Goal: Task Accomplishment & Management: Manage account settings

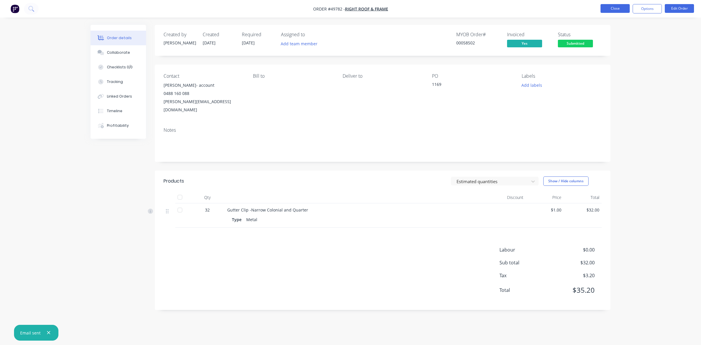
click at [613, 6] on button "Close" at bounding box center [615, 8] width 29 height 9
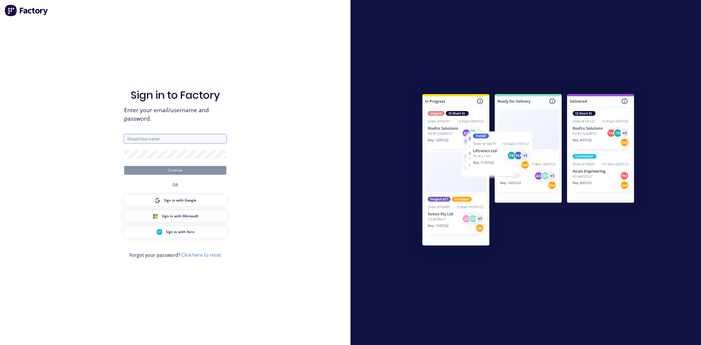
type input "dynamic@dynamicsteelform.com.au"
click at [173, 175] on div "OR" at bounding box center [175, 185] width 6 height 20
click at [175, 171] on button "Continue" at bounding box center [175, 170] width 102 height 9
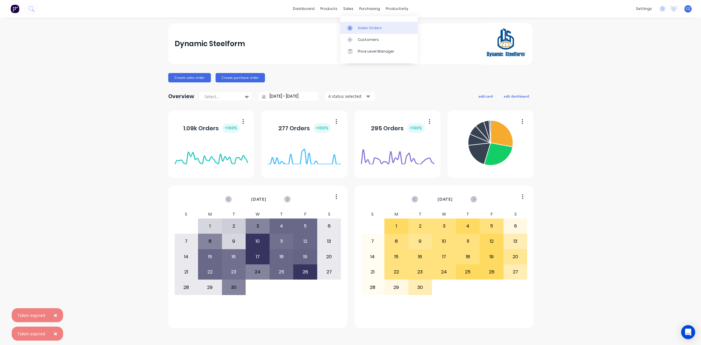
click at [358, 25] on div "Sales Orders" at bounding box center [370, 27] width 24 height 5
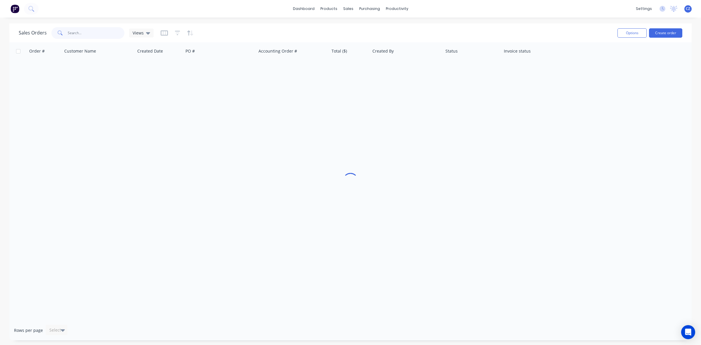
click at [117, 36] on input "text" at bounding box center [96, 33] width 57 height 12
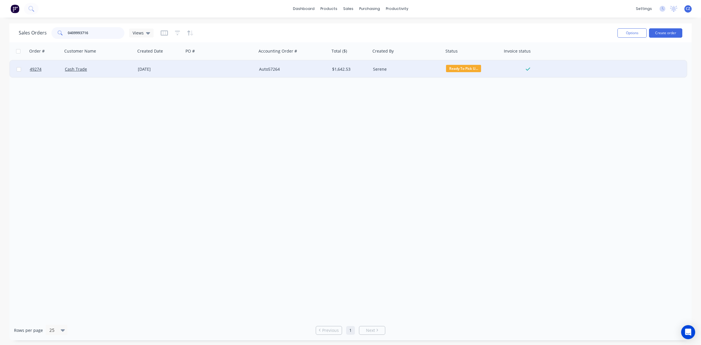
type input "0409993716"
click at [222, 68] on div at bounding box center [220, 69] width 73 height 18
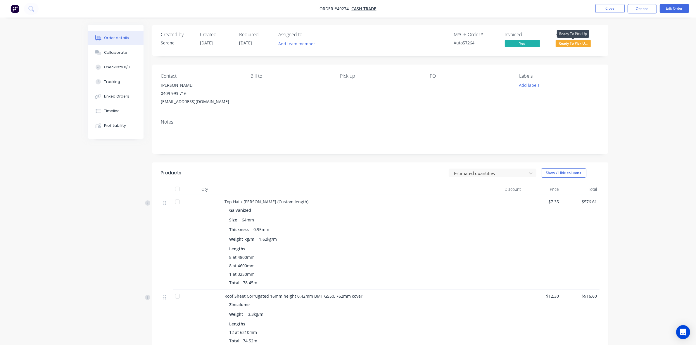
click at [579, 46] on span "Ready To Pick U..." at bounding box center [572, 43] width 35 height 7
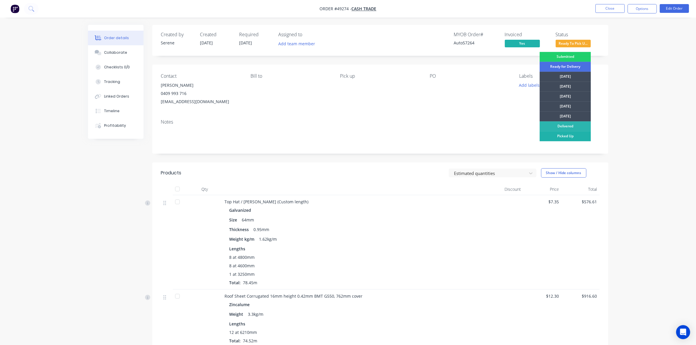
click at [574, 136] on div "Picked Up" at bounding box center [564, 136] width 51 height 10
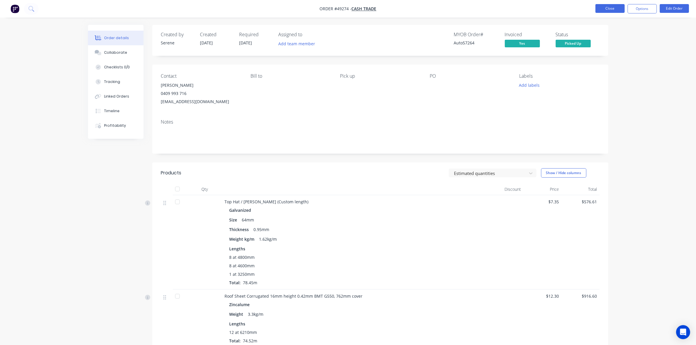
click at [604, 8] on button "Close" at bounding box center [609, 8] width 29 height 9
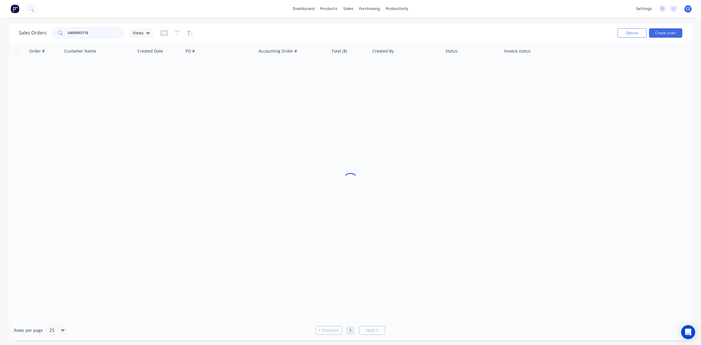
click at [122, 32] on input "0409993716" at bounding box center [96, 33] width 57 height 12
type input "450050709"
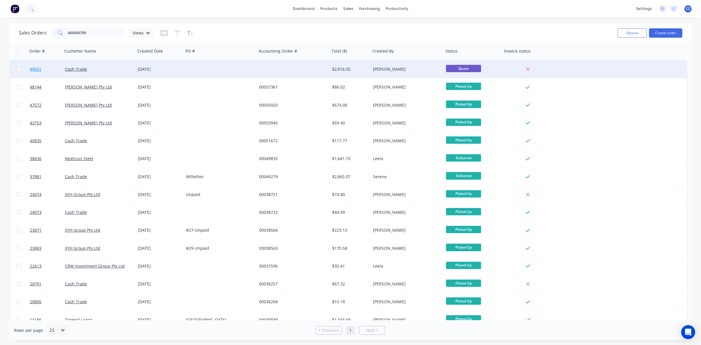
click at [32, 69] on span "49531" at bounding box center [36, 69] width 12 height 6
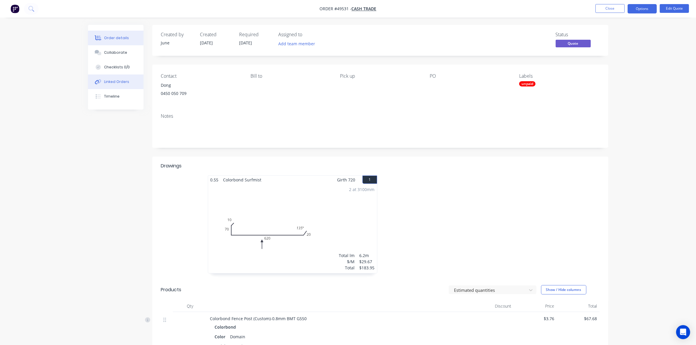
click at [126, 79] on div "Linked Orders" at bounding box center [116, 81] width 25 height 5
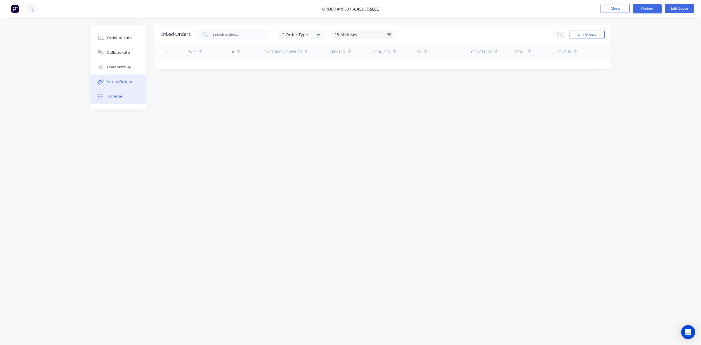
click at [115, 94] on div "Timeline" at bounding box center [114, 96] width 15 height 5
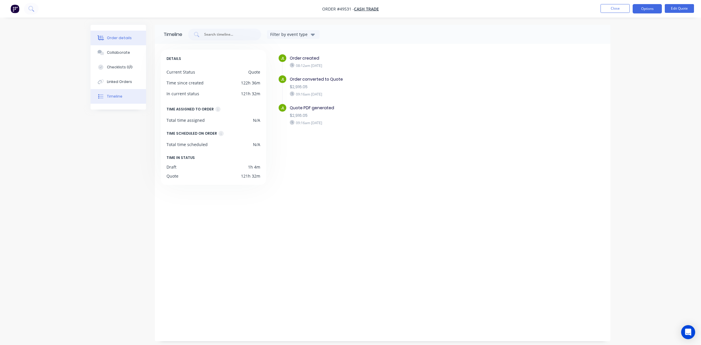
click at [122, 37] on div "Order details" at bounding box center [119, 37] width 25 height 5
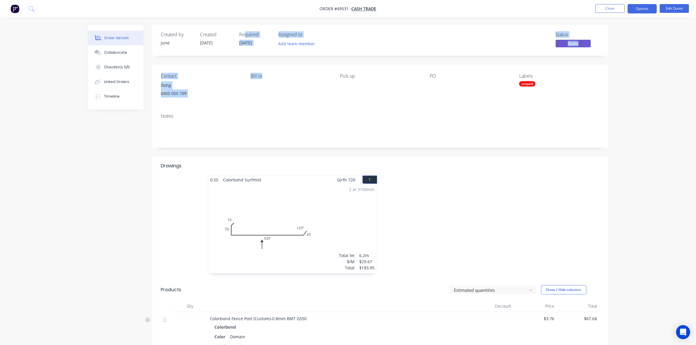
drag, startPoint x: 245, startPoint y: 34, endPoint x: 321, endPoint y: 61, distance: 79.9
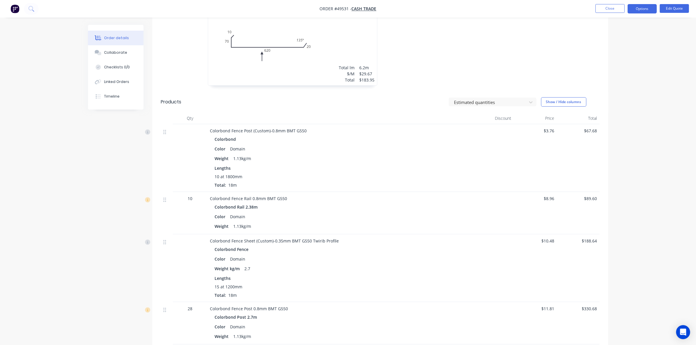
scroll to position [73, 0]
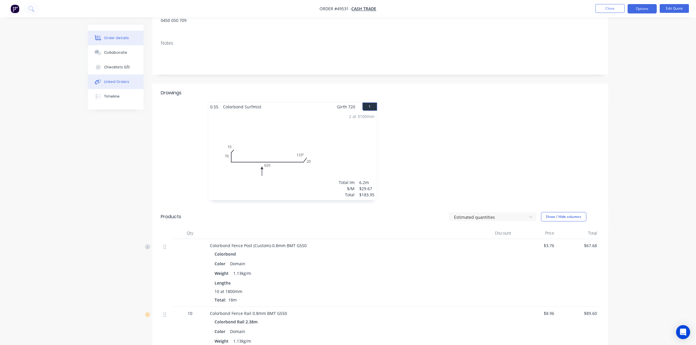
click at [117, 84] on div "Linked Orders" at bounding box center [116, 81] width 25 height 5
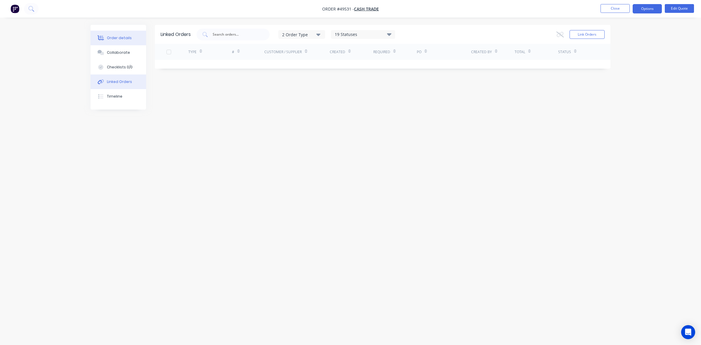
drag, startPoint x: 139, startPoint y: 42, endPoint x: 149, endPoint y: 54, distance: 16.4
click at [139, 41] on button "Order details" at bounding box center [119, 38] width 56 height 15
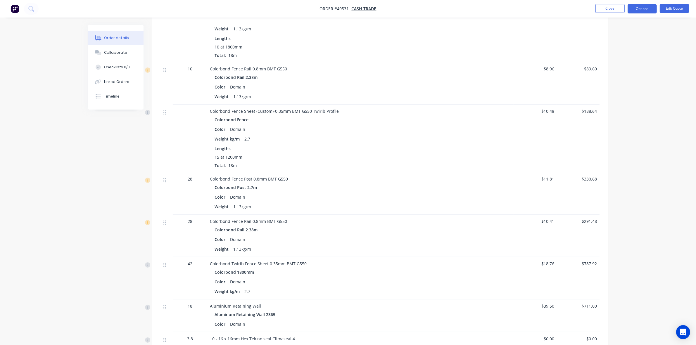
scroll to position [329, 0]
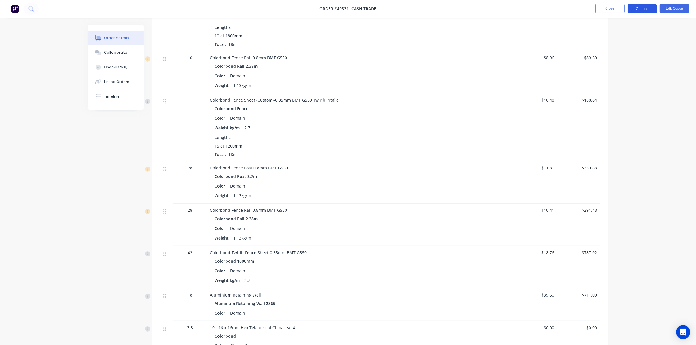
click at [642, 5] on button "Options" at bounding box center [641, 8] width 29 height 9
click at [627, 68] on div "Convert to Order" at bounding box center [625, 70] width 54 height 8
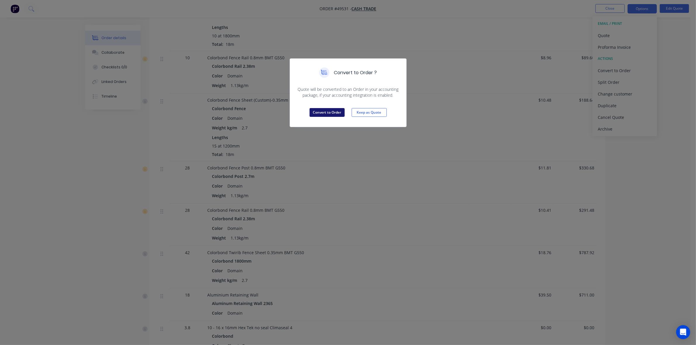
click at [316, 114] on button "Convert to Order" at bounding box center [326, 112] width 35 height 9
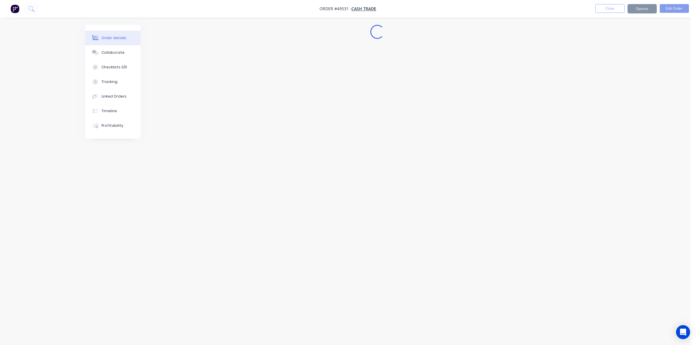
scroll to position [0, 0]
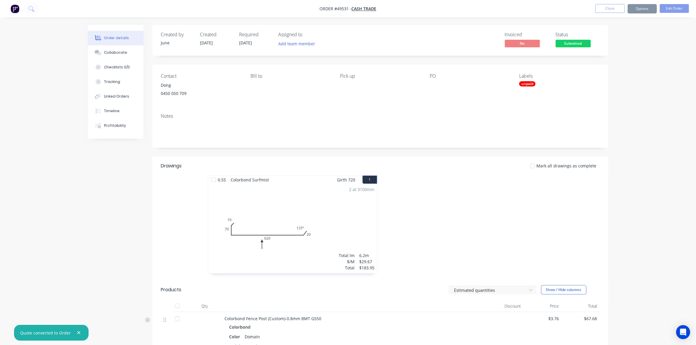
click at [644, 9] on button "Options" at bounding box center [641, 8] width 29 height 9
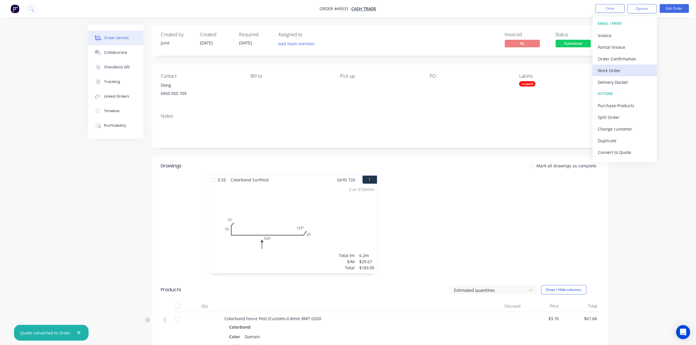
click at [617, 71] on div "Work Order" at bounding box center [625, 70] width 54 height 8
click at [600, 35] on div "Back" at bounding box center [625, 35] width 54 height 8
drag, startPoint x: 613, startPoint y: 85, endPoint x: 615, endPoint y: 77, distance: 8.5
click at [613, 85] on div "Delivery Docket" at bounding box center [625, 82] width 54 height 8
click at [621, 57] on div "Without pricing" at bounding box center [625, 59] width 54 height 8
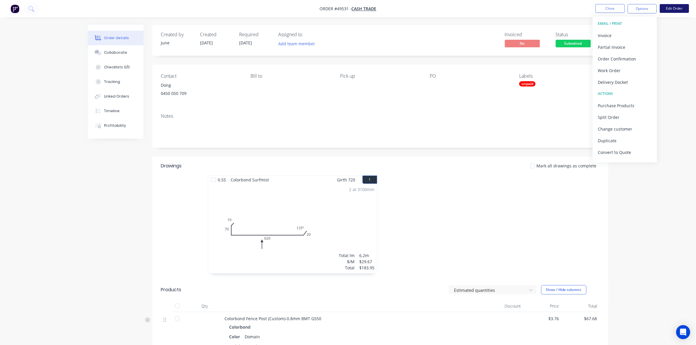
click at [678, 6] on button "Edit Order" at bounding box center [673, 8] width 29 height 9
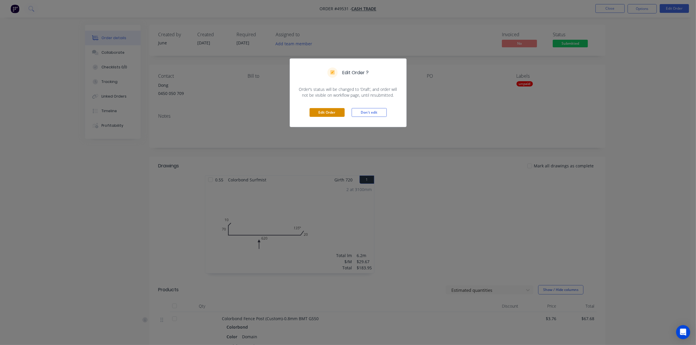
click at [334, 113] on button "Edit Order" at bounding box center [326, 112] width 35 height 9
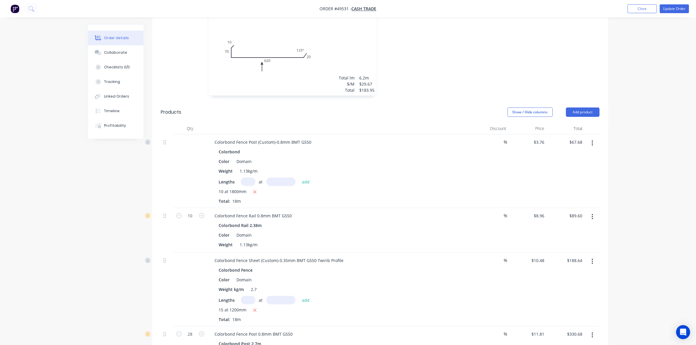
scroll to position [183, 0]
click at [592, 217] on icon "button" at bounding box center [591, 215] width 1 height 6
click at [577, 229] on div "Edit" at bounding box center [571, 230] width 45 height 8
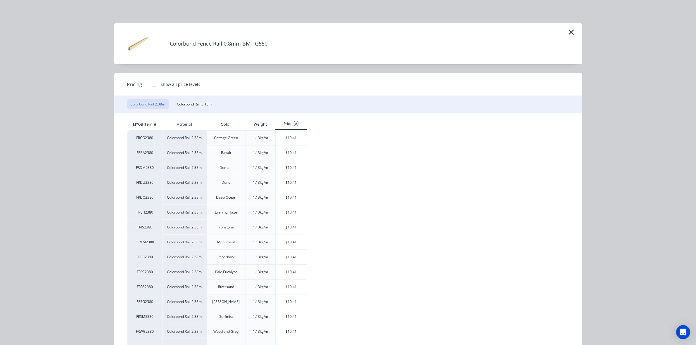
click at [153, 82] on div at bounding box center [154, 85] width 12 height 12
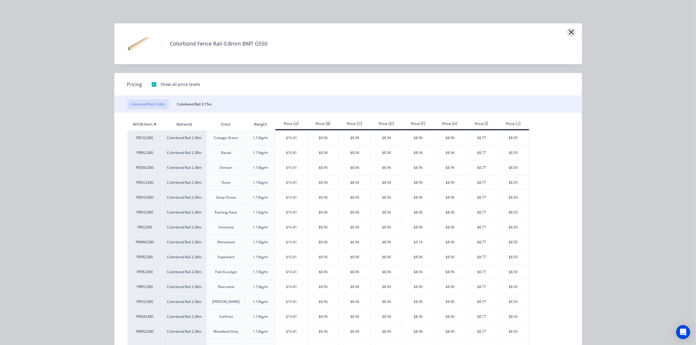
click at [568, 32] on icon "button" at bounding box center [571, 32] width 6 height 8
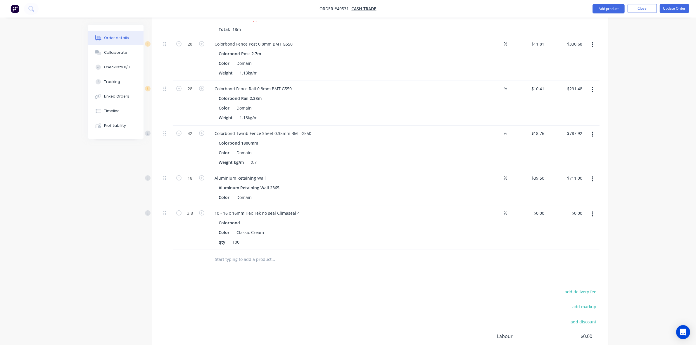
scroll to position [531, 0]
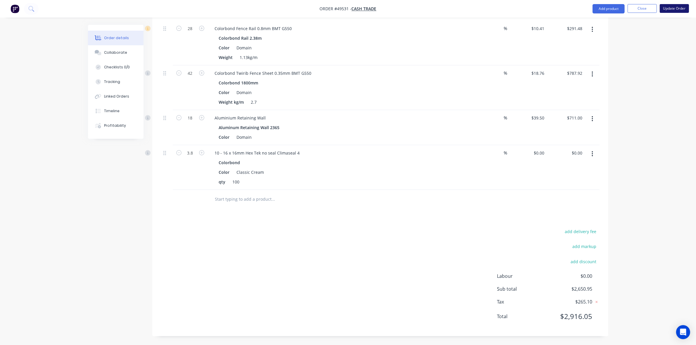
click at [681, 8] on button "Update Order" at bounding box center [673, 8] width 29 height 9
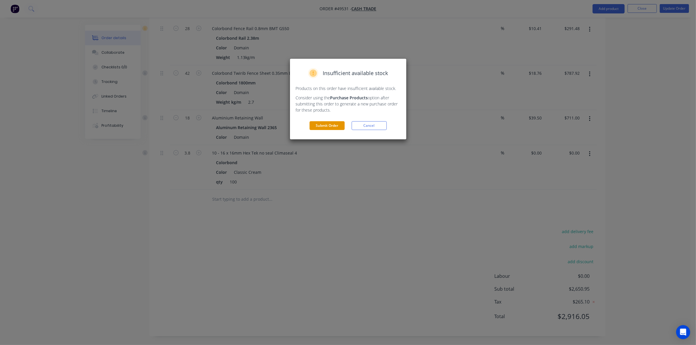
click at [331, 123] on button "Submit Order" at bounding box center [326, 125] width 35 height 9
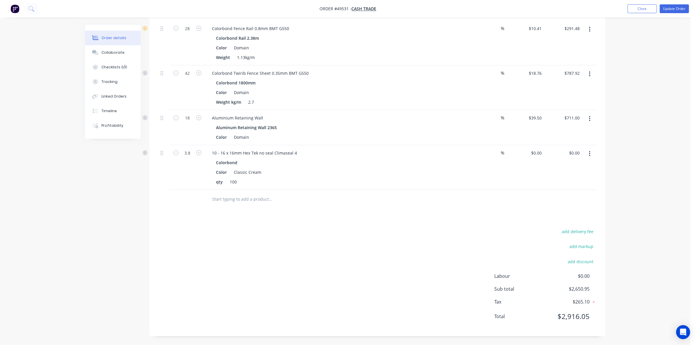
scroll to position [0, 0]
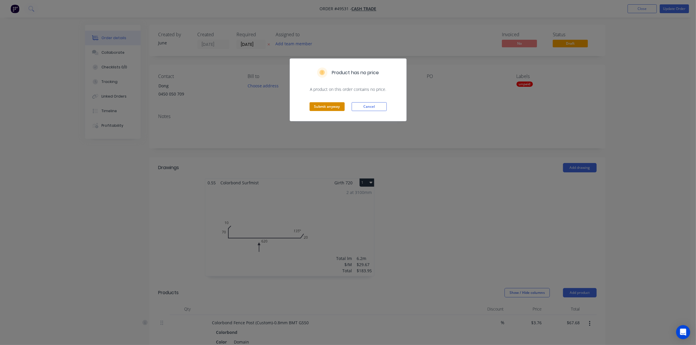
click at [326, 107] on button "Submit anyway" at bounding box center [326, 106] width 35 height 9
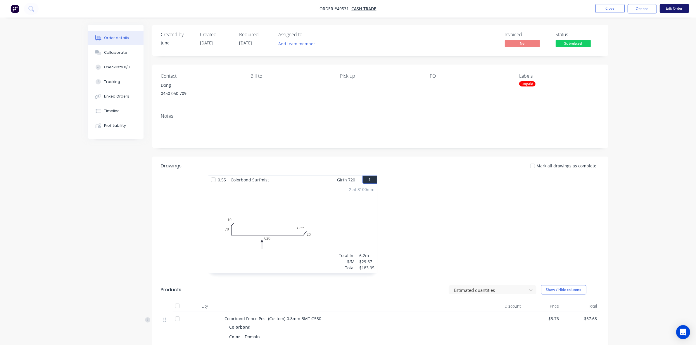
click at [667, 6] on button "Edit Order" at bounding box center [673, 8] width 29 height 9
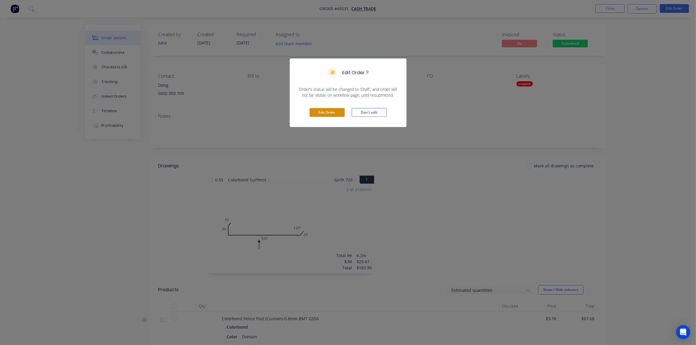
drag, startPoint x: 333, startPoint y: 118, endPoint x: 333, endPoint y: 114, distance: 4.4
click at [333, 117] on div "Edit Order Don't edit" at bounding box center [348, 112] width 116 height 29
click at [333, 114] on button "Edit Order" at bounding box center [326, 112] width 35 height 9
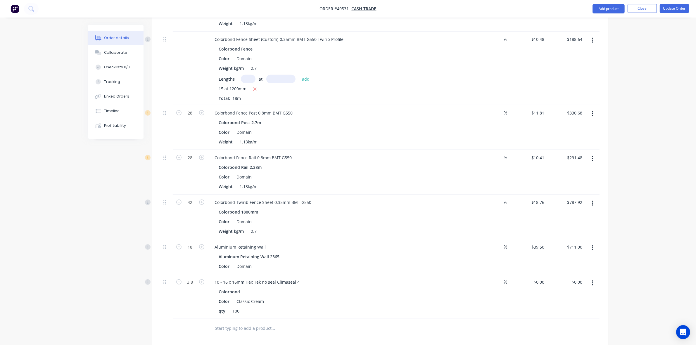
scroll to position [511, 0]
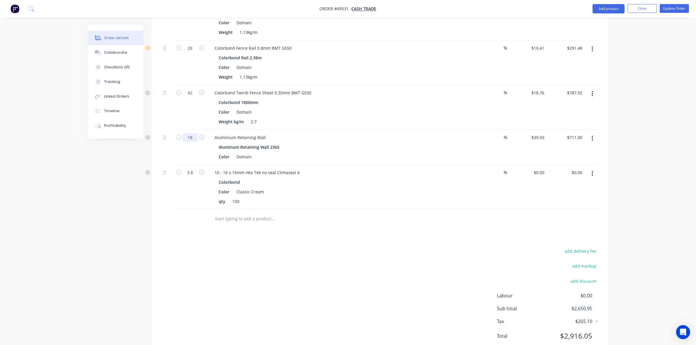
click at [195, 140] on input "18" at bounding box center [190, 137] width 15 height 9
type input "16"
type input "$632.00"
drag, startPoint x: 392, startPoint y: 224, endPoint x: 394, endPoint y: 221, distance: 3.0
click at [392, 223] on div at bounding box center [313, 219] width 206 height 12
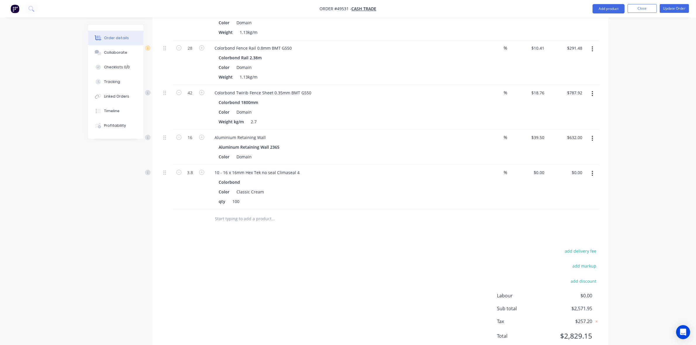
drag, startPoint x: 606, startPoint y: 11, endPoint x: 606, endPoint y: 15, distance: 4.1
click at [606, 10] on button "Add product" at bounding box center [608, 8] width 32 height 9
click at [605, 25] on div "Product catalogue" at bounding box center [596, 24] width 45 height 8
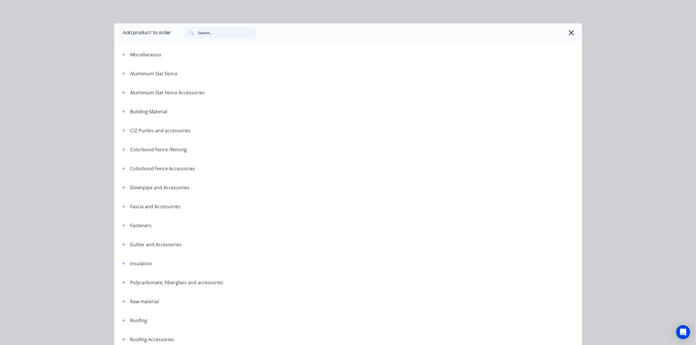
click at [219, 29] on input "text" at bounding box center [227, 33] width 58 height 12
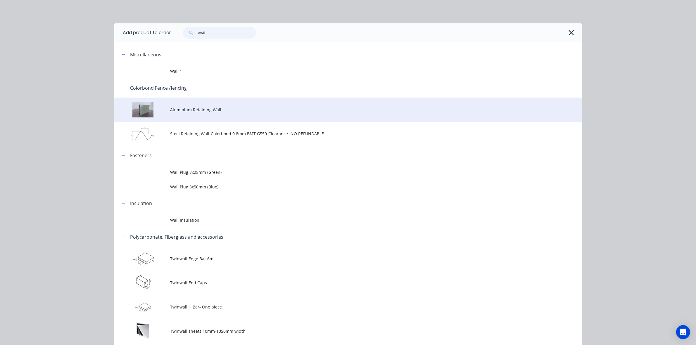
type input "wall"
click at [190, 108] on span "Aluminium Retaining Wall" at bounding box center [334, 110] width 329 height 6
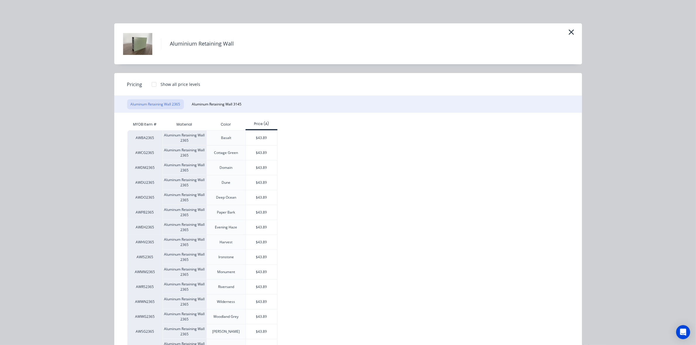
click at [149, 85] on div at bounding box center [154, 85] width 12 height 12
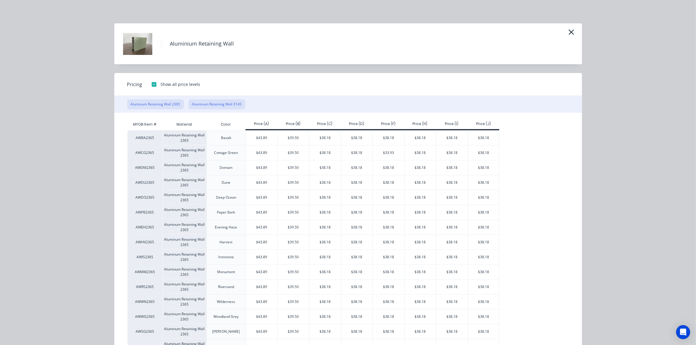
click at [233, 104] on button "Aluminum Retaining Wall 3145" at bounding box center [216, 104] width 57 height 10
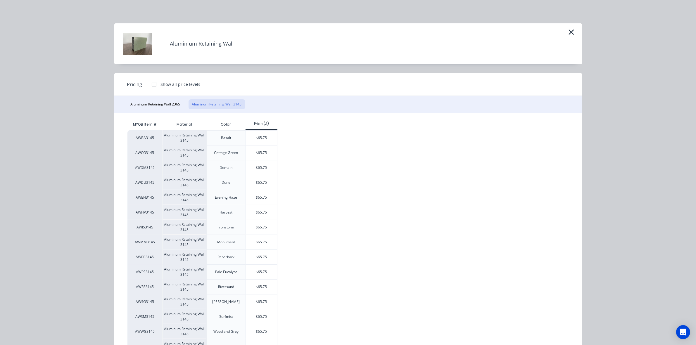
click at [151, 85] on div at bounding box center [154, 85] width 12 height 12
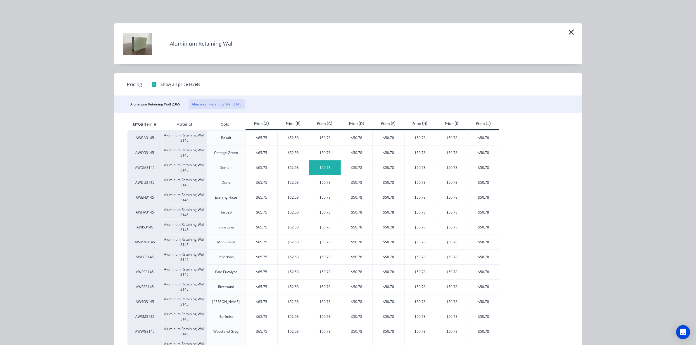
click at [327, 169] on div "$50.78" at bounding box center [325, 167] width 32 height 15
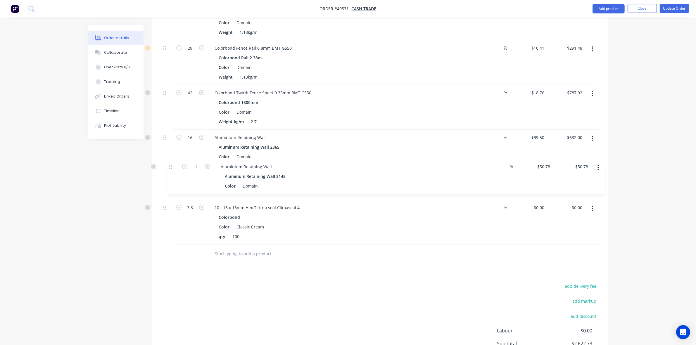
drag, startPoint x: 167, startPoint y: 220, endPoint x: 172, endPoint y: 167, distance: 52.9
click at [172, 167] on div "Colorbond Fence Post (Custom)-0.8mm BMT G550 Colorbond Color Domain Weight 1.13…" at bounding box center [380, 24] width 438 height 441
drag, startPoint x: 332, startPoint y: 266, endPoint x: 387, endPoint y: 261, distance: 55.8
click at [332, 266] on div "Drawings Add drawing 0.55 Colorbond Surfmist Girth 720 1 0 10 70 620 20 135 º 0…" at bounding box center [380, 18] width 456 height 745
click at [387, 261] on div at bounding box center [313, 254] width 210 height 19
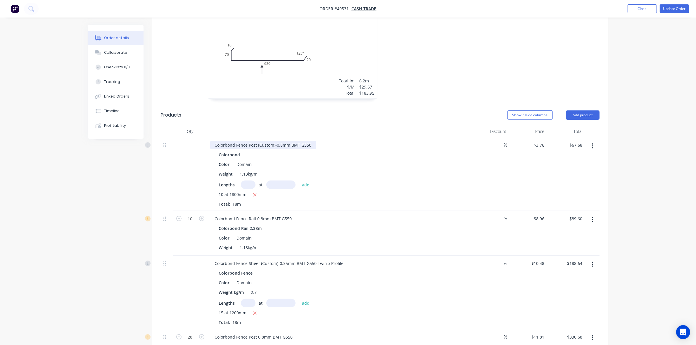
scroll to position [183, 0]
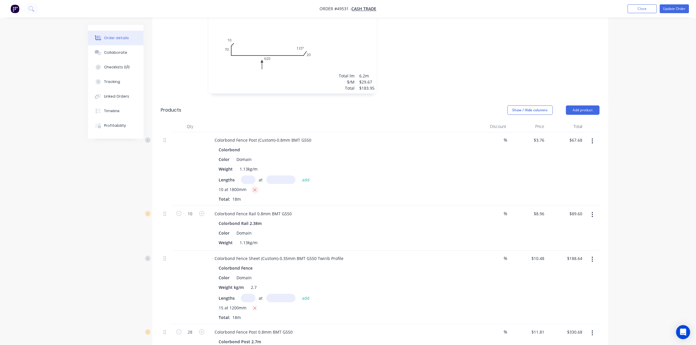
click at [253, 192] on icon "button" at bounding box center [255, 189] width 4 height 5
type input "$0.00"
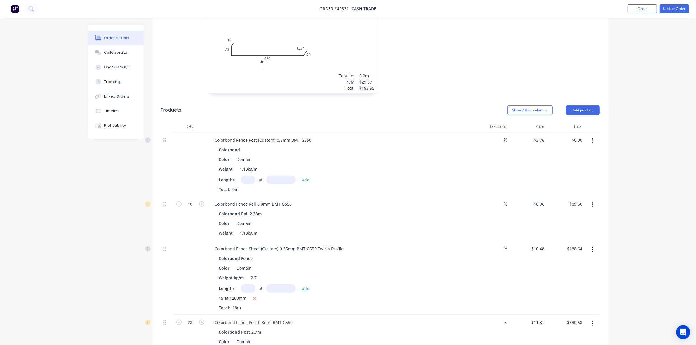
click at [242, 181] on input "text" at bounding box center [248, 180] width 15 height 8
type input "1"
type input "9"
type input "1800"
click at [299, 176] on button "add" at bounding box center [306, 180] width 14 height 8
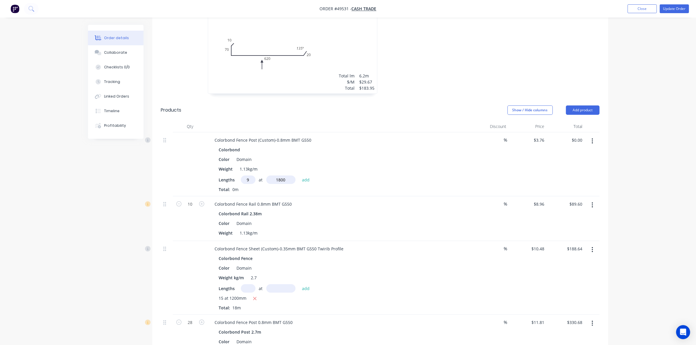
type input "$60.91"
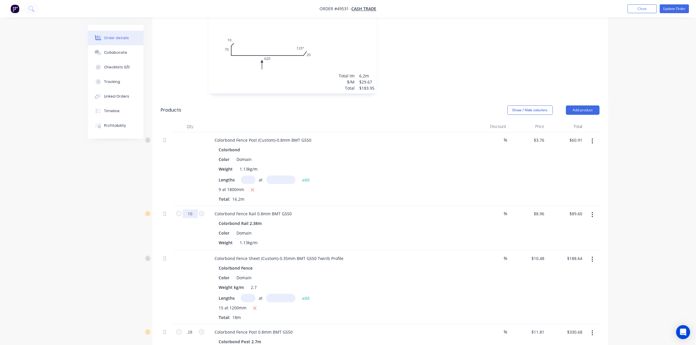
click at [195, 214] on input "10" at bounding box center [190, 214] width 15 height 9
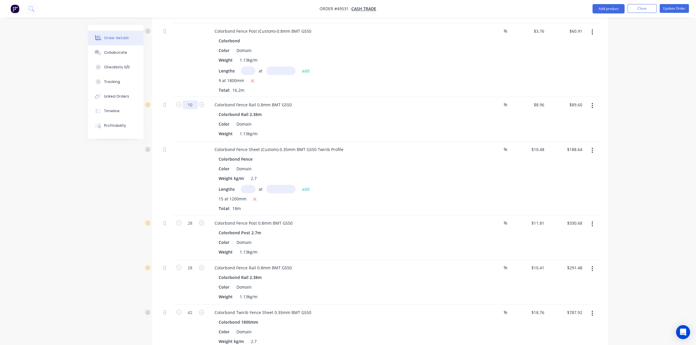
scroll to position [292, 0]
type input "34"
click at [256, 200] on icon "button" at bounding box center [255, 198] width 4 height 5
type input "$304.64"
type input "$0.00"
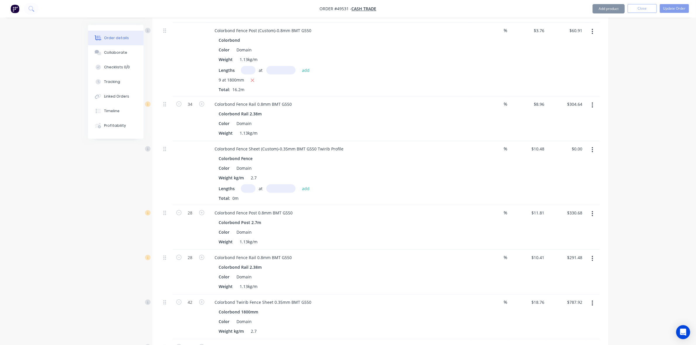
click at [243, 192] on input "text" at bounding box center [248, 188] width 15 height 8
type input "12"
type input "1200"
click at [299, 184] on button "add" at bounding box center [306, 188] width 14 height 8
type input "$150.91"
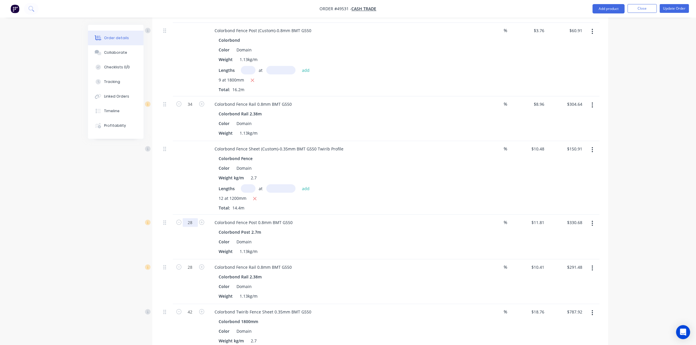
click at [195, 224] on input "28" at bounding box center [190, 222] width 15 height 9
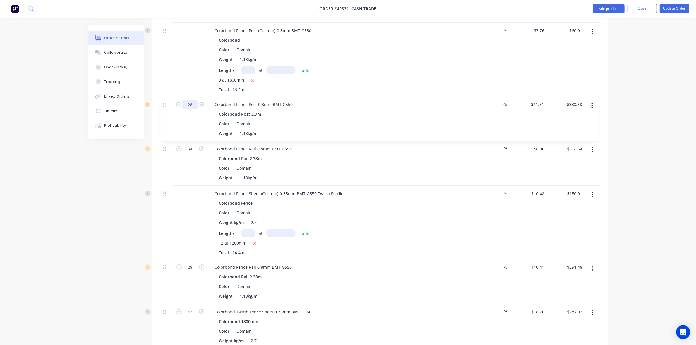
drag, startPoint x: 164, startPoint y: 224, endPoint x: 164, endPoint y: 102, distance: 121.3
click at [164, 102] on div "Colorbond Fence Post (Custom)-0.8mm BMT G550 Colorbond Color Domain Weight 1.13…" at bounding box center [380, 243] width 438 height 441
type input "26"
type input "$307.06"
click at [193, 120] on div "26" at bounding box center [190, 118] width 35 height 45
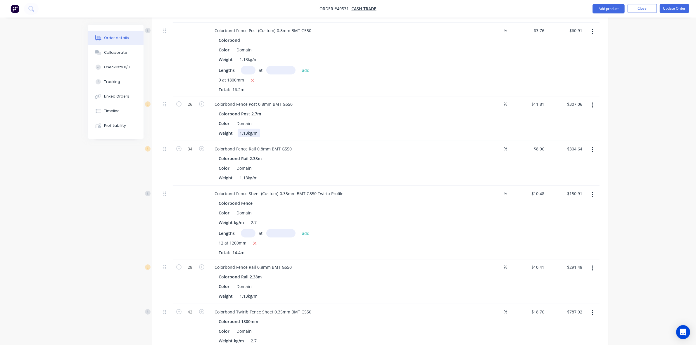
click at [325, 129] on div "Colorbond Post 2.7m Color Domain Weight 1.13kg/m" at bounding box center [339, 124] width 258 height 28
drag, startPoint x: 227, startPoint y: 58, endPoint x: 195, endPoint y: 29, distance: 42.4
click at [195, 29] on div "Colorbond Fence Post (Custom)-0.8mm BMT G550 Colorbond Color Domain Weight 1.13…" at bounding box center [380, 60] width 438 height 74
click at [371, 53] on div "Color Domain" at bounding box center [338, 50] width 243 height 8
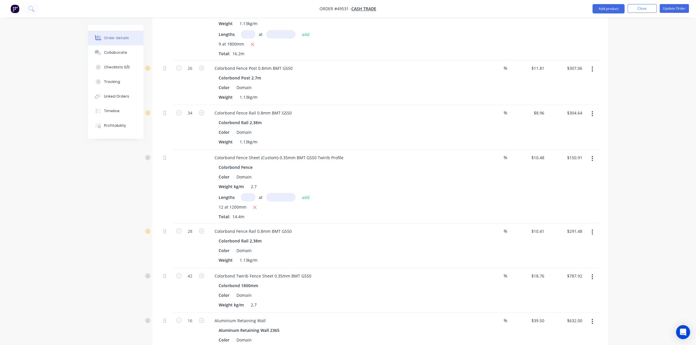
scroll to position [329, 0]
click at [593, 232] on icon "button" at bounding box center [591, 231] width 1 height 6
click at [567, 285] on div "Delete" at bounding box center [571, 282] width 45 height 8
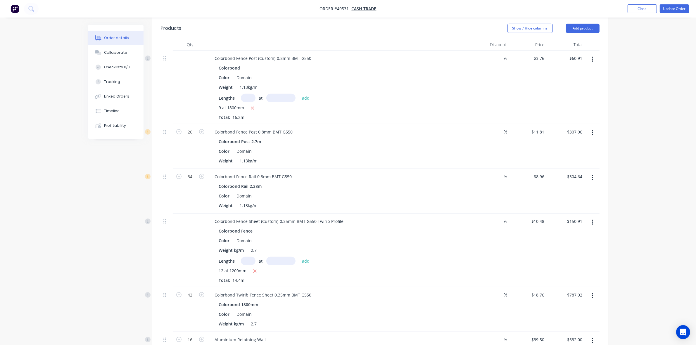
scroll to position [146, 0]
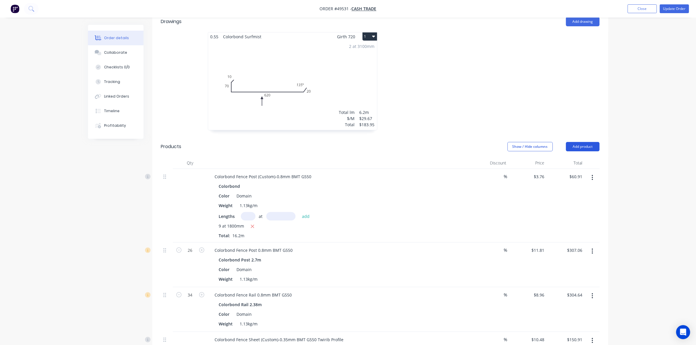
drag, startPoint x: 585, startPoint y: 157, endPoint x: 586, endPoint y: 148, distance: 8.5
click at [585, 154] on header "Products Show / Hide columns Add product" at bounding box center [380, 146] width 456 height 21
click at [586, 148] on button "Add product" at bounding box center [583, 146] width 34 height 9
drag, startPoint x: 584, startPoint y: 153, endPoint x: 579, endPoint y: 162, distance: 11.1
click at [579, 162] on div "Product catalogue" at bounding box center [571, 161] width 45 height 8
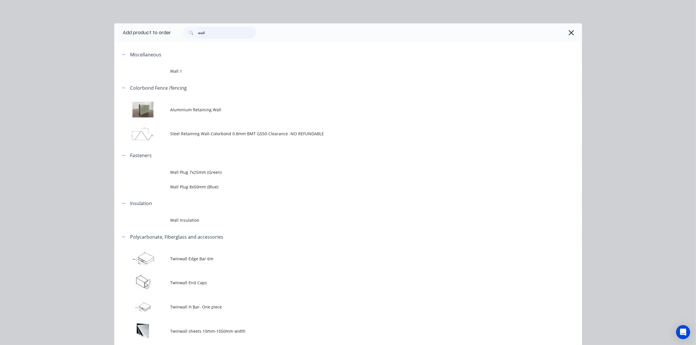
click at [220, 34] on input "wall" at bounding box center [227, 33] width 58 height 12
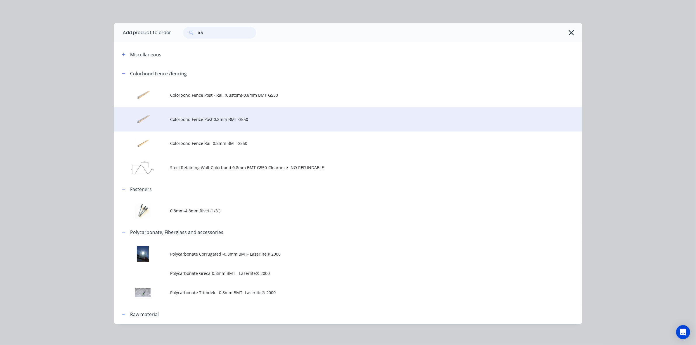
type input "0.8"
click at [218, 119] on span "Colorbond Fence Post 0.8mm BMT G550" at bounding box center [334, 119] width 329 height 6
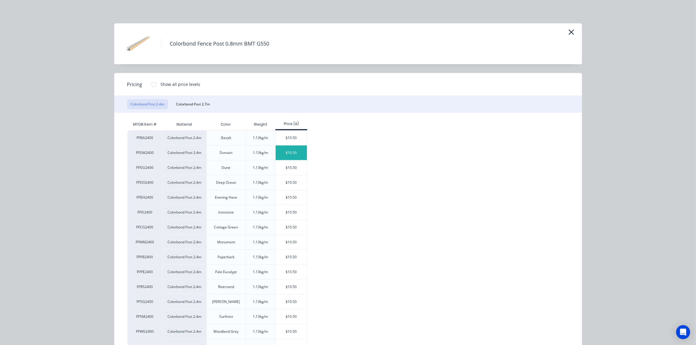
click at [287, 155] on div "$10.50" at bounding box center [291, 153] width 31 height 15
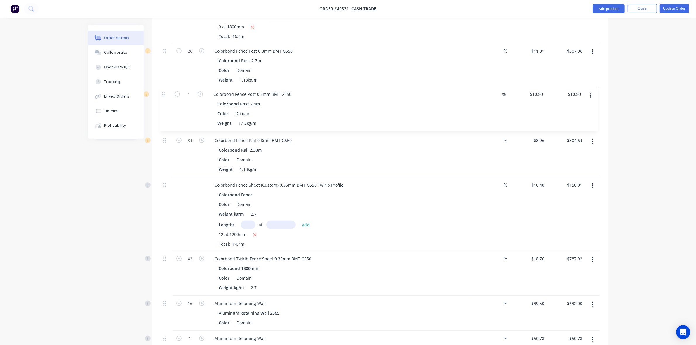
scroll to position [344, 0]
drag, startPoint x: 164, startPoint y: 207, endPoint x: 166, endPoint y: 79, distance: 128.6
click at [166, 79] on div "Colorbond Fence Post (Custom)-0.8mm BMT G550 Colorbond Color Domain Weight 1.13…" at bounding box center [380, 191] width 438 height 441
click at [191, 97] on input "1" at bounding box center [190, 97] width 15 height 9
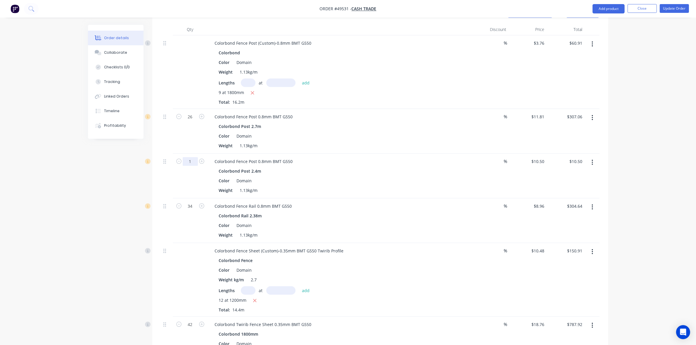
scroll to position [271, 0]
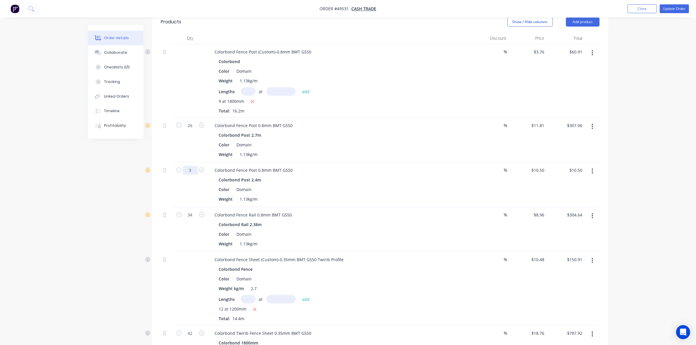
type input "3"
type input "$31.50"
click at [98, 180] on div "Created by June Created 27/09/25 Required 27/09/25 Assigned to Add team member …" at bounding box center [348, 197] width 520 height 886
click at [579, 22] on button "Add product" at bounding box center [583, 21] width 34 height 9
click at [577, 37] on div "Product catalogue" at bounding box center [571, 36] width 45 height 8
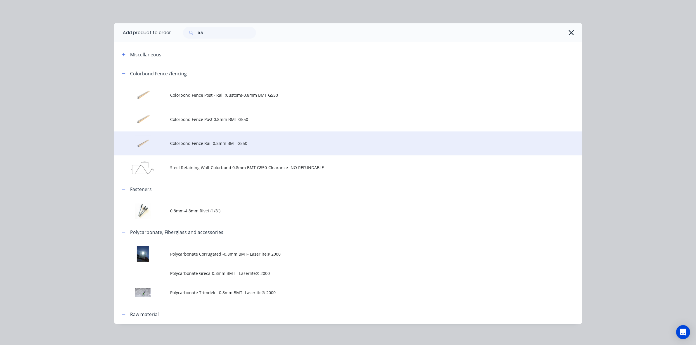
click at [215, 143] on span "Colorbond Fence Rail 0.8mm BMT G550" at bounding box center [334, 143] width 329 height 6
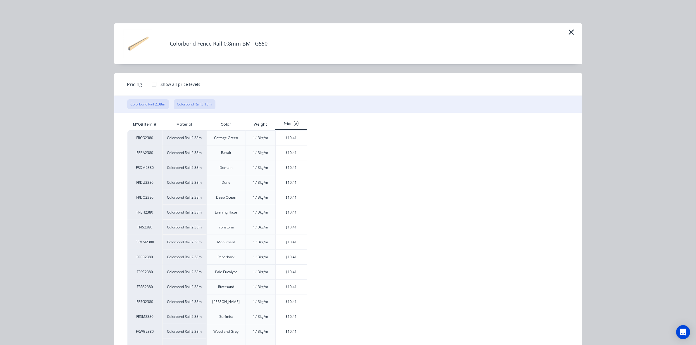
click at [198, 102] on button "Colorbond Rail 3.15m" at bounding box center [195, 104] width 42 height 10
click at [296, 139] on div "$13.78" at bounding box center [291, 138] width 31 height 15
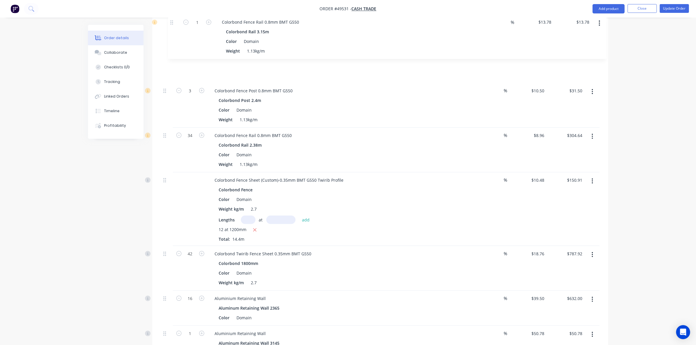
scroll to position [384, 0]
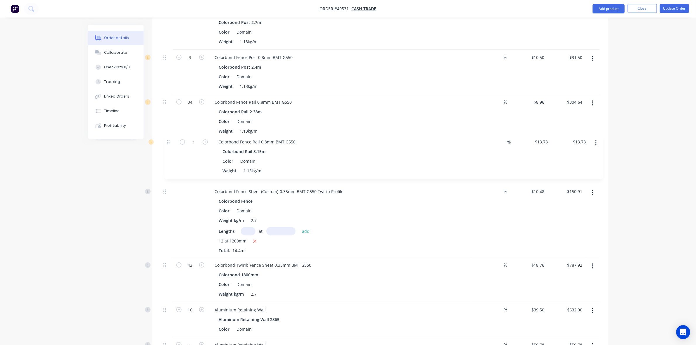
drag, startPoint x: 164, startPoint y: 236, endPoint x: 167, endPoint y: 139, distance: 97.4
click at [167, 139] on div "Colorbond Fence Post (Custom)-0.8mm BMT G550 Colorbond Color Domain Weight 1.13…" at bounding box center [380, 174] width 438 height 486
click at [194, 143] on input "1" at bounding box center [190, 147] width 15 height 9
type input "2"
type input "$27.56"
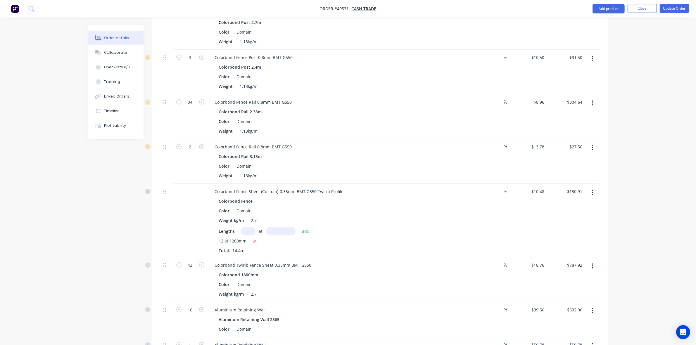
click at [107, 164] on div "Created by June Created 27/09/25 Required 27/09/25 Assigned to Add team member …" at bounding box center [348, 106] width 520 height 931
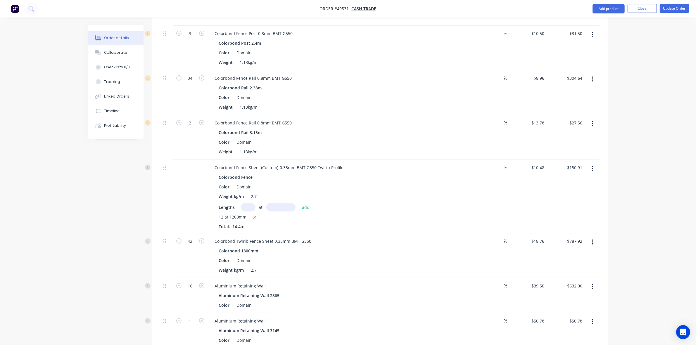
scroll to position [420, 0]
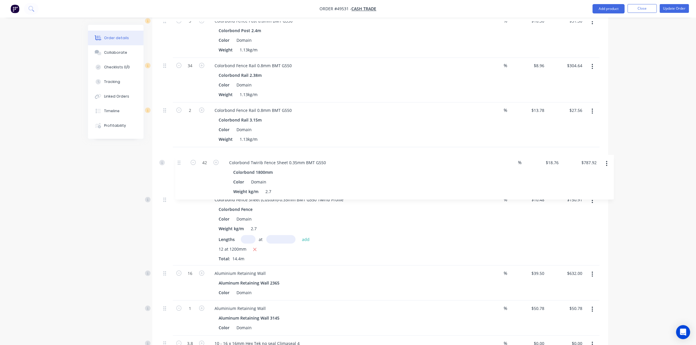
drag, startPoint x: 163, startPoint y: 229, endPoint x: 177, endPoint y: 159, distance: 71.6
click at [177, 159] on div "Colorbond Fence Post (Custom)-0.8mm BMT G550 Colorbond Color Domain Weight 1.13…" at bounding box center [380, 138] width 438 height 486
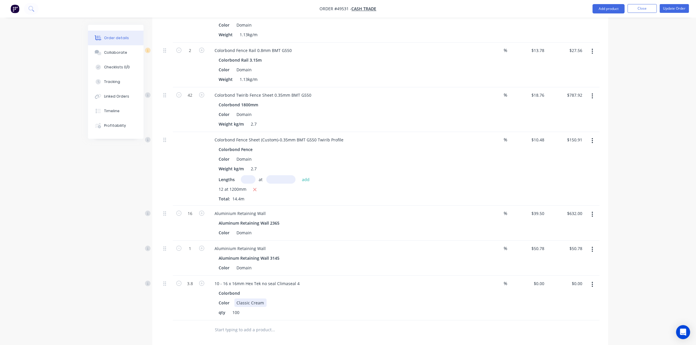
scroll to position [603, 0]
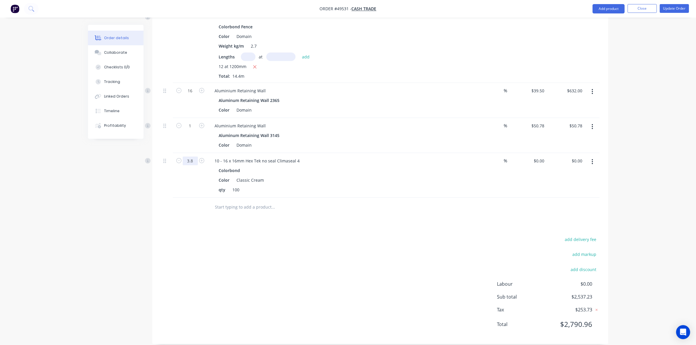
click at [196, 161] on input "3.8" at bounding box center [190, 161] width 15 height 9
type input "3.64"
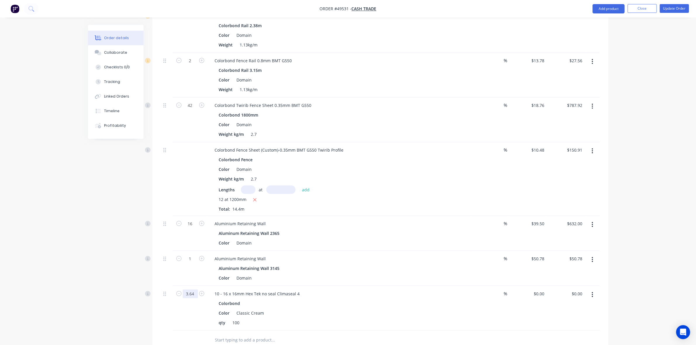
scroll to position [457, 0]
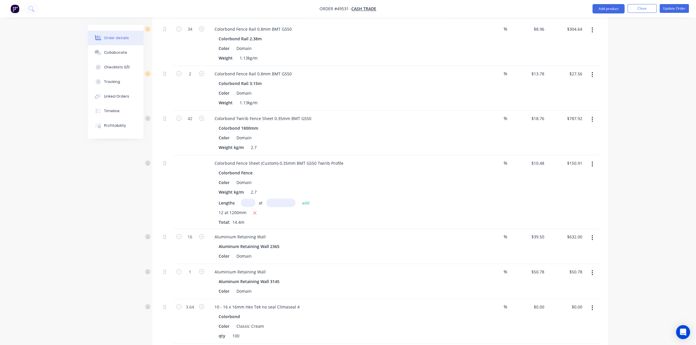
click at [608, 187] on div "Order details Collaborate Checklists 0/0 Tracking Linked Orders Timeline Profit…" at bounding box center [348, 33] width 532 height 931
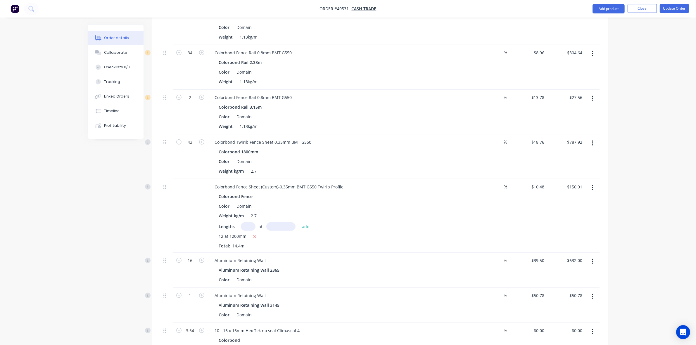
scroll to position [420, 0]
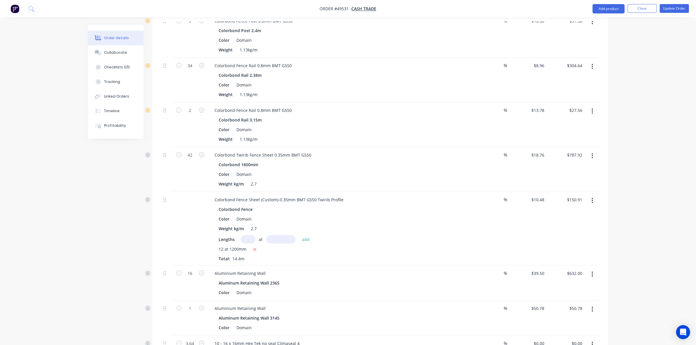
click at [593, 155] on icon "button" at bounding box center [591, 156] width 1 height 6
click at [581, 171] on div "Edit" at bounding box center [571, 171] width 45 height 8
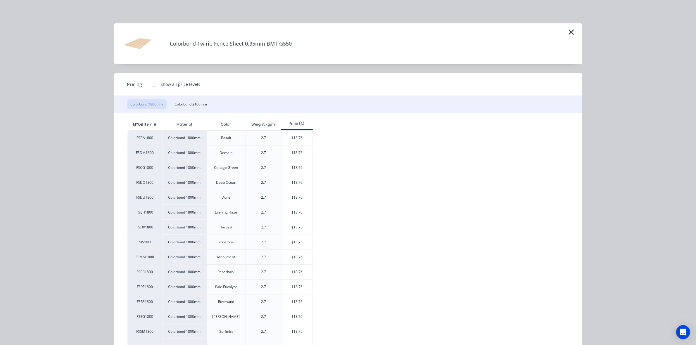
click at [149, 85] on div at bounding box center [154, 85] width 12 height 12
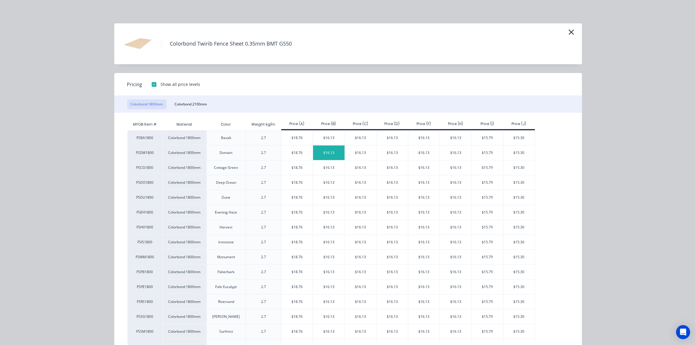
click at [334, 153] on div "$16.13" at bounding box center [329, 153] width 32 height 15
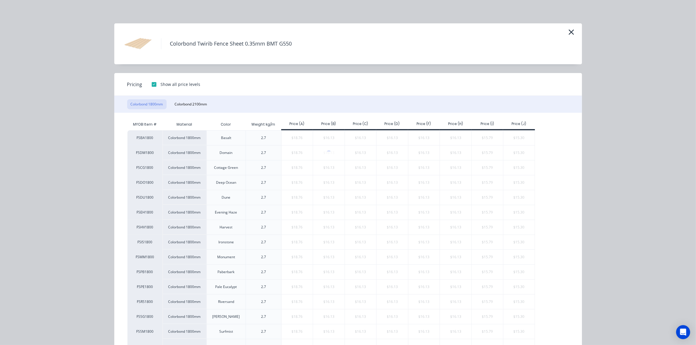
type input "$16.13"
type input "$677.46"
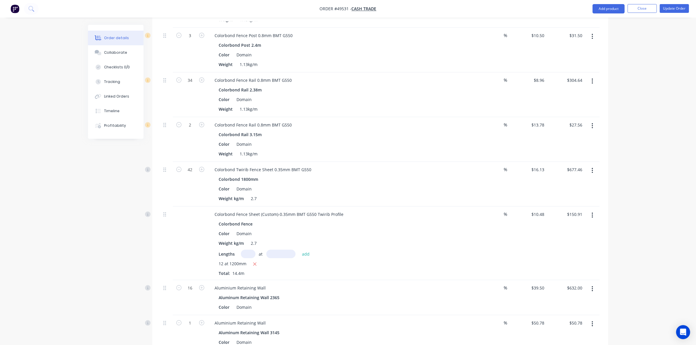
scroll to position [384, 0]
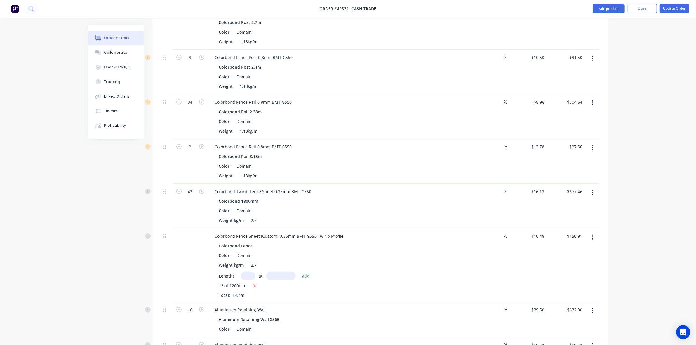
click at [591, 148] on button "button" at bounding box center [592, 148] width 14 height 11
click at [578, 159] on div "Edit" at bounding box center [571, 163] width 45 height 8
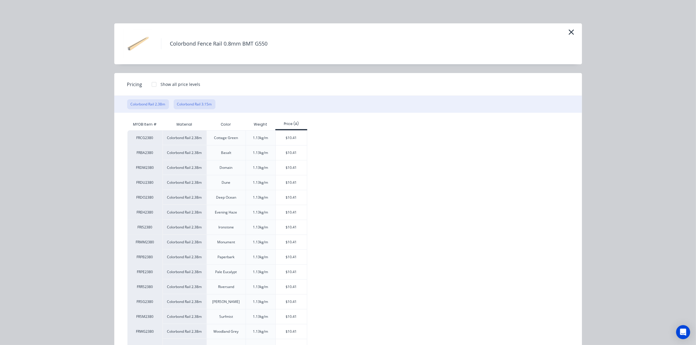
click at [194, 105] on button "Colorbond Rail 3.15m" at bounding box center [195, 104] width 42 height 10
click at [198, 105] on button "Colorbond Rail 3.15m" at bounding box center [195, 104] width 42 height 10
click at [151, 85] on div at bounding box center [154, 85] width 12 height 12
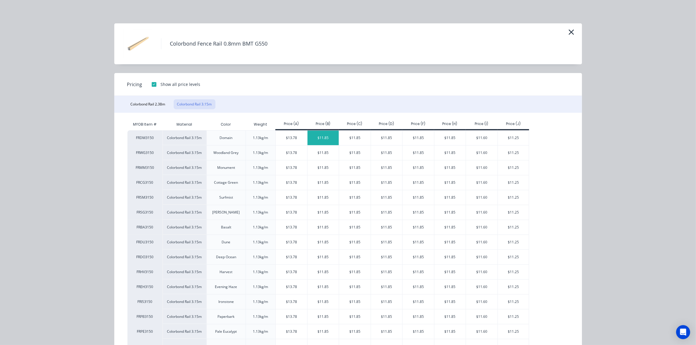
click at [328, 138] on div "$11.85" at bounding box center [323, 138] width 32 height 15
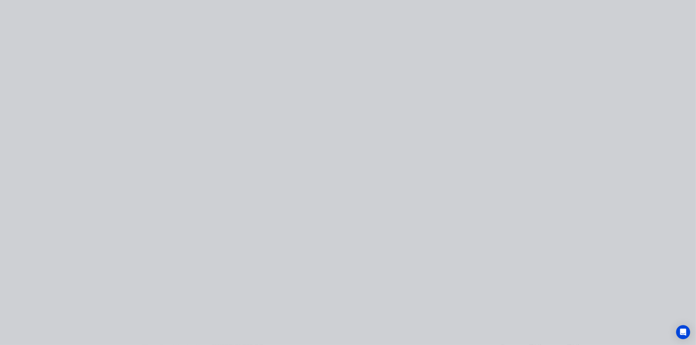
type input "$11.85"
type input "$23.70"
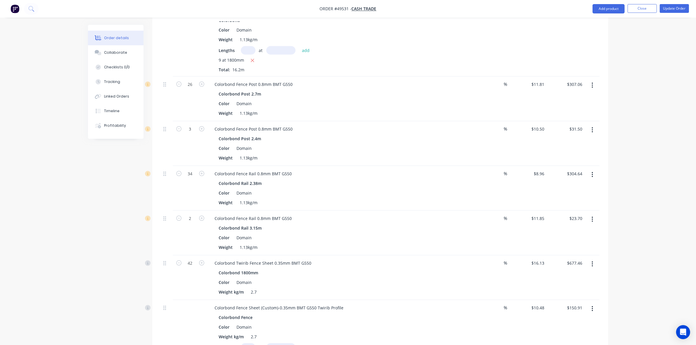
scroll to position [311, 0]
click at [595, 176] on button "button" at bounding box center [592, 176] width 14 height 11
click at [569, 188] on div "Edit" at bounding box center [571, 191] width 45 height 8
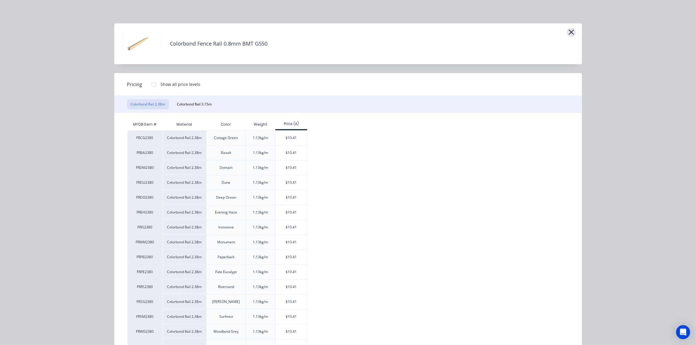
click at [569, 32] on icon "button" at bounding box center [570, 32] width 5 height 5
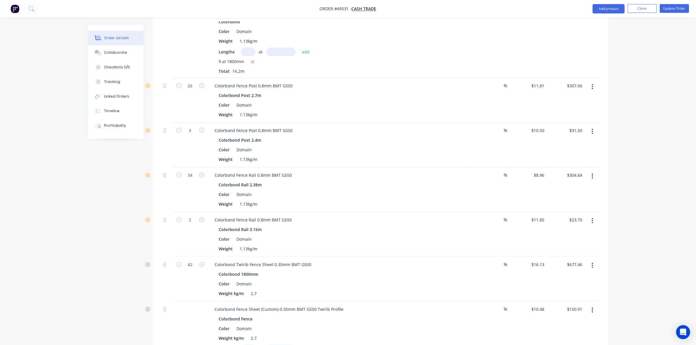
click at [592, 129] on icon "button" at bounding box center [591, 131] width 1 height 6
click at [551, 150] on div "Edit" at bounding box center [571, 147] width 45 height 8
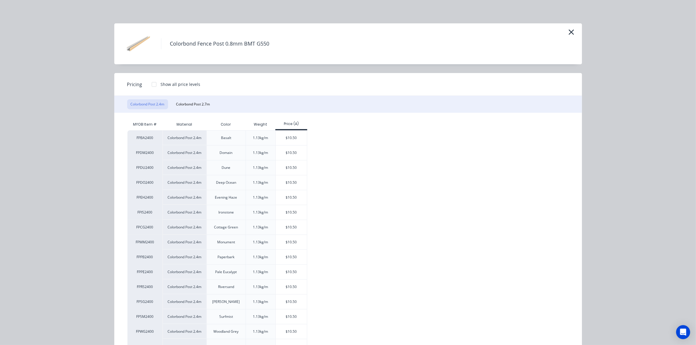
click at [150, 85] on div at bounding box center [154, 85] width 12 height 12
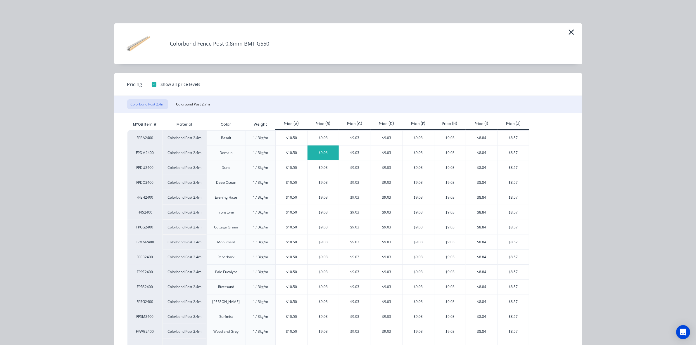
click at [325, 153] on div "$9.03" at bounding box center [323, 153] width 32 height 15
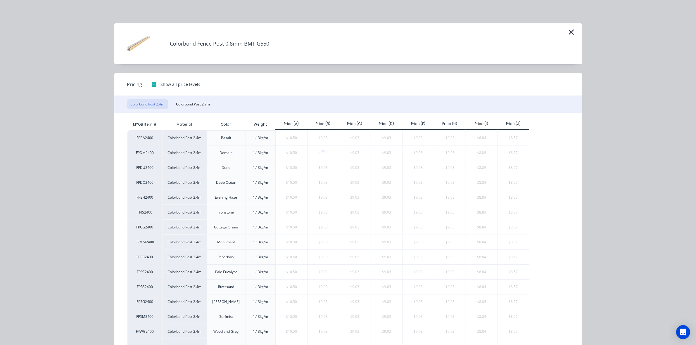
type input "$9.03"
type input "$27.09"
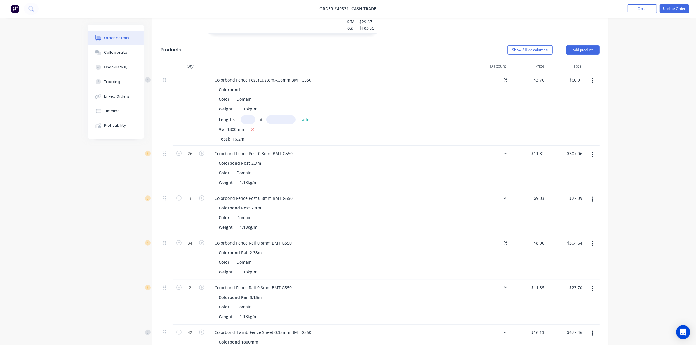
scroll to position [238, 0]
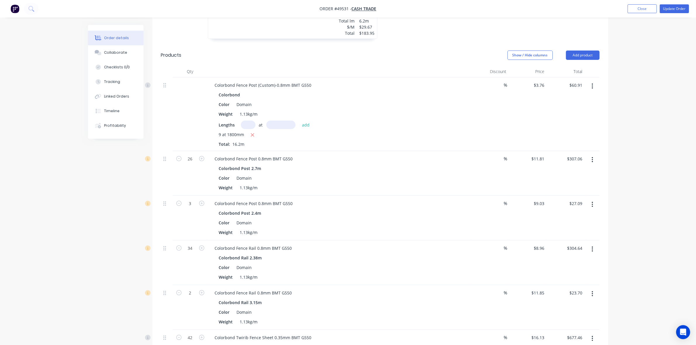
click at [595, 161] on button "button" at bounding box center [592, 160] width 14 height 11
click at [573, 174] on div "Edit" at bounding box center [571, 175] width 45 height 8
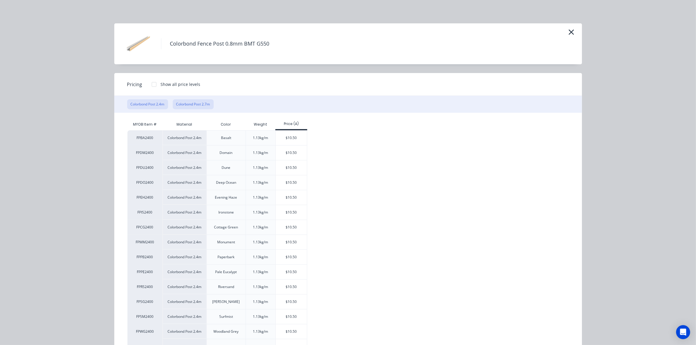
drag, startPoint x: 194, startPoint y: 105, endPoint x: 191, endPoint y: 101, distance: 4.5
click at [194, 104] on button "Colorbond Post 2.7m" at bounding box center [193, 104] width 41 height 10
click at [149, 83] on div at bounding box center [154, 85] width 12 height 12
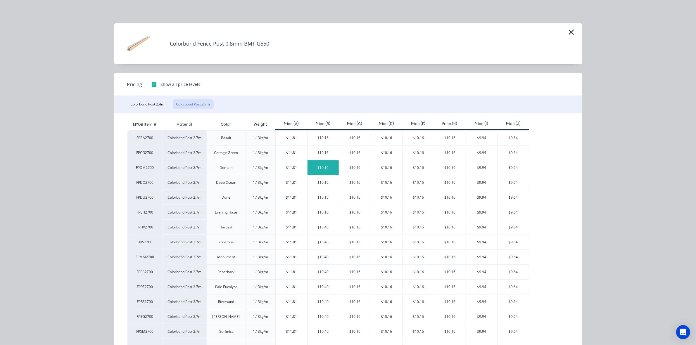
click at [325, 170] on div "$10.16" at bounding box center [323, 167] width 32 height 15
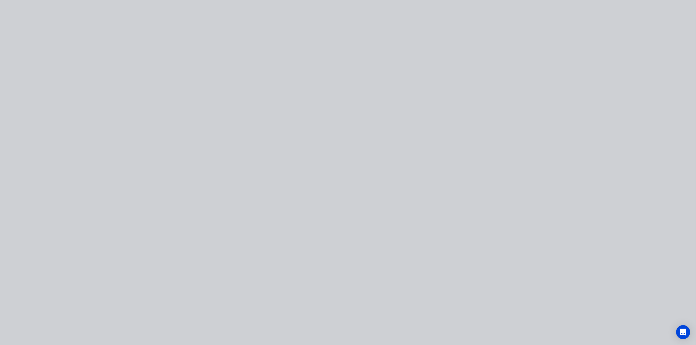
type input "$10.16"
type input "$264.16"
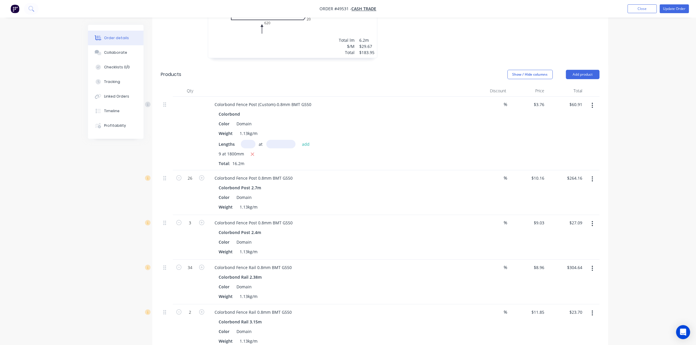
scroll to position [201, 0]
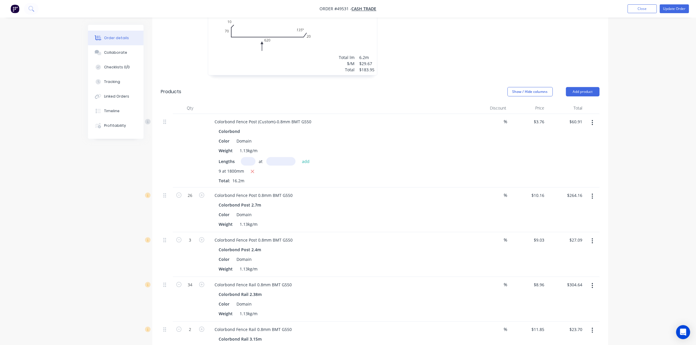
click at [591, 123] on icon "button" at bounding box center [591, 123] width 1 height 6
click at [569, 138] on div "Edit" at bounding box center [571, 138] width 45 height 8
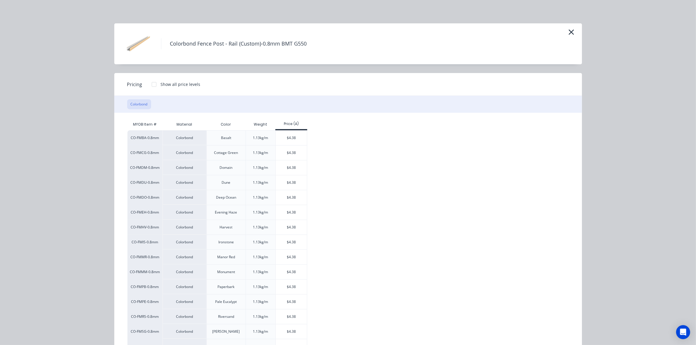
click at [153, 84] on div at bounding box center [154, 85] width 12 height 12
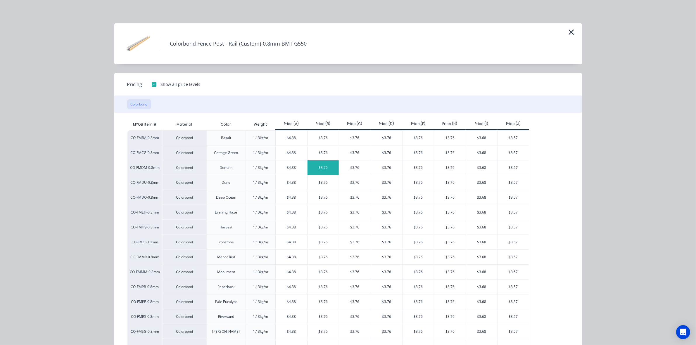
click at [332, 170] on div "$3.76" at bounding box center [323, 167] width 32 height 15
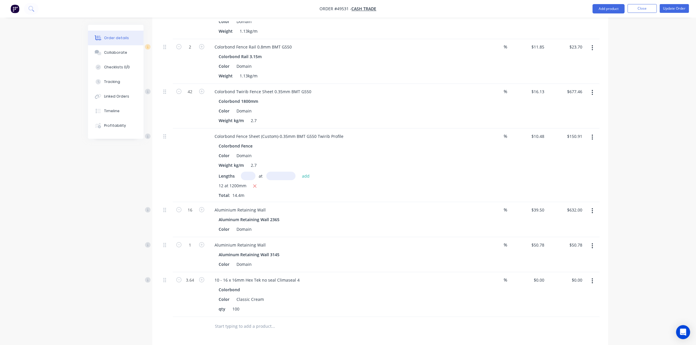
scroll to position [493, 0]
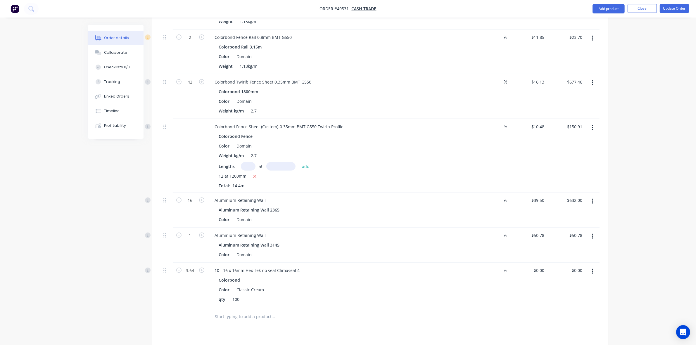
click at [594, 128] on button "button" at bounding box center [592, 127] width 14 height 11
click at [576, 142] on div "Edit" at bounding box center [571, 143] width 45 height 8
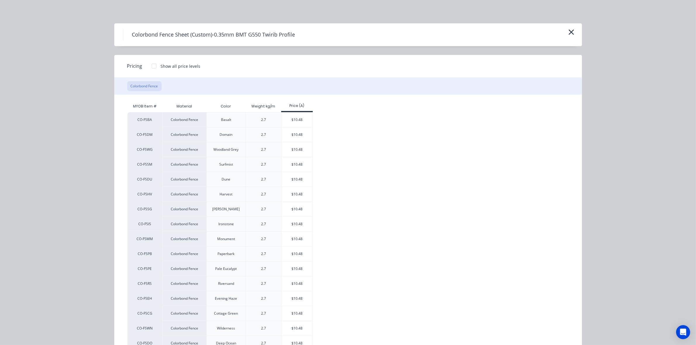
click at [153, 66] on div at bounding box center [154, 66] width 12 height 12
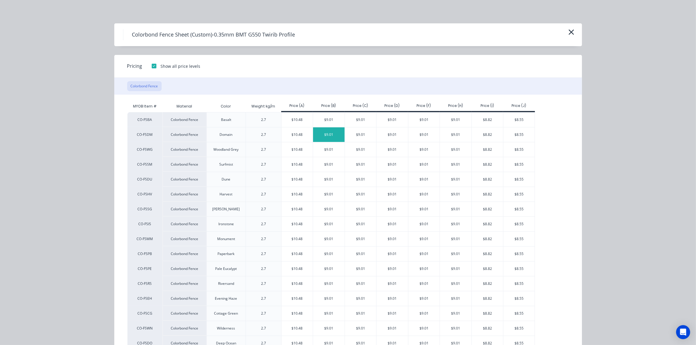
click at [331, 137] on div "$9.01" at bounding box center [329, 134] width 32 height 15
type input "$9.01"
type input "$129.74"
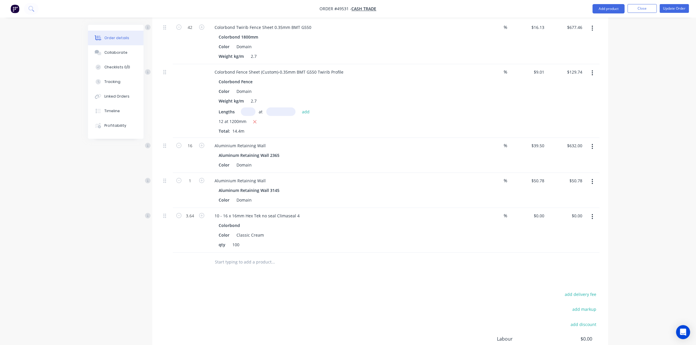
scroll to position [603, 0]
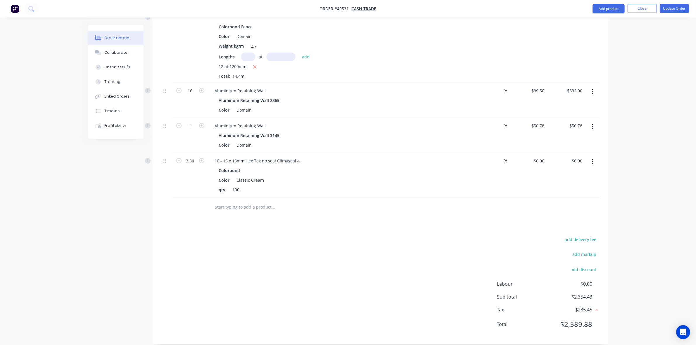
click at [408, 198] on div at bounding box center [313, 207] width 210 height 19
click at [434, 192] on div "qty 100" at bounding box center [338, 190] width 243 height 8
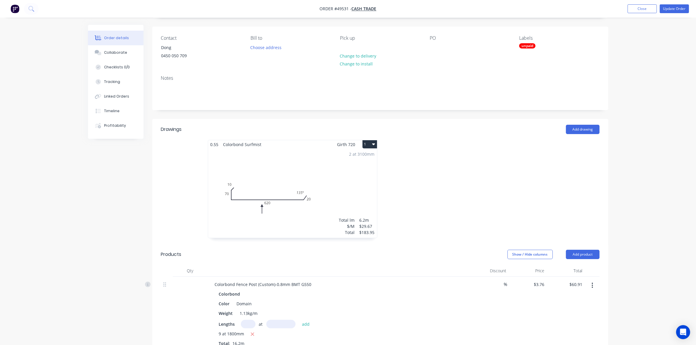
scroll to position [37, 0]
click at [676, 10] on button "Update Order" at bounding box center [673, 8] width 29 height 9
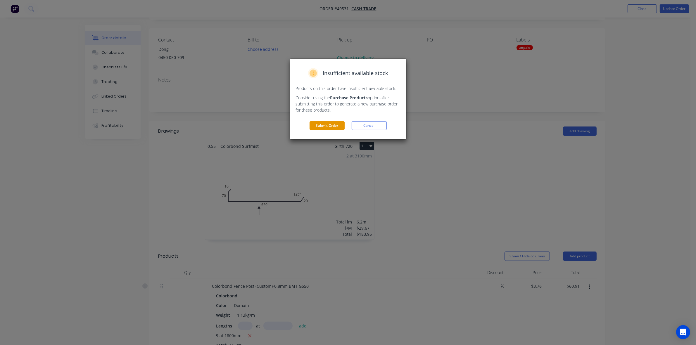
click at [333, 126] on button "Submit Order" at bounding box center [326, 125] width 35 height 9
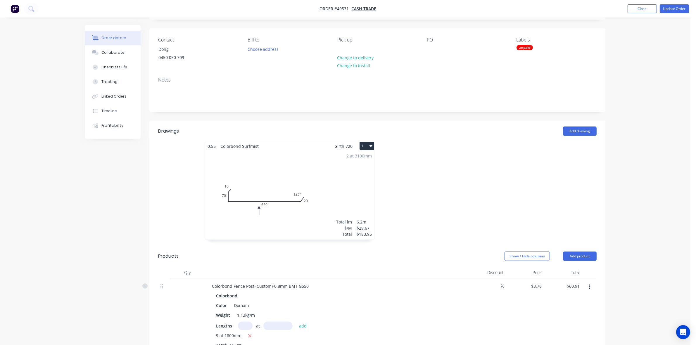
scroll to position [0, 0]
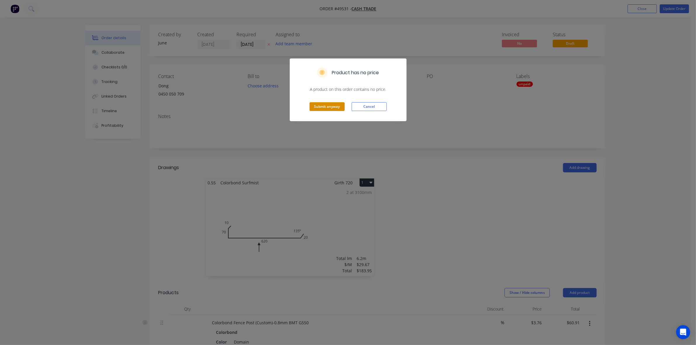
click at [323, 106] on button "Submit anyway" at bounding box center [326, 106] width 35 height 9
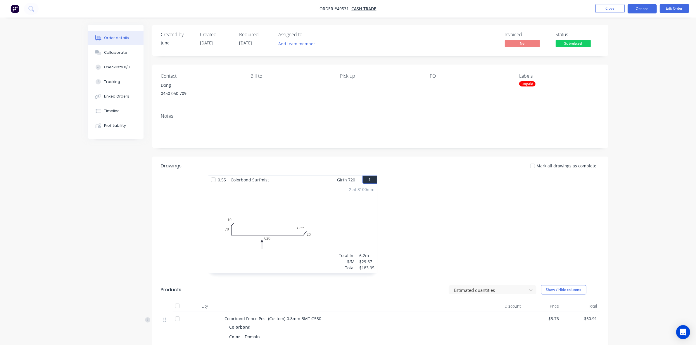
click at [640, 9] on button "Options" at bounding box center [641, 8] width 29 height 9
click at [624, 154] on div "Convert to Quote" at bounding box center [625, 152] width 54 height 8
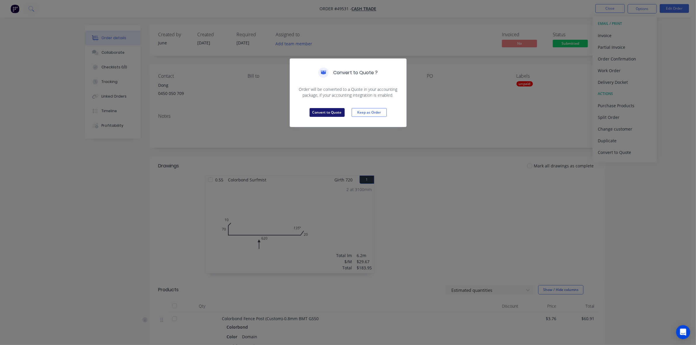
click at [328, 113] on button "Convert to Quote" at bounding box center [326, 112] width 35 height 9
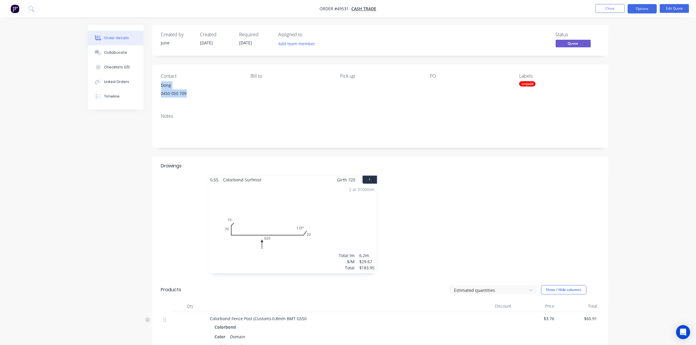
drag, startPoint x: 191, startPoint y: 96, endPoint x: 155, endPoint y: 87, distance: 37.5
click at [155, 87] on div "Contact Dong 0450 050 709 Bill to Pick up PO Labels unpaid" at bounding box center [380, 87] width 456 height 44
copy div "Dong 0450 050 709"
click at [610, 9] on button "Close" at bounding box center [609, 8] width 29 height 9
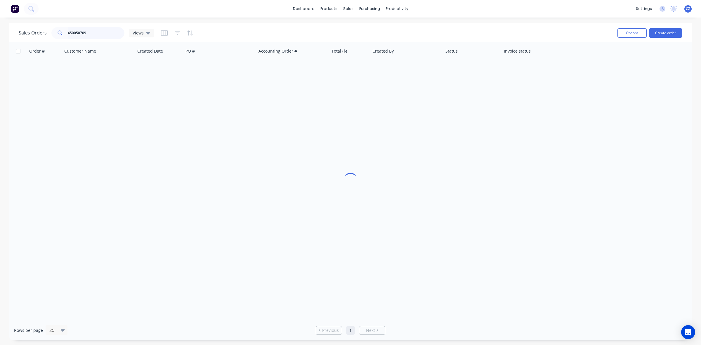
click at [94, 32] on input "450050709" at bounding box center [96, 33] width 57 height 12
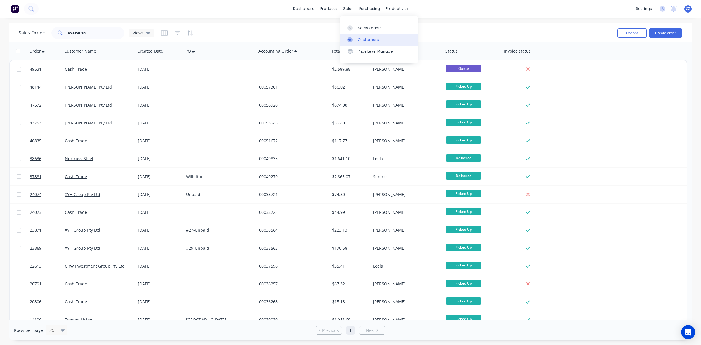
click at [360, 40] on div "Customers" at bounding box center [368, 39] width 21 height 5
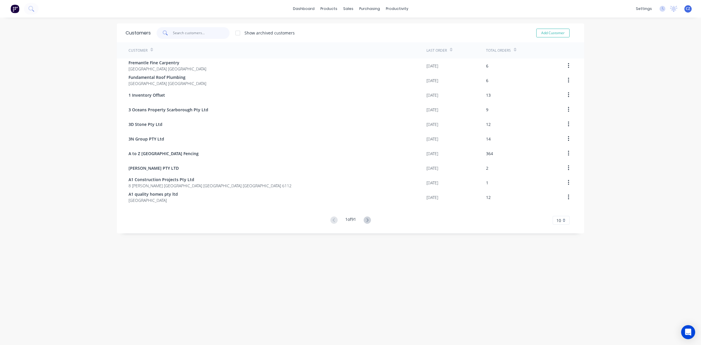
click at [212, 36] on input "text" at bounding box center [201, 33] width 57 height 12
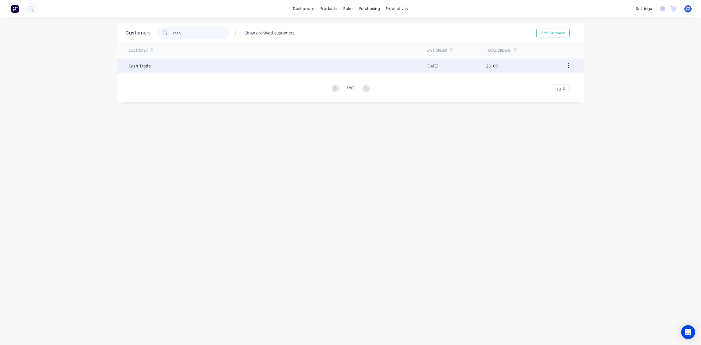
type input "cash"
click at [180, 66] on div "Cash Trade" at bounding box center [278, 65] width 298 height 15
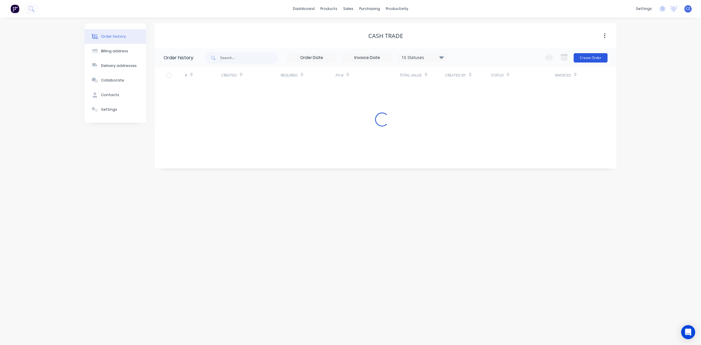
click at [593, 60] on button "Create Order" at bounding box center [591, 57] width 34 height 9
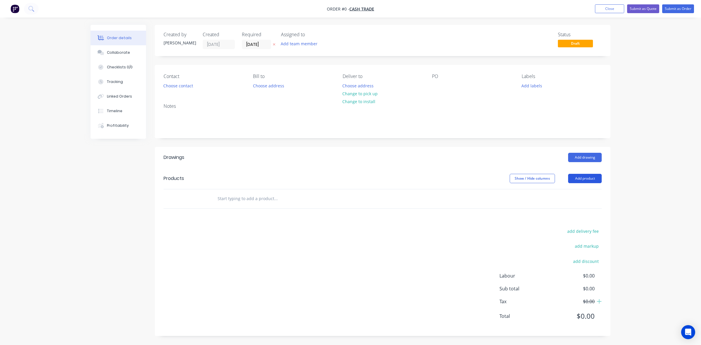
click at [582, 176] on button "Add product" at bounding box center [585, 178] width 34 height 9
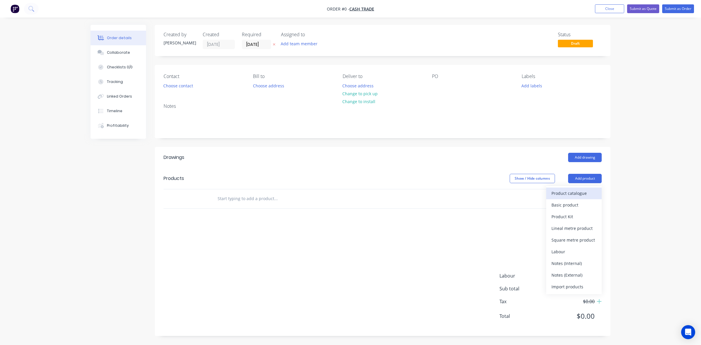
click at [577, 196] on div "Product catalogue" at bounding box center [574, 193] width 45 height 8
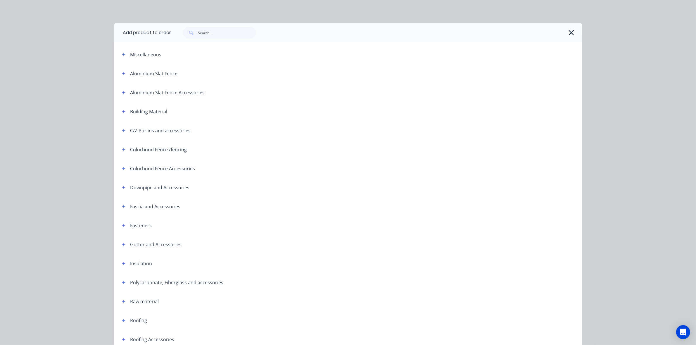
click at [232, 25] on div at bounding box center [376, 32] width 411 height 19
click at [231, 29] on input "text" at bounding box center [227, 33] width 58 height 12
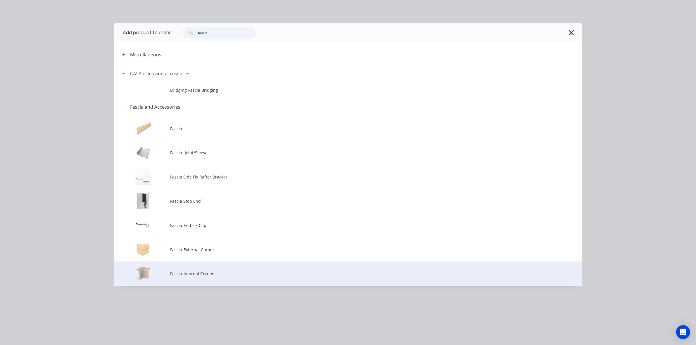
type input "fascia"
click at [189, 274] on span "Fascia-Internal Corner" at bounding box center [334, 274] width 329 height 6
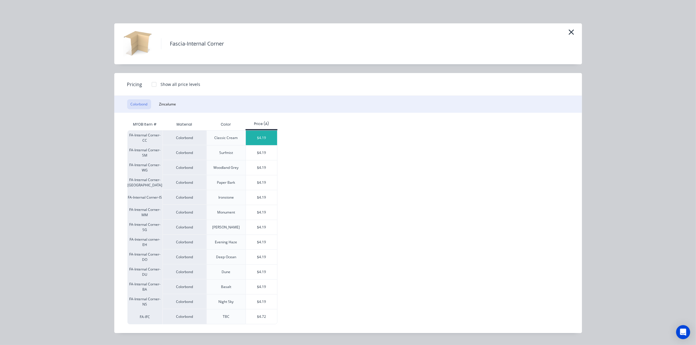
click at [263, 141] on div "$4.19" at bounding box center [261, 138] width 31 height 15
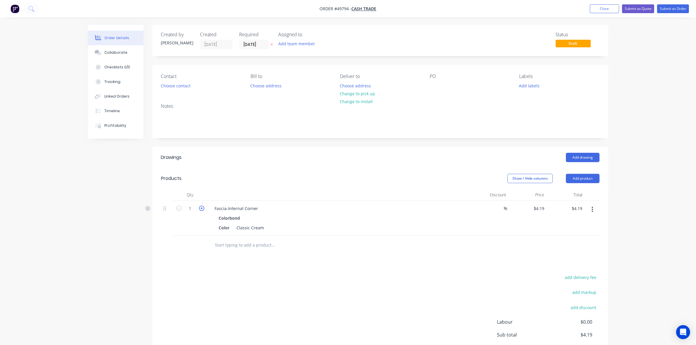
click at [202, 208] on icon "button" at bounding box center [201, 208] width 5 height 5
type input "2"
type input "$8.38"
drag, startPoint x: 281, startPoint y: 162, endPoint x: 296, endPoint y: 173, distance: 18.0
click at [281, 163] on header "Drawings Add drawing" at bounding box center [380, 157] width 456 height 21
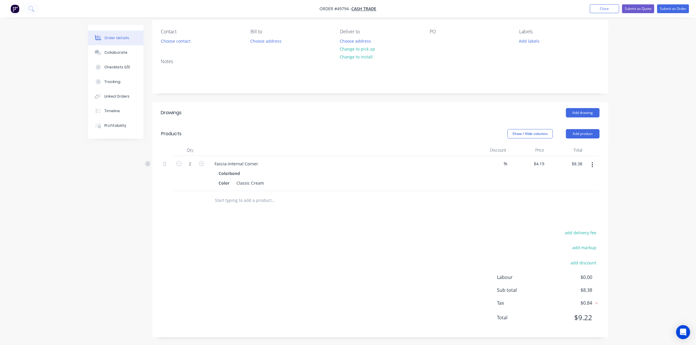
scroll to position [46, 0]
click at [385, 236] on div "add delivery fee add markup add discount Labour $0.00 Sub total $8.38 Tax $0.84…" at bounding box center [380, 278] width 438 height 100
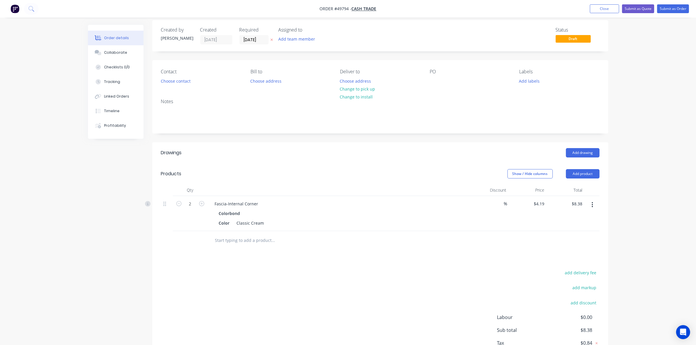
scroll to position [0, 0]
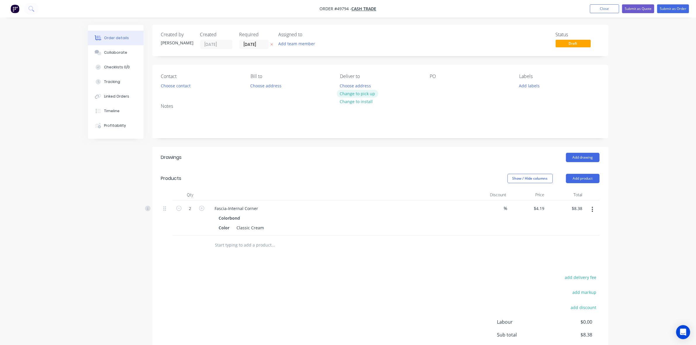
click at [373, 94] on button "Change to pick up" at bounding box center [357, 94] width 41 height 8
click at [378, 153] on div "Add drawing" at bounding box center [426, 157] width 345 height 9
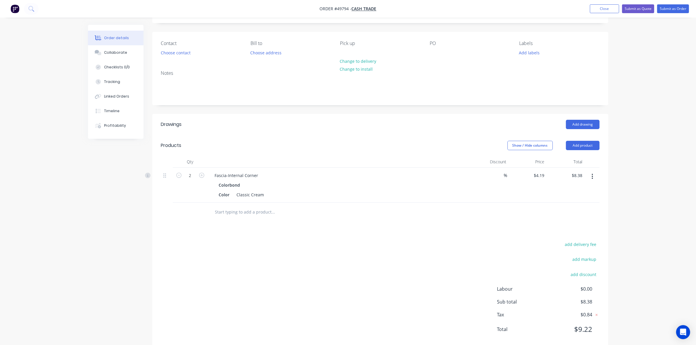
scroll to position [46, 0]
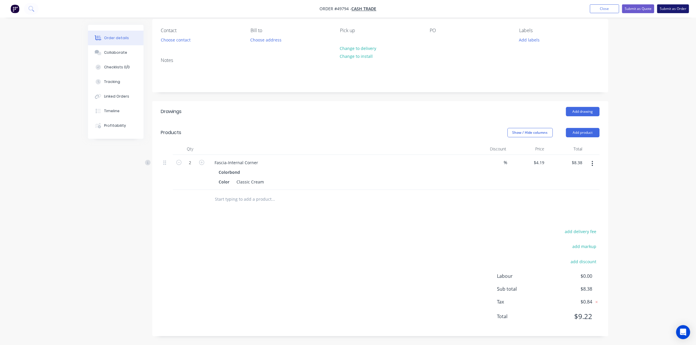
click at [673, 4] on button "Submit as Order" at bounding box center [673, 8] width 32 height 9
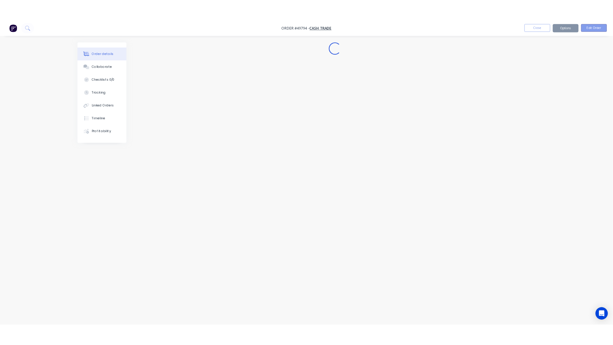
scroll to position [0, 0]
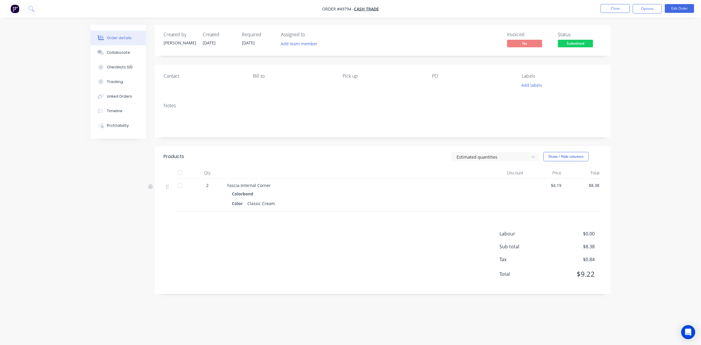
click at [213, 147] on header "Products Estimated quantities Show / Hide columns" at bounding box center [383, 156] width 456 height 21
click at [580, 45] on span "Submitted" at bounding box center [575, 43] width 35 height 7
click at [652, 12] on button "Options" at bounding box center [647, 8] width 29 height 9
click at [632, 34] on div "Invoice" at bounding box center [630, 35] width 54 height 8
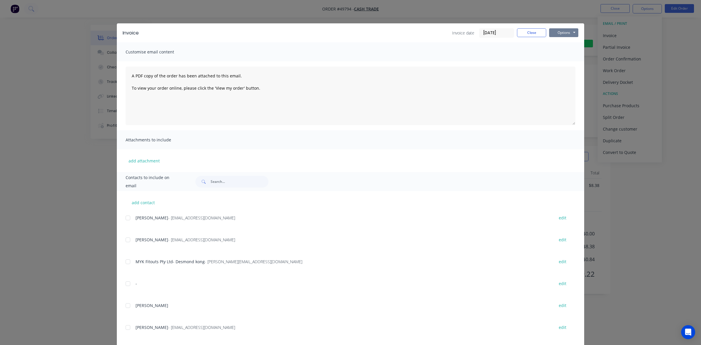
click at [572, 33] on button "Options" at bounding box center [563, 32] width 29 height 9
click at [560, 56] on button "Print" at bounding box center [567, 53] width 37 height 10
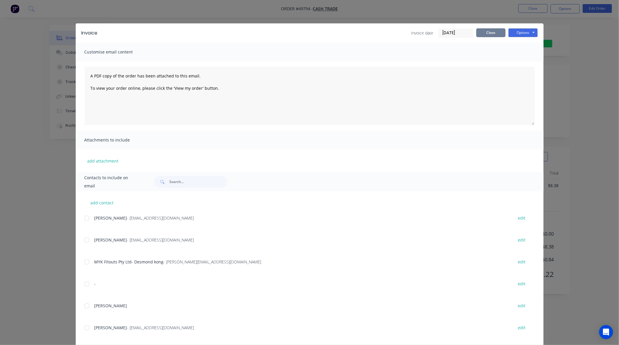
click at [491, 32] on button "Close" at bounding box center [490, 32] width 29 height 9
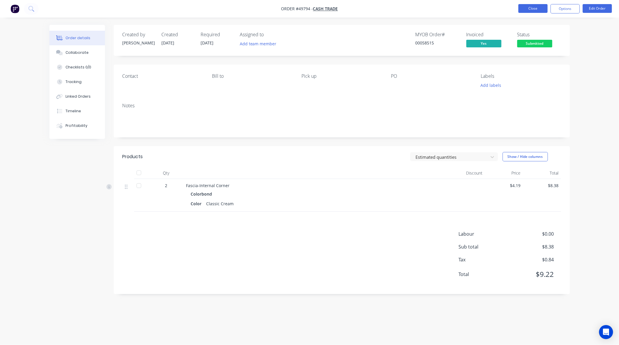
click at [532, 9] on button "Close" at bounding box center [532, 8] width 29 height 9
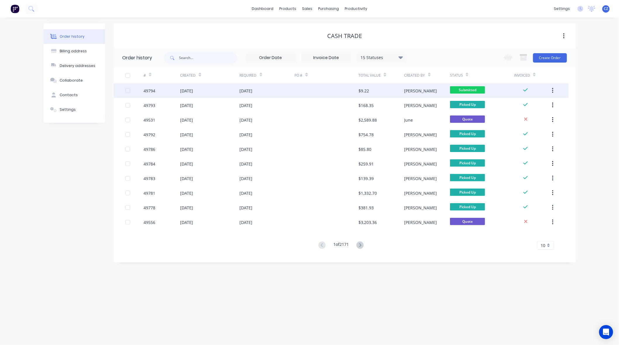
click at [311, 91] on div at bounding box center [326, 90] width 64 height 15
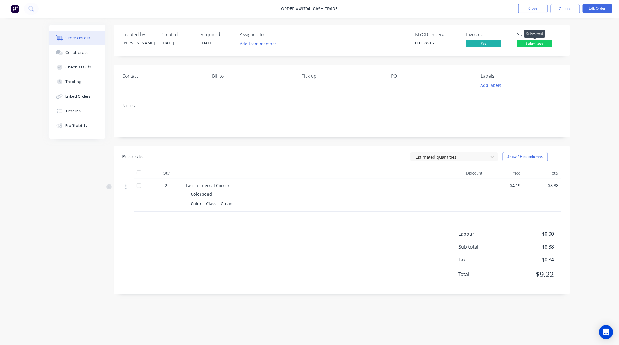
click at [537, 41] on span "Submitted" at bounding box center [534, 43] width 35 height 7
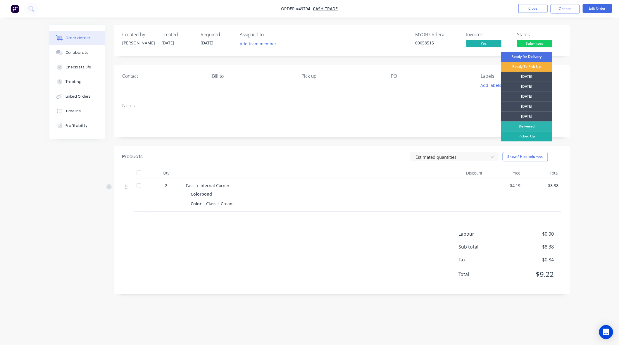
click at [538, 138] on div "Picked Up" at bounding box center [526, 136] width 51 height 10
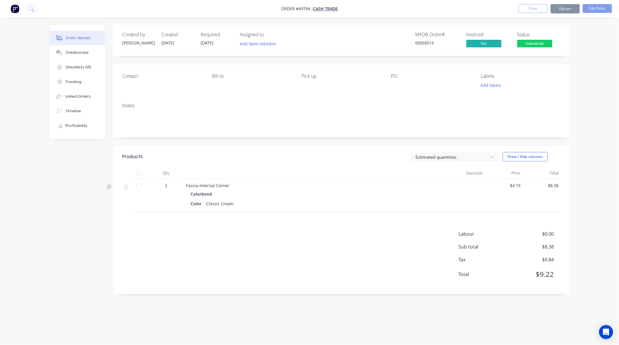
click at [374, 18] on div "Order details Collaborate Checklists 0/0 Tracking Linked Orders Timeline Profit…" at bounding box center [309, 172] width 619 height 345
click at [534, 8] on button "Close" at bounding box center [532, 8] width 29 height 9
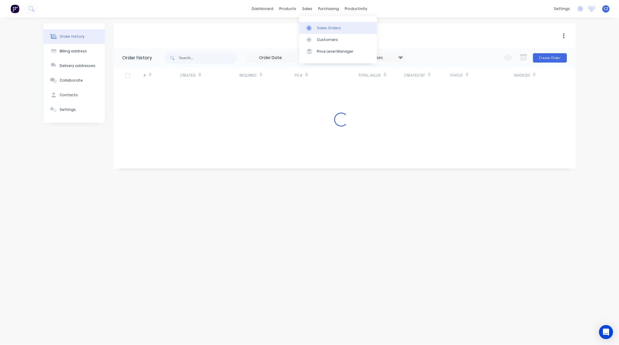
click at [323, 27] on div "Sales Orders" at bounding box center [329, 27] width 24 height 5
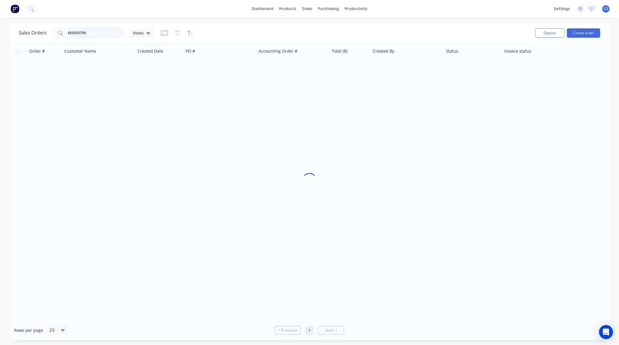
click at [109, 37] on input "450050709" at bounding box center [96, 33] width 57 height 12
click at [113, 33] on input "450050709" at bounding box center [96, 33] width 57 height 12
click at [199, 23] on div "Sales Orders 450050709 Views Options Create order" at bounding box center [309, 32] width 600 height 19
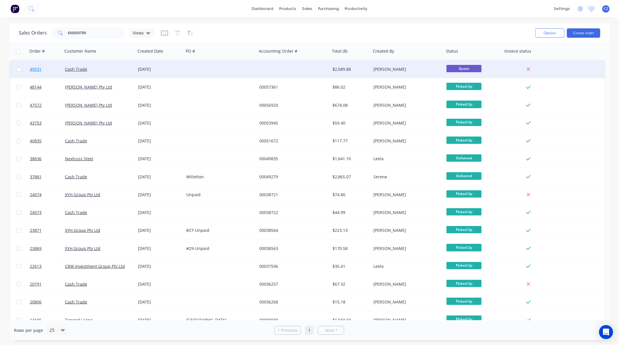
click at [37, 69] on span "49531" at bounding box center [36, 69] width 12 height 6
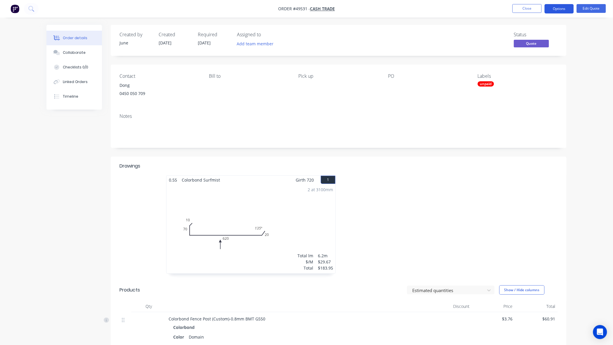
click at [551, 10] on button "Options" at bounding box center [559, 8] width 29 height 9
click at [534, 91] on div "Change customer" at bounding box center [542, 94] width 54 height 8
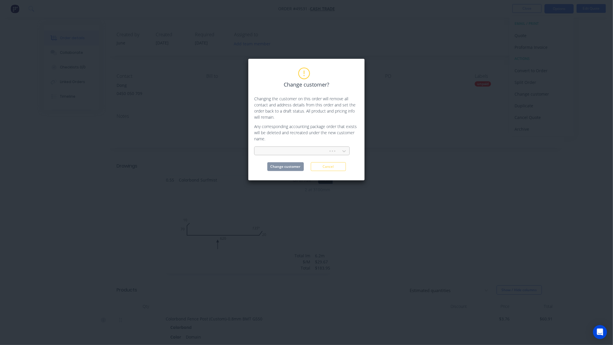
click at [273, 148] on div at bounding box center [292, 151] width 66 height 7
type input "mika"
click at [278, 164] on div "Mika Sunlight Pty Ltd" at bounding box center [302, 164] width 96 height 11
click at [277, 168] on button "Change customer" at bounding box center [285, 166] width 37 height 9
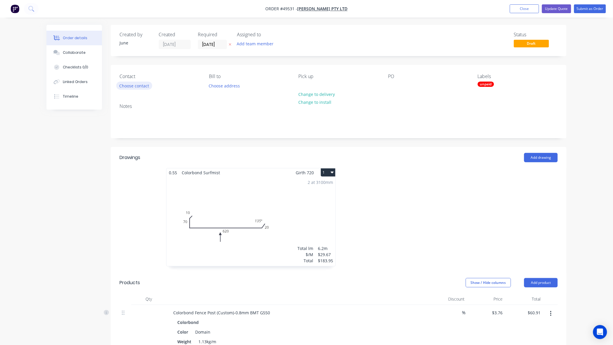
click at [137, 83] on button "Choose contact" at bounding box center [134, 86] width 36 height 8
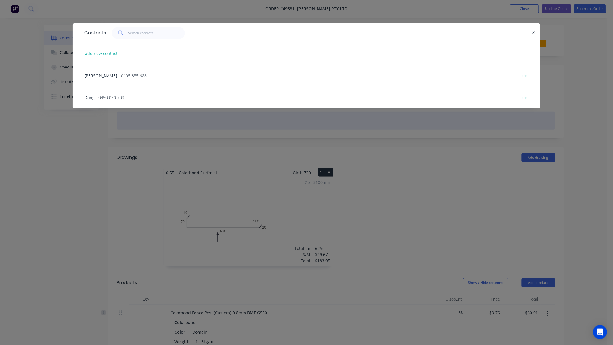
drag, startPoint x: 109, startPoint y: 98, endPoint x: 161, endPoint y: 131, distance: 61.4
click at [109, 99] on span "- 0450 050 709" at bounding box center [110, 98] width 28 height 6
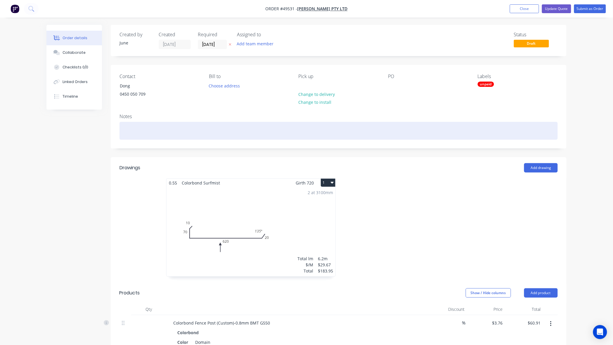
drag, startPoint x: 359, startPoint y: 138, endPoint x: 337, endPoint y: 112, distance: 33.4
click at [359, 137] on div at bounding box center [339, 131] width 438 height 18
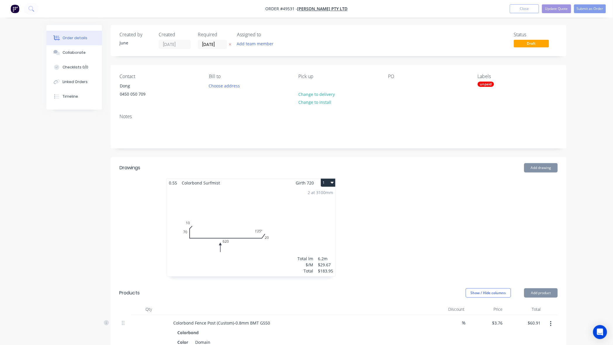
click at [420, 214] on div at bounding box center [426, 230] width 175 height 104
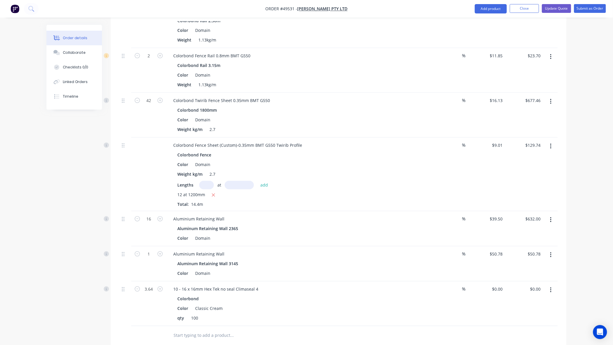
scroll to position [438, 0]
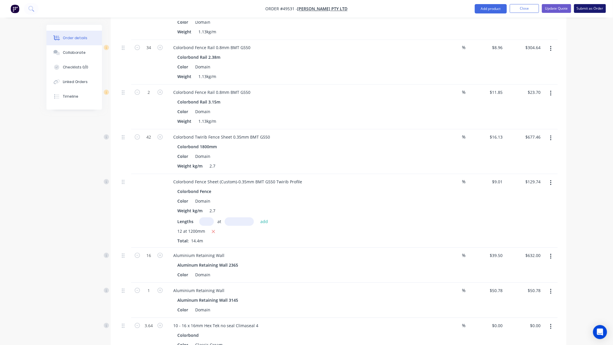
click at [600, 7] on button "Submit as Order" at bounding box center [590, 8] width 32 height 9
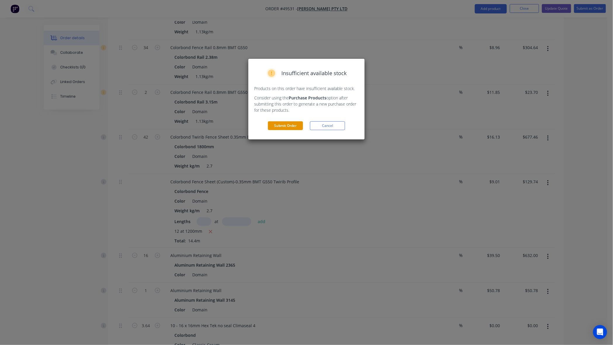
click at [295, 122] on button "Submit Order" at bounding box center [285, 125] width 35 height 9
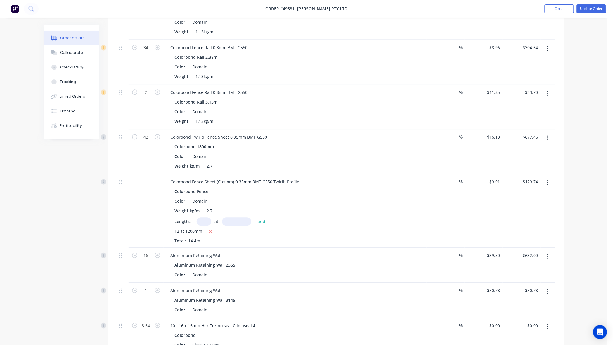
scroll to position [0, 0]
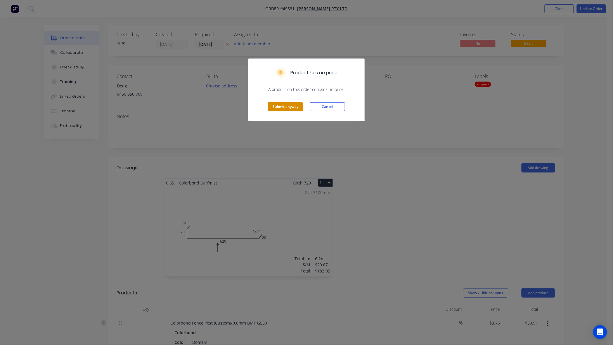
click at [283, 109] on button "Submit anyway" at bounding box center [285, 106] width 35 height 9
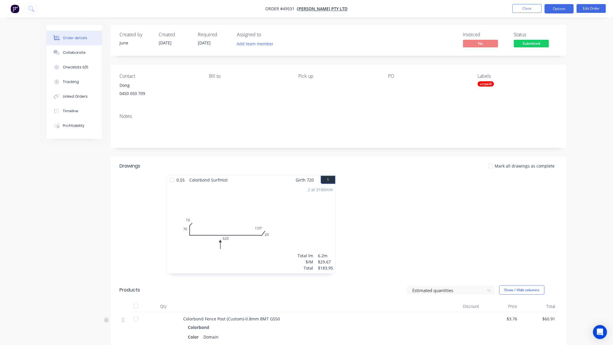
click at [554, 8] on button "Options" at bounding box center [559, 8] width 29 height 9
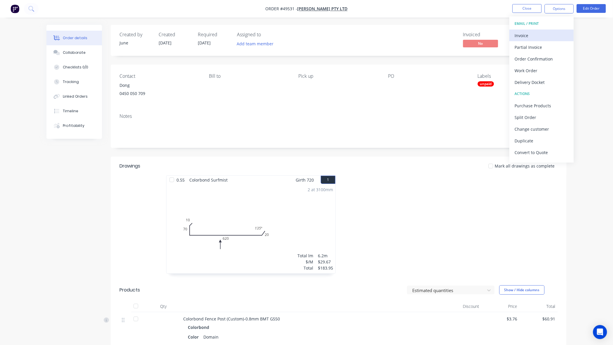
click at [535, 37] on div "Invoice" at bounding box center [542, 35] width 54 height 8
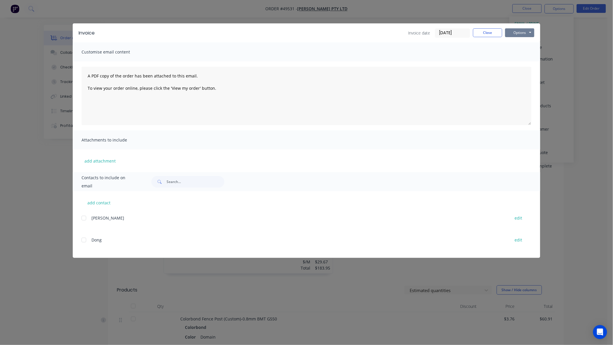
click at [521, 34] on button "Options" at bounding box center [519, 32] width 29 height 9
click at [525, 56] on button "Print" at bounding box center [523, 53] width 37 height 10
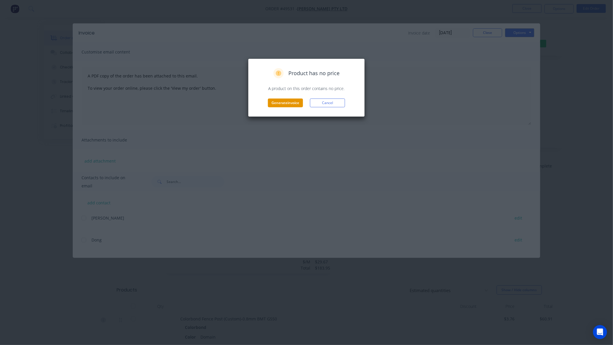
click at [283, 102] on button "Generate invoice" at bounding box center [285, 102] width 35 height 9
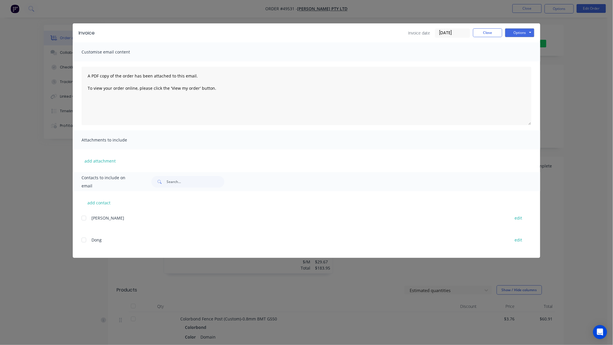
click at [45, 27] on div "Invoice Invoice date 27/09/25 Close Options Preview Print Email Customise email…" at bounding box center [306, 172] width 613 height 345
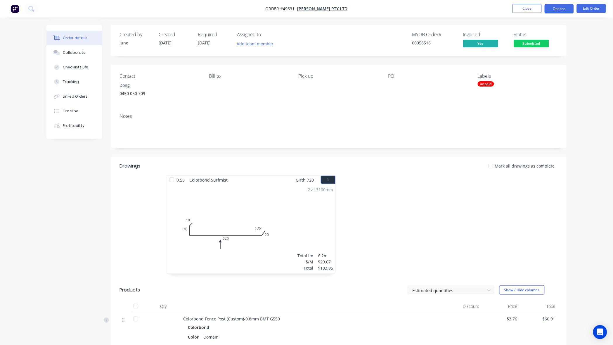
click at [563, 8] on button "Options" at bounding box center [559, 8] width 29 height 9
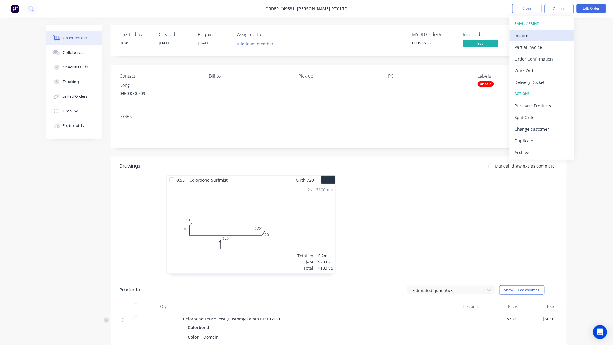
click at [540, 36] on div "Invoice" at bounding box center [542, 35] width 54 height 8
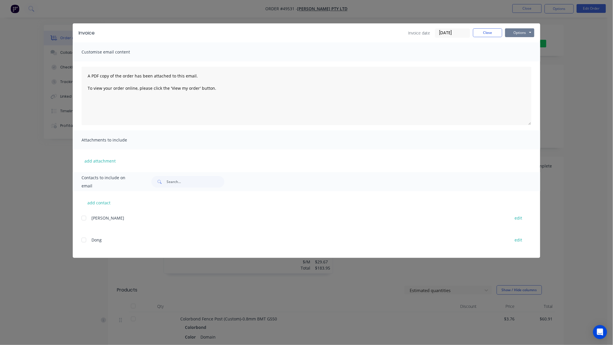
click at [517, 33] on button "Options" at bounding box center [519, 32] width 29 height 9
click at [528, 58] on button "Email" at bounding box center [523, 63] width 37 height 10
drag, startPoint x: 528, startPoint y: 58, endPoint x: 522, endPoint y: 43, distance: 16.4
click at [528, 57] on div "Customise email content" at bounding box center [307, 51] width 468 height 19
click at [521, 33] on button "Options" at bounding box center [519, 32] width 29 height 9
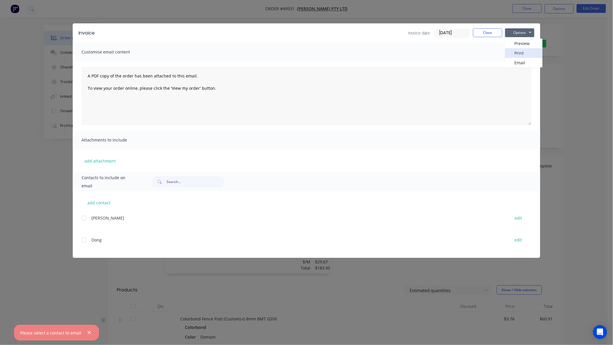
click at [523, 50] on button "Print" at bounding box center [523, 53] width 37 height 10
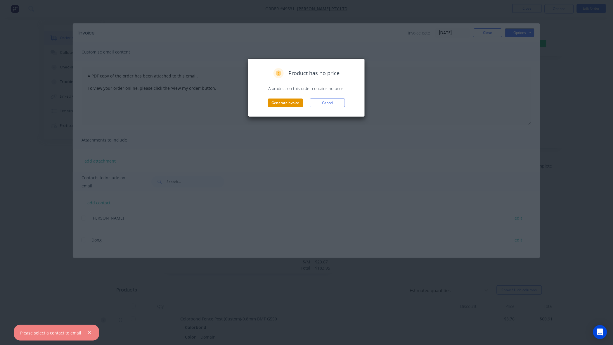
click at [278, 104] on button "Generate invoice" at bounding box center [285, 102] width 35 height 9
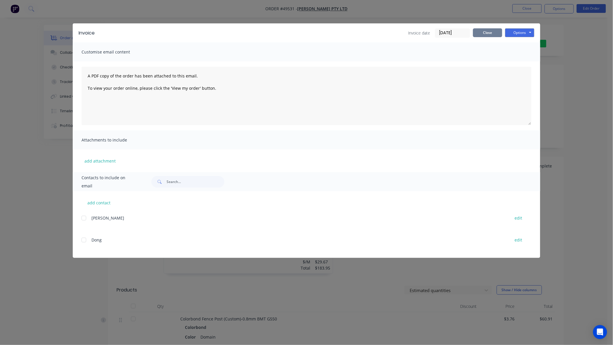
click at [491, 31] on button "Close" at bounding box center [487, 32] width 29 height 9
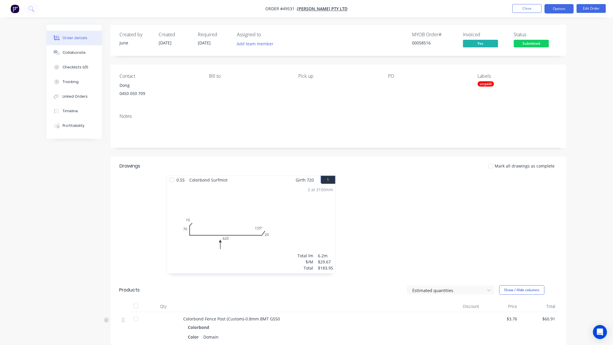
click at [557, 10] on button "Options" at bounding box center [559, 8] width 29 height 9
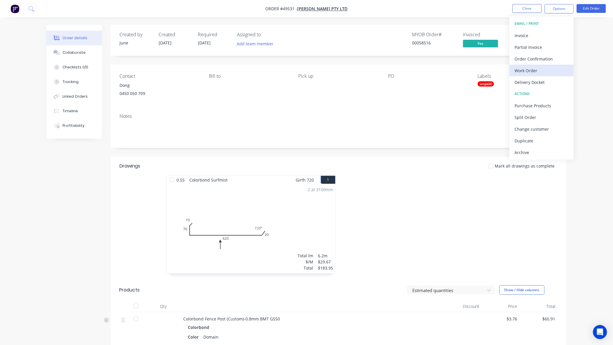
click at [543, 67] on div "Work Order" at bounding box center [542, 70] width 54 height 8
click at [533, 68] on div "Custom" at bounding box center [542, 70] width 54 height 8
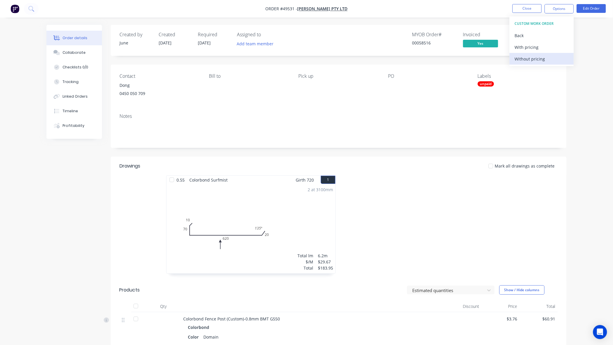
click at [534, 57] on div "Without pricing" at bounding box center [542, 59] width 54 height 8
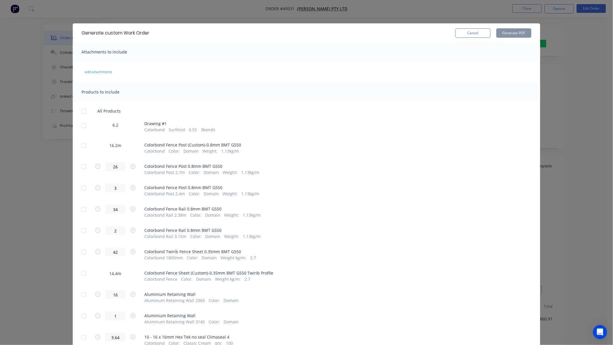
click at [83, 127] on div at bounding box center [84, 126] width 12 height 12
click at [470, 36] on button "Cancel" at bounding box center [473, 32] width 35 height 9
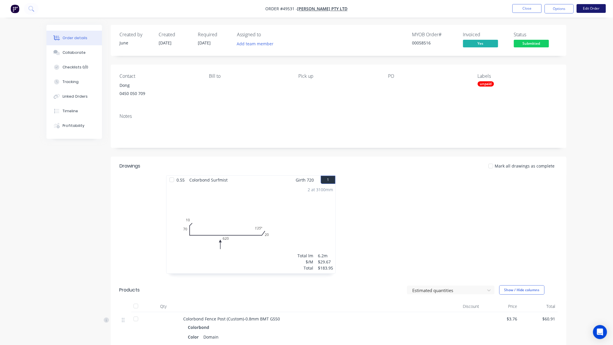
click at [590, 10] on button "Edit Order" at bounding box center [591, 8] width 29 height 9
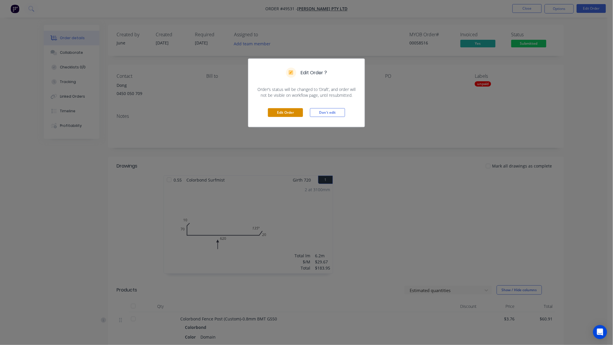
click at [284, 112] on button "Edit Order" at bounding box center [285, 112] width 35 height 9
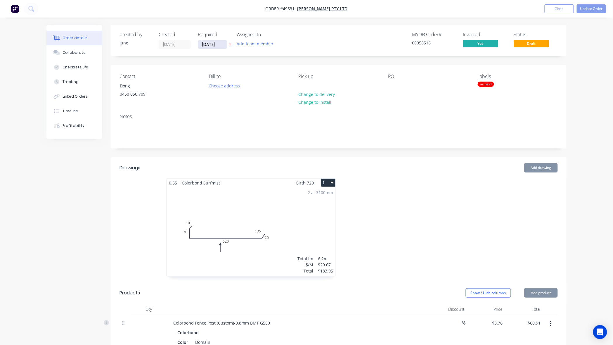
click at [206, 44] on input "27/09/25" at bounding box center [212, 44] width 29 height 9
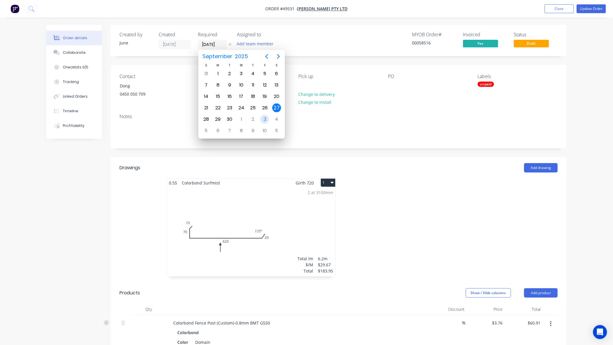
click at [265, 120] on div "3" at bounding box center [264, 119] width 9 height 9
type input "03/10/25"
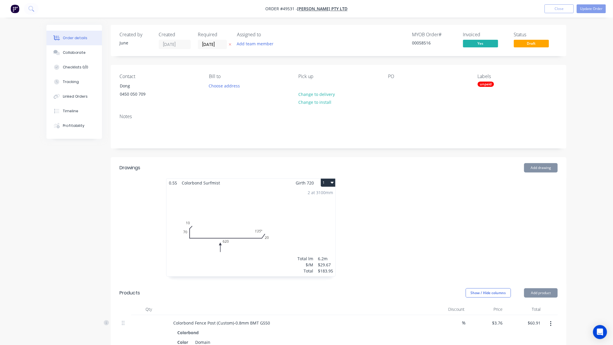
click at [412, 69] on div "Contact Dong 0450 050 709 Bill to Choose address Pick up Change to delivery Cha…" at bounding box center [339, 87] width 456 height 44
click at [599, 11] on button "Update Order" at bounding box center [591, 8] width 29 height 9
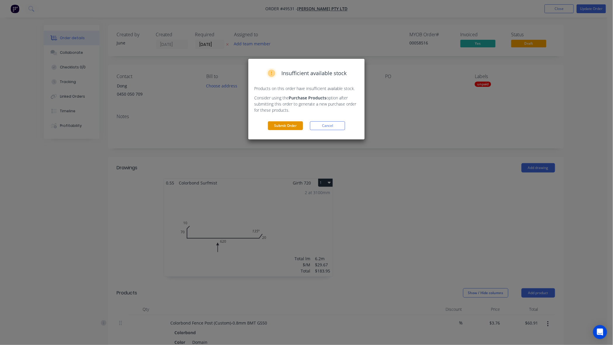
click at [286, 127] on button "Submit Order" at bounding box center [285, 125] width 35 height 9
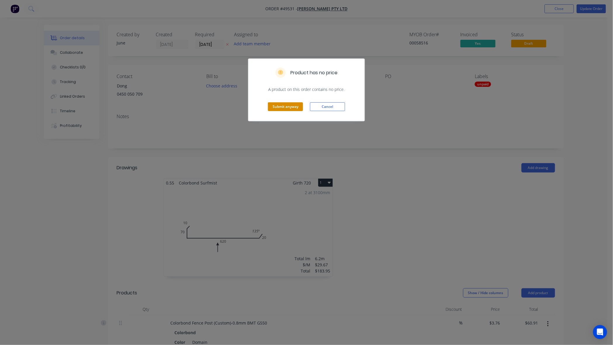
click at [288, 105] on button "Submit anyway" at bounding box center [285, 106] width 35 height 9
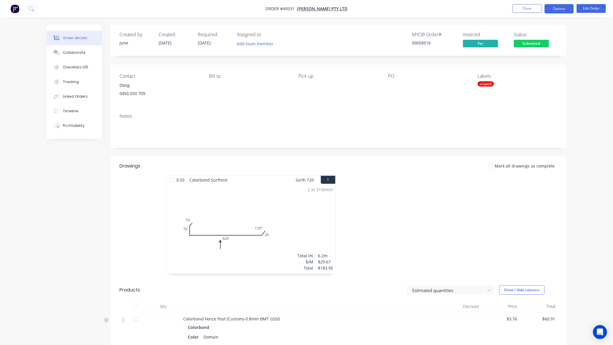
click at [560, 10] on button "Options" at bounding box center [559, 8] width 29 height 9
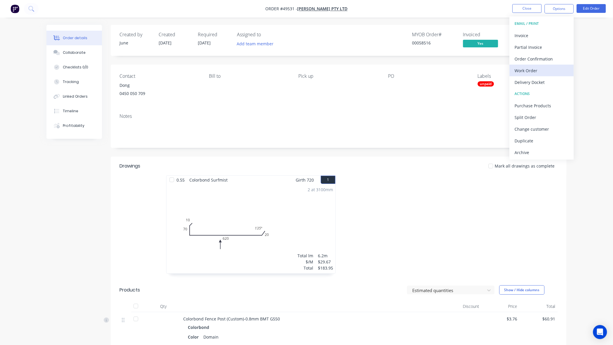
click at [534, 72] on div "Work Order" at bounding box center [542, 70] width 54 height 8
drag, startPoint x: 534, startPoint y: 72, endPoint x: 531, endPoint y: 69, distance: 4.2
click at [532, 72] on div "Custom" at bounding box center [542, 70] width 54 height 8
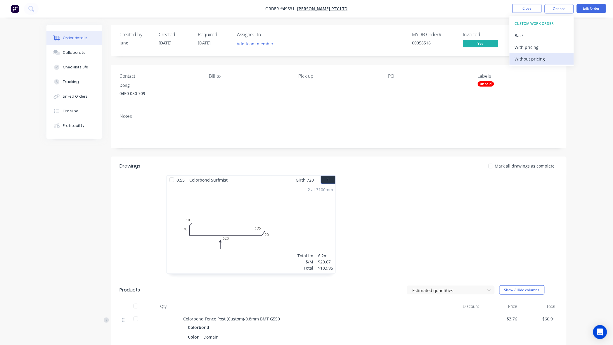
click at [532, 58] on div "Without pricing" at bounding box center [542, 59] width 54 height 8
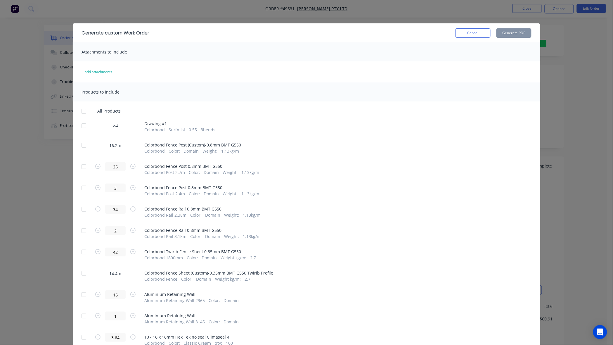
click at [84, 123] on div at bounding box center [84, 126] width 12 height 12
click at [518, 32] on button "Generate PDF" at bounding box center [513, 32] width 35 height 9
click at [236, 5] on div "Generate custom Work Order Cancel Generate PDF Attachments to include add attac…" at bounding box center [306, 172] width 613 height 345
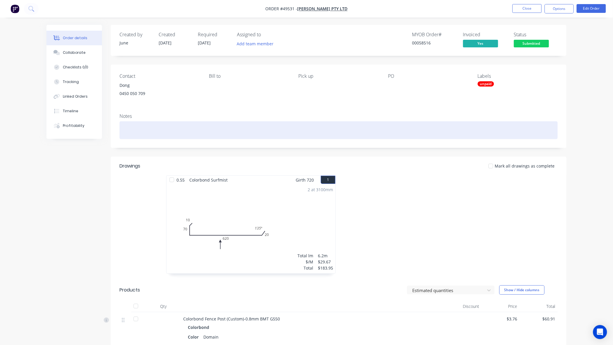
click at [172, 128] on div at bounding box center [339, 130] width 438 height 18
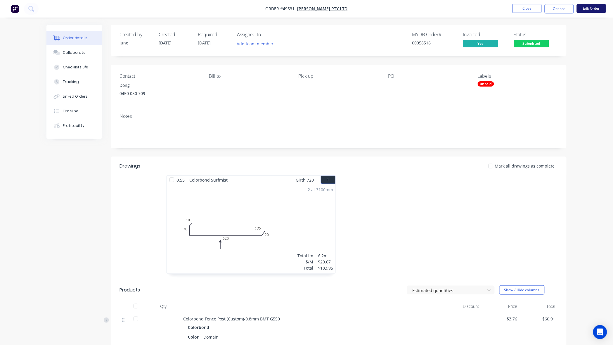
click at [595, 9] on button "Edit Order" at bounding box center [591, 8] width 29 height 9
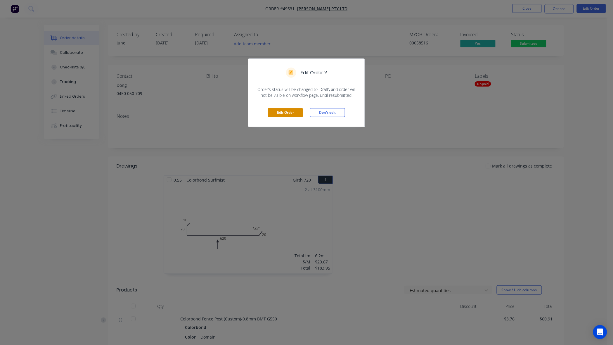
click at [296, 112] on button "Edit Order" at bounding box center [285, 112] width 35 height 9
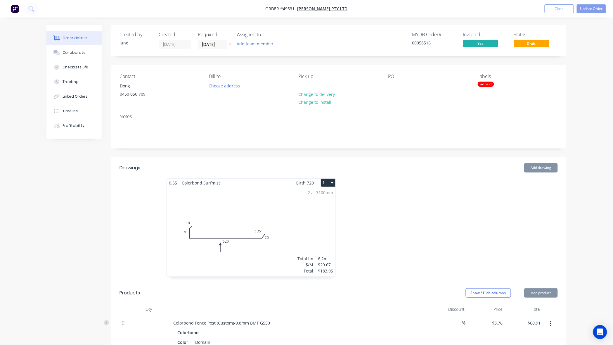
click at [288, 234] on div "2 at 3100mm Total lm $/M Total 6.2m $29.67 $183.95" at bounding box center [251, 231] width 169 height 89
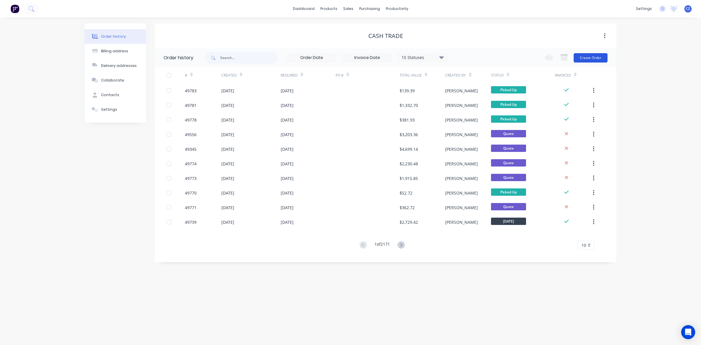
click at [604, 58] on button "Create Order" at bounding box center [591, 57] width 34 height 9
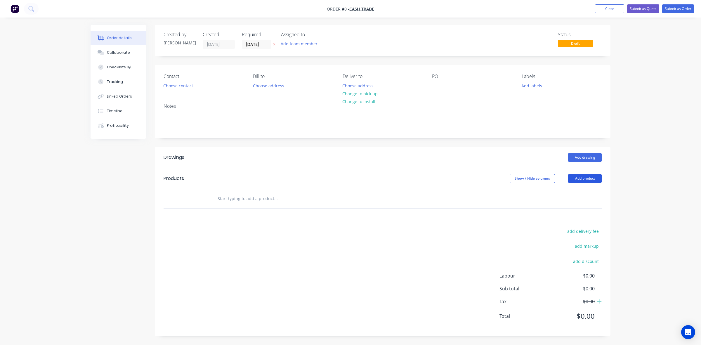
click at [582, 180] on button "Add product" at bounding box center [585, 178] width 34 height 9
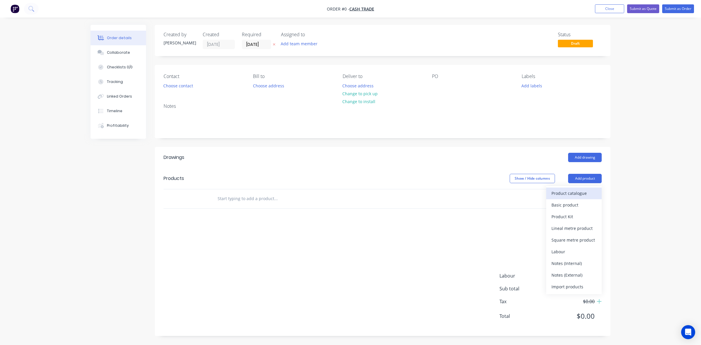
click at [583, 191] on div "Product catalogue" at bounding box center [574, 193] width 45 height 8
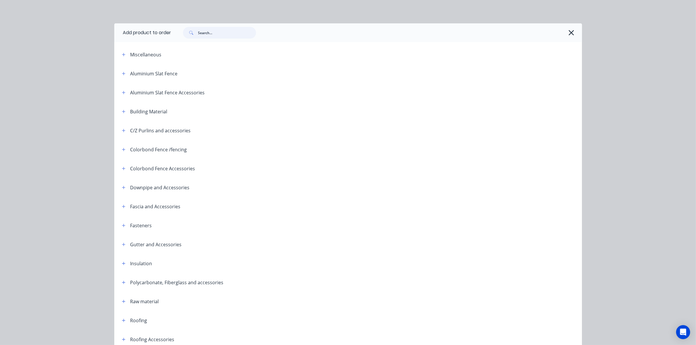
click at [221, 36] on input "text" at bounding box center [227, 33] width 58 height 12
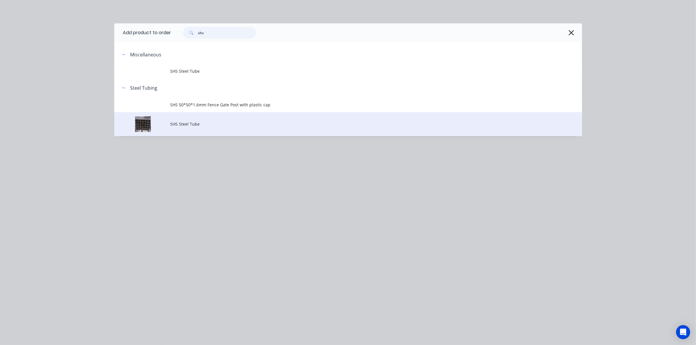
type input "shs"
click at [201, 124] on span "SHS Steel Tube" at bounding box center [334, 124] width 329 height 6
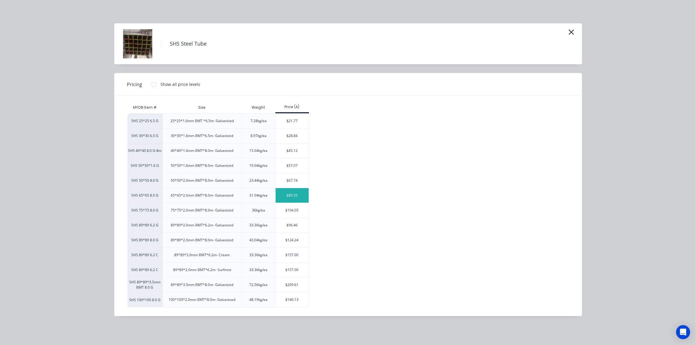
scroll to position [8, 0]
click at [294, 304] on div "$140.13" at bounding box center [292, 299] width 33 height 15
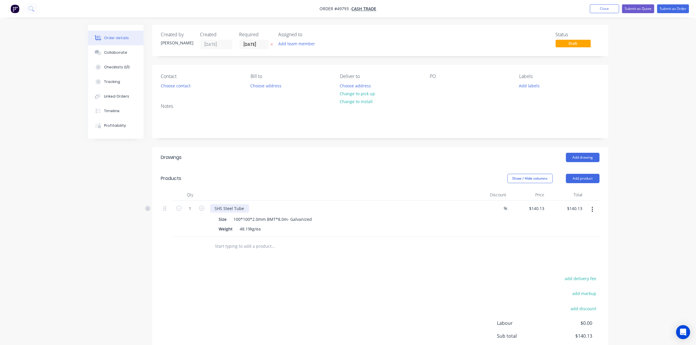
click at [244, 207] on div "SHS Steel Tube" at bounding box center [229, 208] width 39 height 8
click at [273, 174] on div "Show / Hide columns Add product" at bounding box center [426, 178] width 345 height 9
click at [591, 177] on button "Add product" at bounding box center [583, 178] width 34 height 9
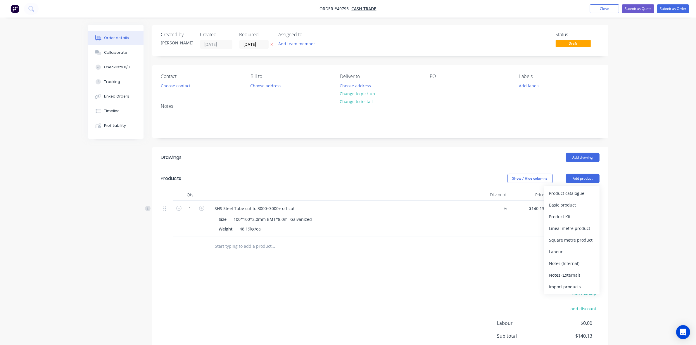
click at [584, 196] on div "Product catalogue" at bounding box center [571, 193] width 45 height 8
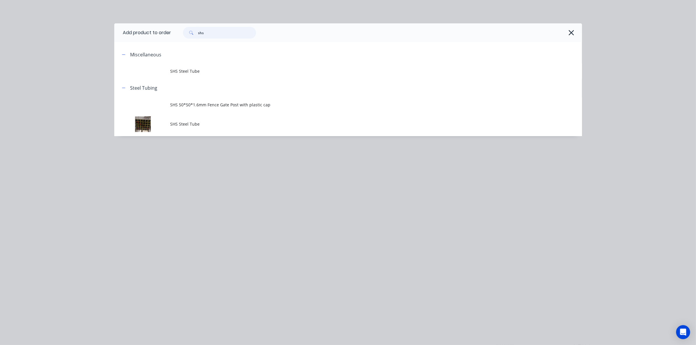
drag, startPoint x: 229, startPoint y: 36, endPoint x: 139, endPoint y: 29, distance: 89.7
click at [139, 29] on header "Add product to order shs" at bounding box center [348, 32] width 468 height 19
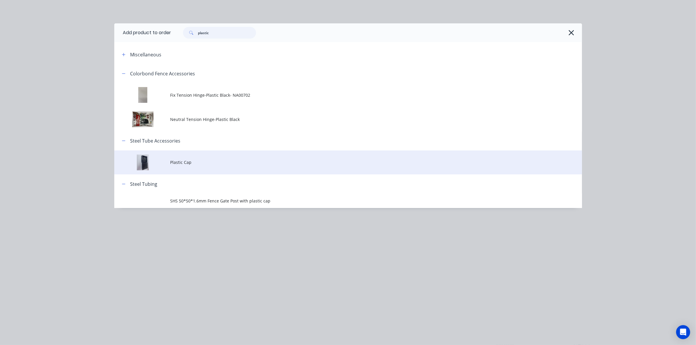
type input "plastic"
click at [192, 167] on td "Plastic Cap" at bounding box center [375, 162] width 411 height 24
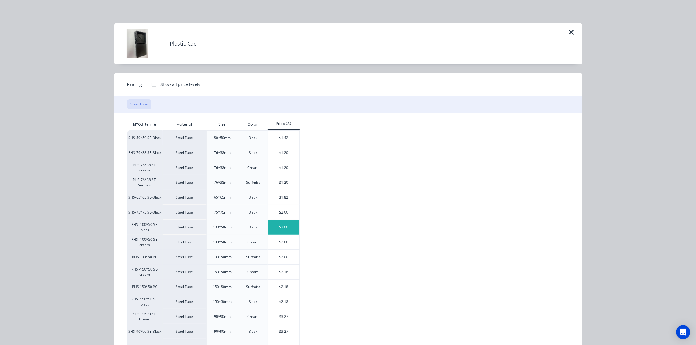
scroll to position [41, 0]
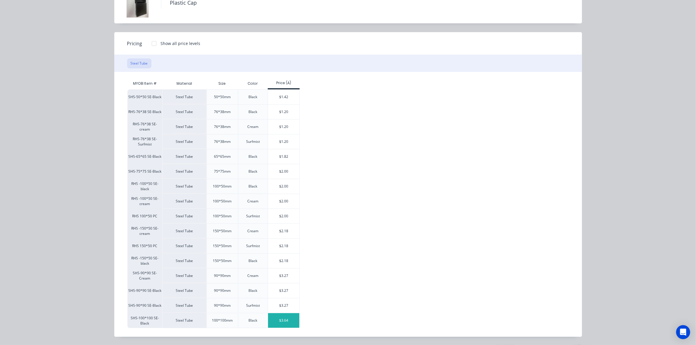
click at [289, 326] on div "$3.64" at bounding box center [283, 320] width 31 height 15
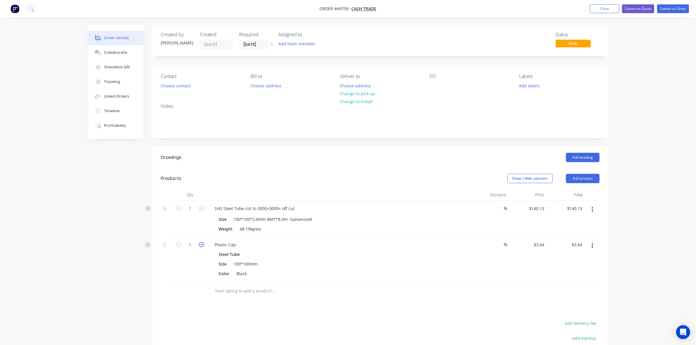
click at [200, 246] on icon "button" at bounding box center [201, 244] width 5 height 5
type input "2"
type input "$7.28"
click at [200, 246] on icon "button" at bounding box center [201, 244] width 5 height 5
type input "3"
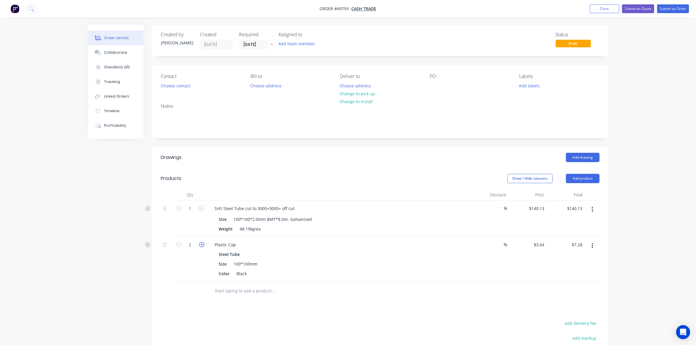
type input "$10.92"
click at [576, 182] on button "Add product" at bounding box center [583, 178] width 34 height 9
click at [577, 193] on div "Product catalogue" at bounding box center [571, 193] width 45 height 8
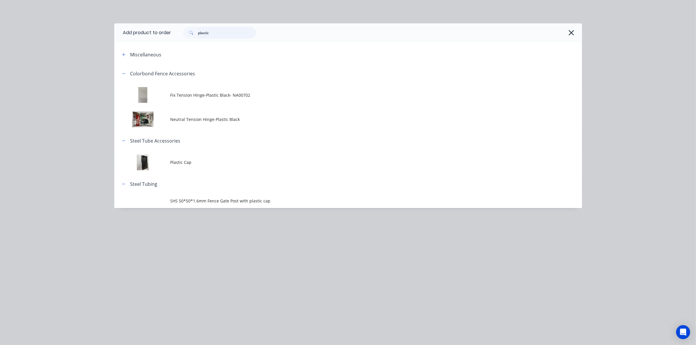
click at [232, 34] on input "plastic" at bounding box center [227, 33] width 58 height 12
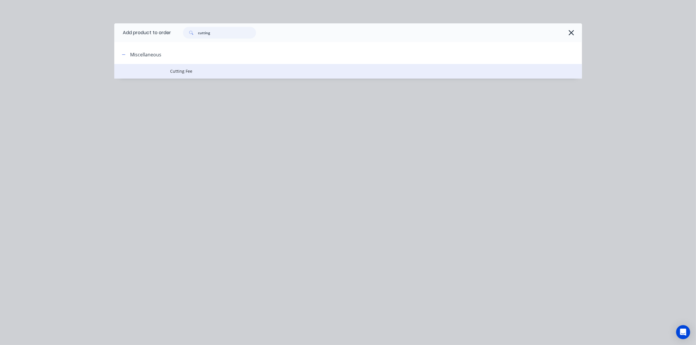
type input "cutting"
click at [204, 75] on td "Cutting Fee" at bounding box center [375, 71] width 411 height 15
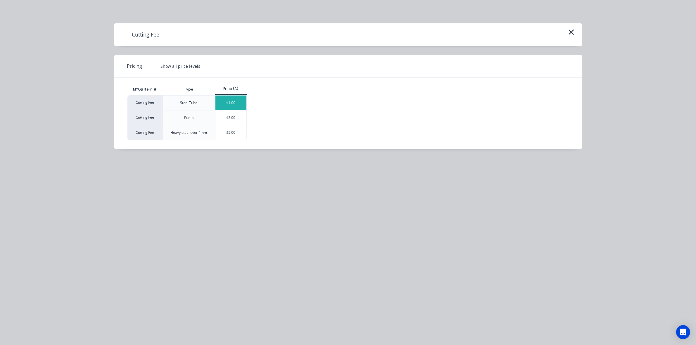
click at [234, 102] on div "$1.00" at bounding box center [230, 103] width 31 height 15
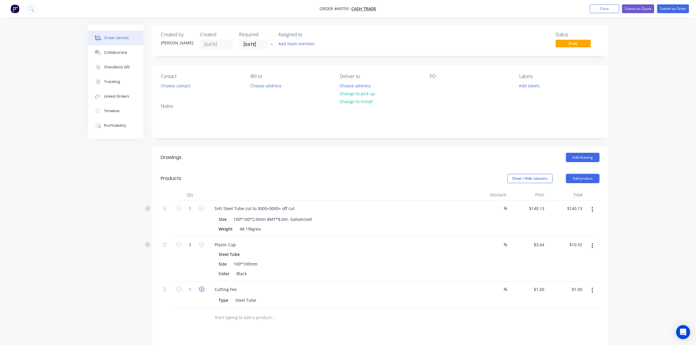
click at [202, 291] on icon "button" at bounding box center [201, 289] width 5 height 5
type input "2"
type input "$2.00"
click at [329, 304] on div "Type Steel Tube" at bounding box center [338, 300] width 243 height 8
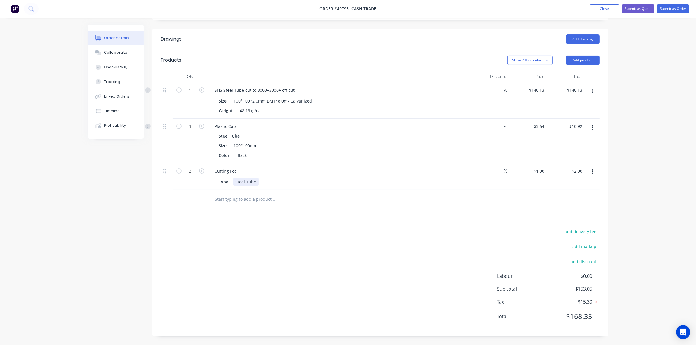
scroll to position [119, 0]
click at [352, 252] on div "add delivery fee add markup add discount Labour $0.00 Sub total $153.05 Tax $15…" at bounding box center [380, 278] width 438 height 100
click at [674, 8] on button "Submit as Order" at bounding box center [673, 8] width 32 height 9
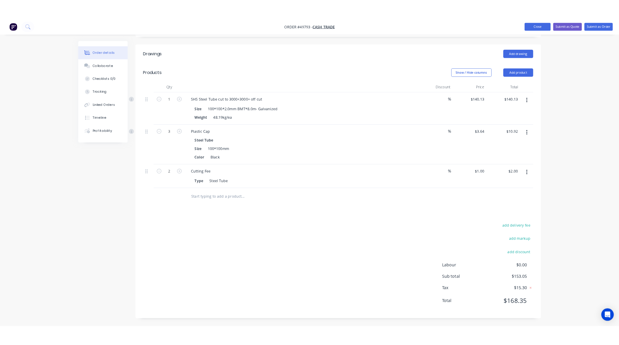
scroll to position [0, 0]
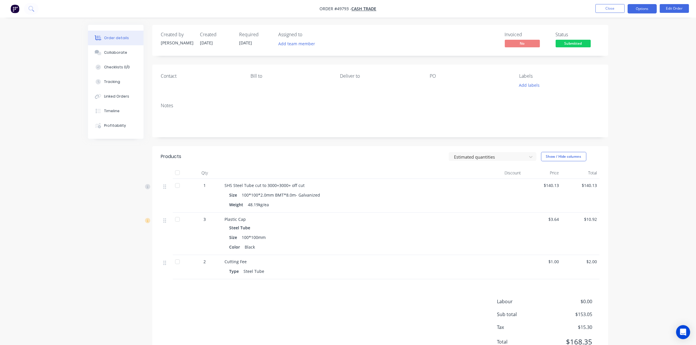
click at [636, 8] on button "Options" at bounding box center [641, 8] width 29 height 9
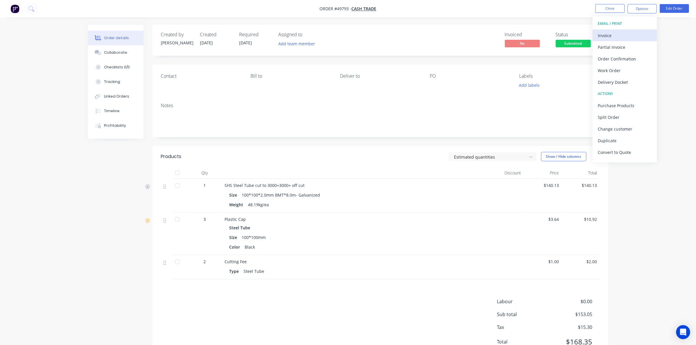
click at [623, 35] on div "Invoice" at bounding box center [625, 35] width 54 height 8
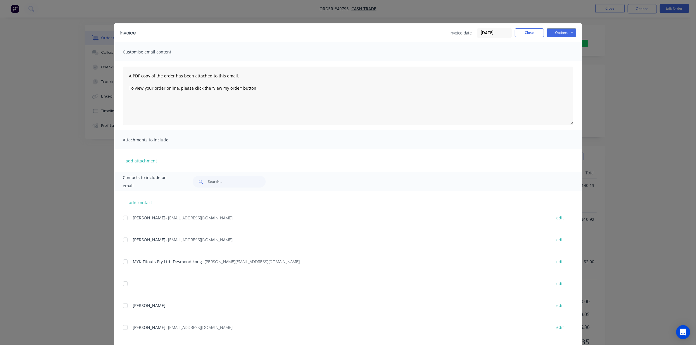
click at [576, 30] on div "Invoice Invoice date 27/09/25 Close Options Preview Print Email" at bounding box center [348, 32] width 468 height 19
click at [565, 33] on button "Options" at bounding box center [561, 32] width 29 height 9
click at [567, 53] on button "Print" at bounding box center [565, 53] width 37 height 10
drag, startPoint x: 500, startPoint y: 14, endPoint x: 643, endPoint y: 11, distance: 143.8
click at [500, 14] on div "Invoice Invoice date 27/09/25 Close Options Preview Print Email Customise email…" at bounding box center [348, 172] width 696 height 345
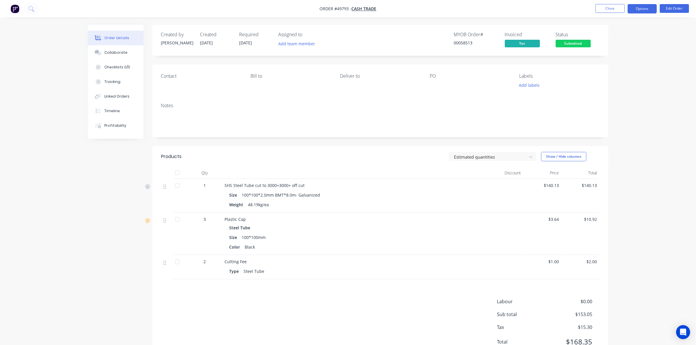
click at [644, 10] on button "Options" at bounding box center [641, 8] width 29 height 9
click at [623, 84] on div "Delivery Docket" at bounding box center [625, 82] width 54 height 8
click at [620, 56] on div "Without pricing" at bounding box center [625, 59] width 54 height 8
click at [428, 15] on nav "Order #49793 - Cash Trade Close Options EMAIL / PRINT Invoice Partial Invoice O…" at bounding box center [348, 9] width 696 height 18
click at [565, 45] on span "Submitted" at bounding box center [572, 43] width 35 height 7
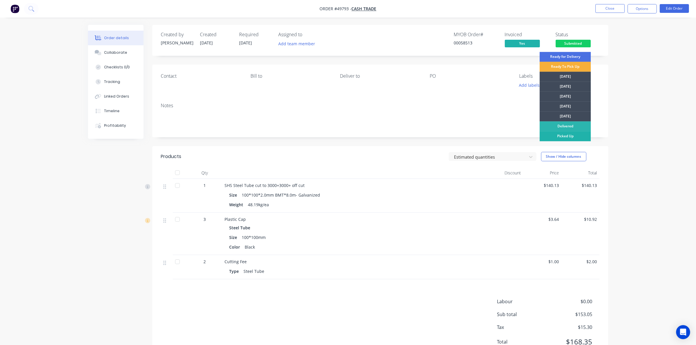
click at [569, 137] on div "Picked Up" at bounding box center [564, 136] width 51 height 10
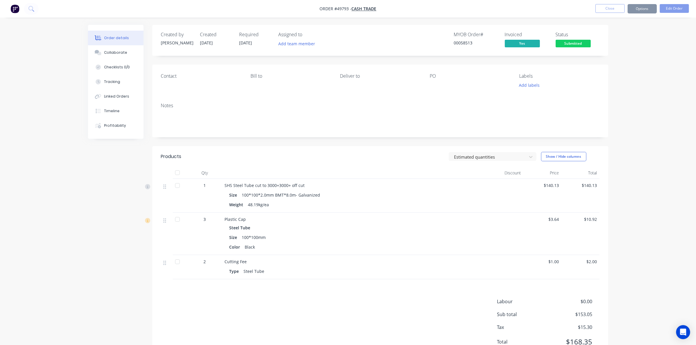
click at [629, 107] on div "Order details Collaborate Checklists 0/0 Tracking Linked Orders Timeline Profit…" at bounding box center [348, 185] width 696 height 371
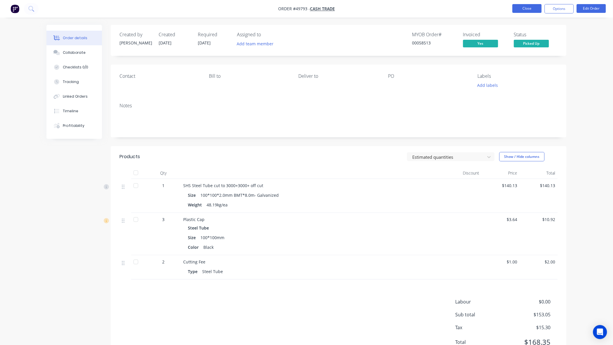
click at [526, 10] on button "Close" at bounding box center [527, 8] width 29 height 9
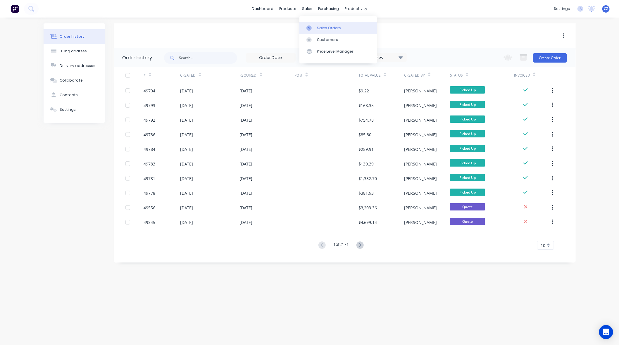
click at [322, 25] on link "Sales Orders" at bounding box center [337, 28] width 77 height 12
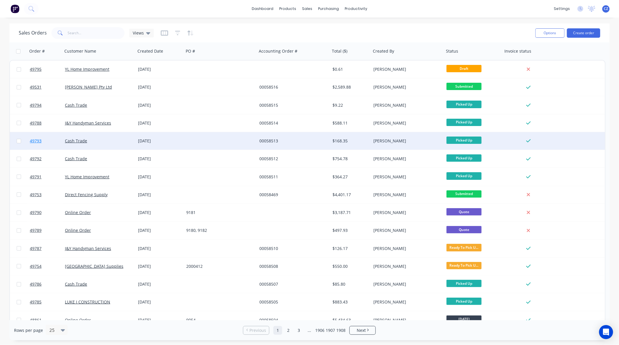
click at [36, 139] on span "49793" at bounding box center [36, 141] width 12 height 6
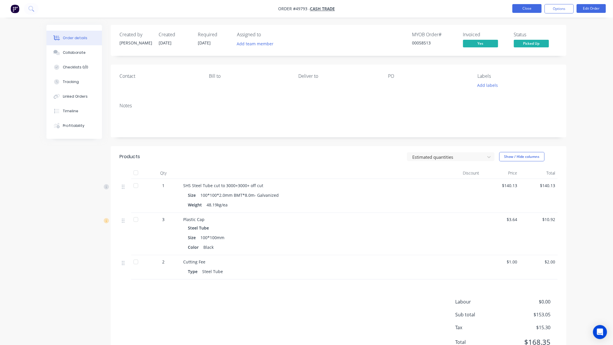
click at [532, 12] on button "Close" at bounding box center [527, 8] width 29 height 9
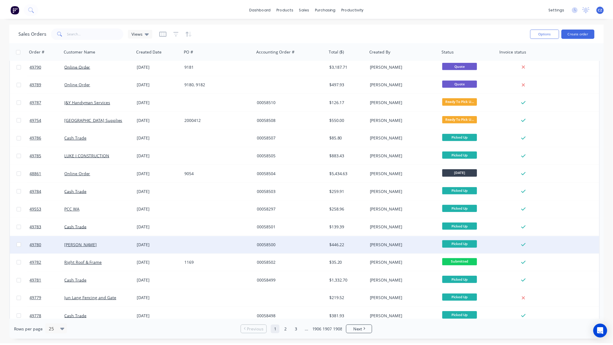
scroll to position [183, 0]
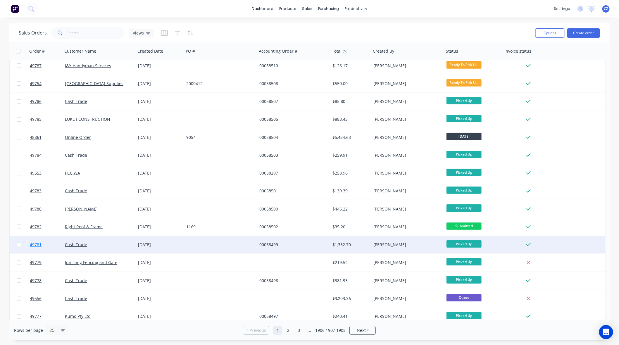
click at [38, 244] on span "49781" at bounding box center [36, 245] width 12 height 6
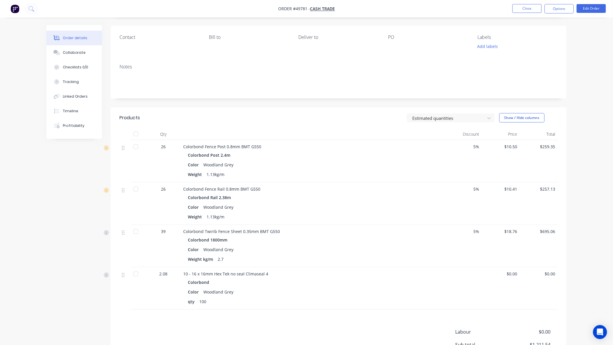
scroll to position [95, 0]
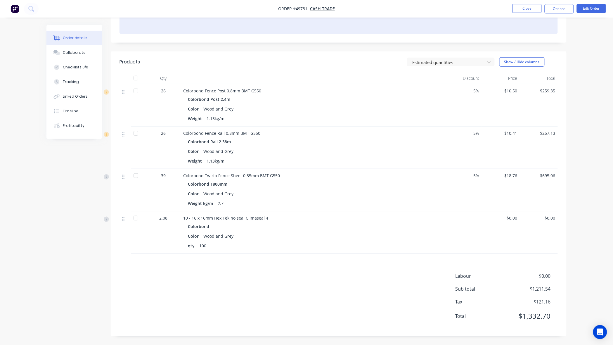
click at [490, 23] on div at bounding box center [339, 25] width 438 height 18
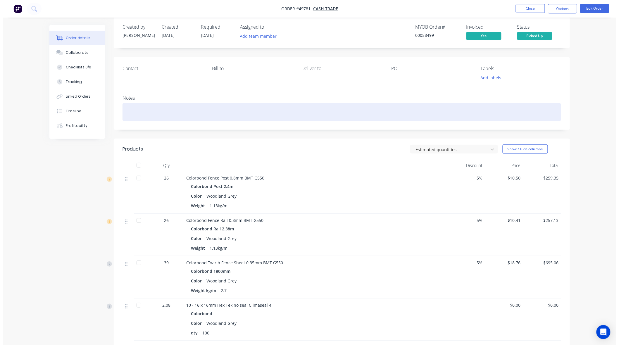
scroll to position [0, 0]
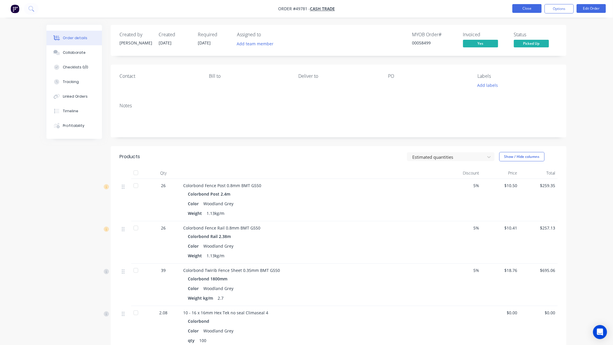
click at [525, 12] on button "Close" at bounding box center [527, 8] width 29 height 9
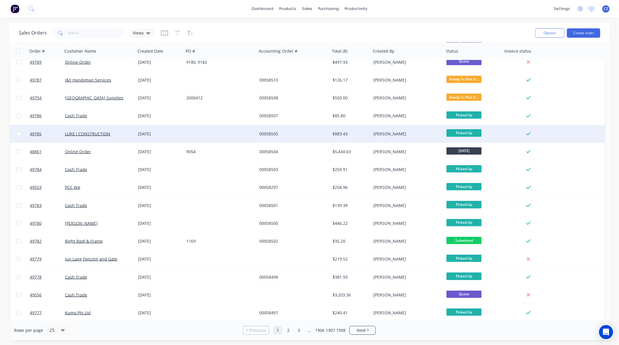
scroll to position [187, 0]
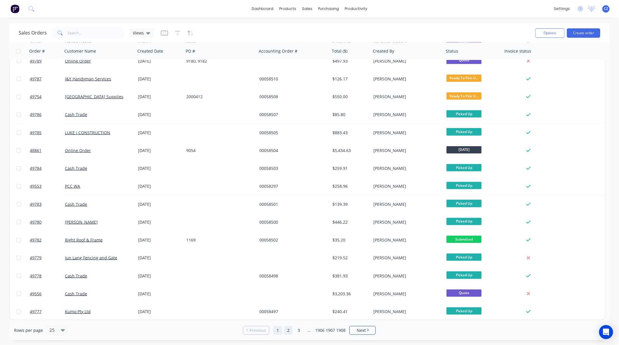
click at [290, 330] on link "2" at bounding box center [288, 330] width 9 height 9
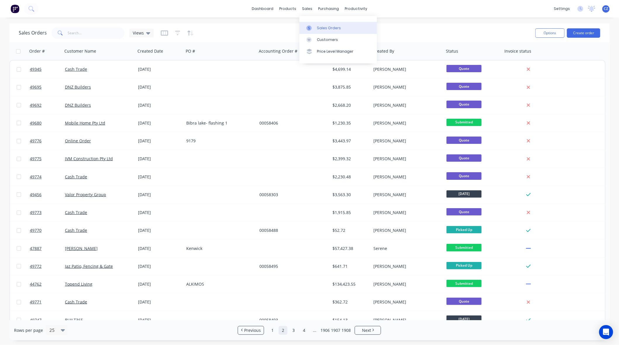
click at [322, 28] on div "Sales Orders" at bounding box center [329, 27] width 24 height 5
click at [96, 32] on input "text" at bounding box center [96, 33] width 57 height 12
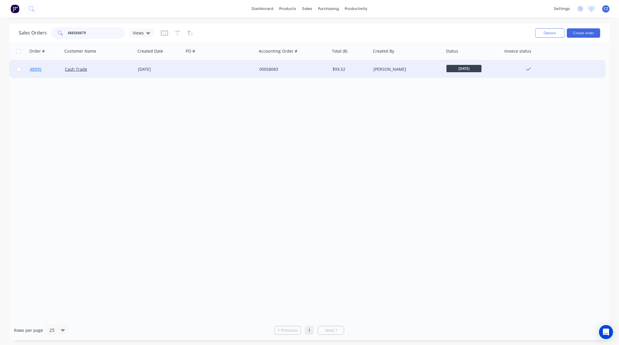
type input "488568879"
click at [30, 70] on span "48995" at bounding box center [36, 69] width 12 height 6
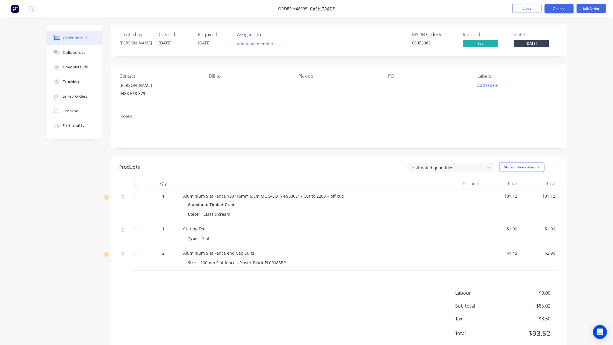
click at [558, 12] on button "Options" at bounding box center [559, 8] width 29 height 9
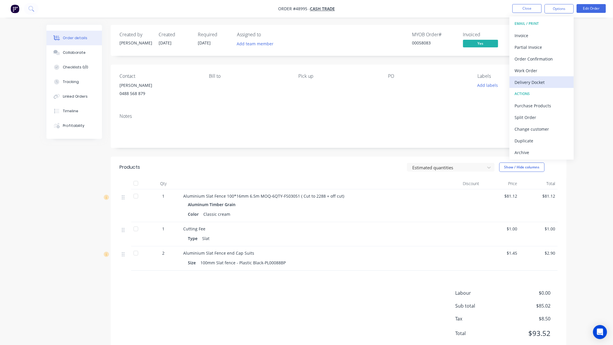
click at [540, 83] on div "Delivery Docket" at bounding box center [542, 82] width 54 height 8
click at [542, 56] on div "Without pricing" at bounding box center [542, 59] width 54 height 8
click at [65, 110] on div "Timeline" at bounding box center [70, 110] width 15 height 5
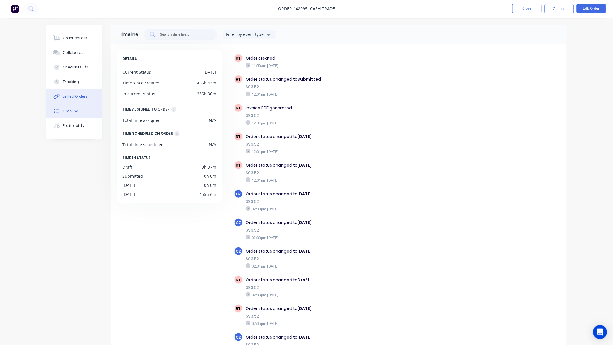
click at [69, 96] on div "Linked Orders" at bounding box center [75, 96] width 25 height 5
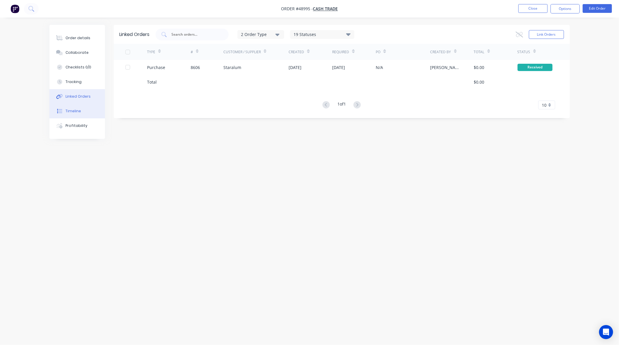
click at [77, 113] on div "Timeline" at bounding box center [72, 110] width 15 height 5
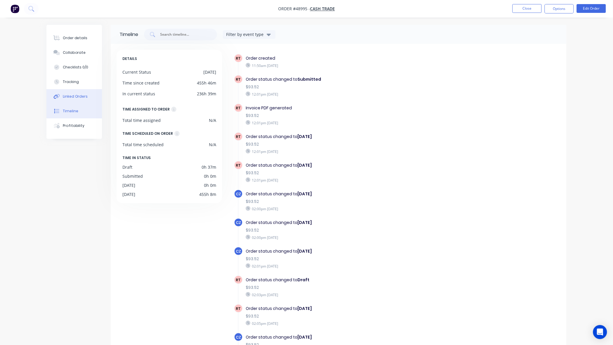
drag, startPoint x: 80, startPoint y: 97, endPoint x: 80, endPoint y: 94, distance: 3.8
click at [80, 96] on div "Linked Orders" at bounding box center [75, 96] width 25 height 5
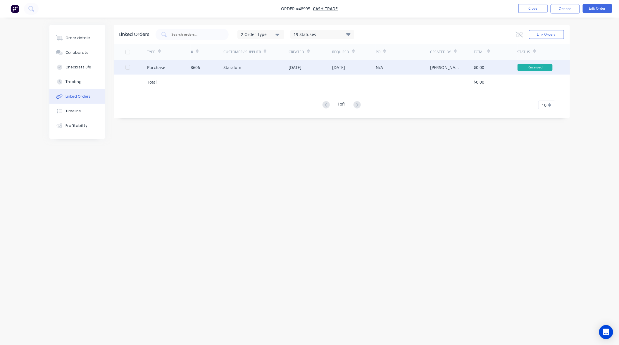
click at [210, 64] on div "8606" at bounding box center [207, 67] width 33 height 15
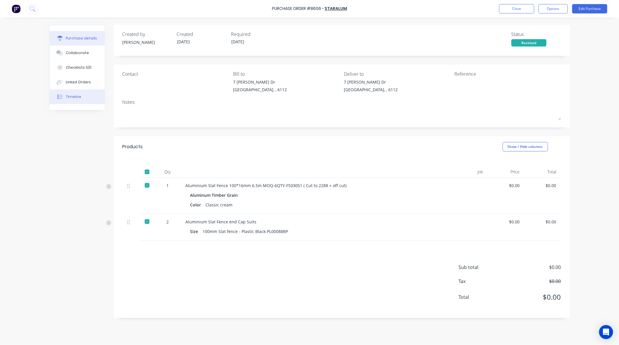
click at [79, 98] on div "Timeline" at bounding box center [73, 96] width 15 height 5
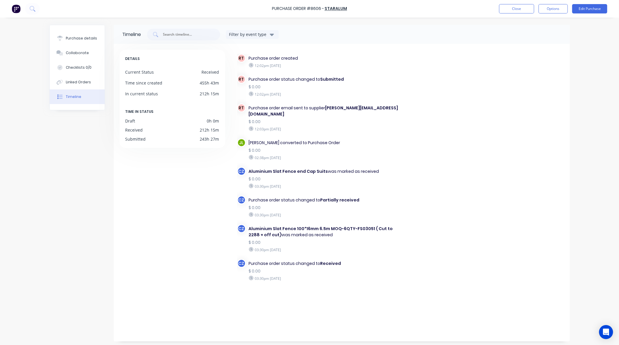
scroll to position [2, 0]
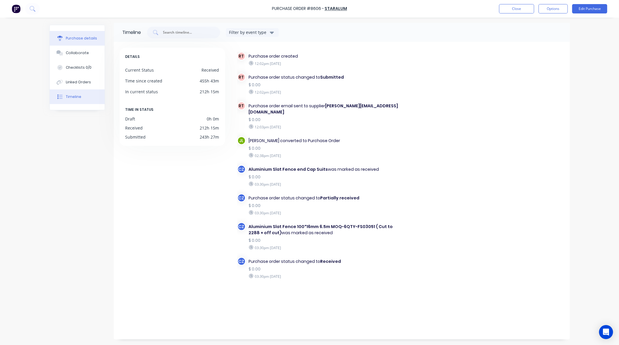
click at [84, 41] on div "Purchase details" at bounding box center [81, 38] width 31 height 5
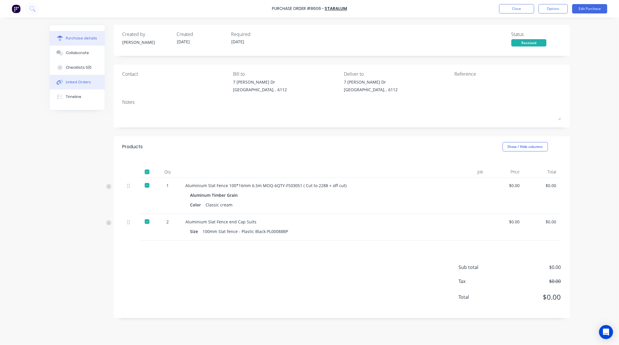
click at [65, 82] on button "Linked Orders" at bounding box center [77, 82] width 55 height 15
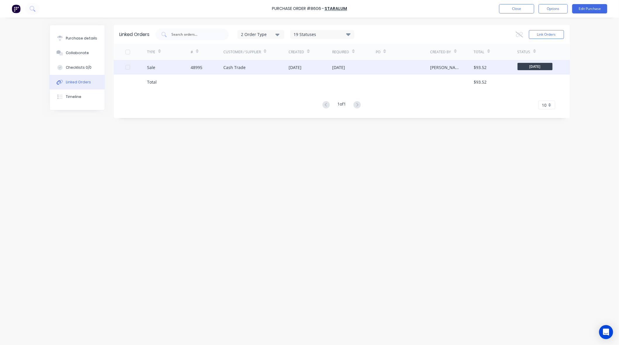
click at [221, 69] on div "48995" at bounding box center [207, 67] width 33 height 15
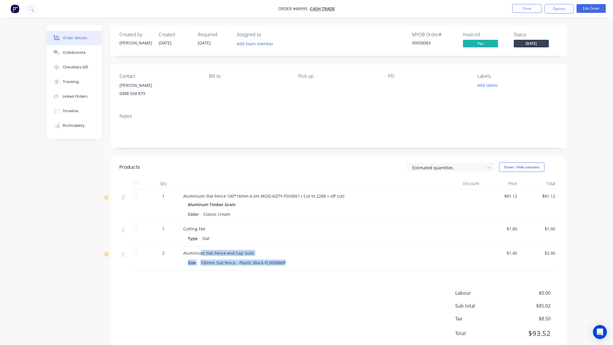
drag, startPoint x: 202, startPoint y: 255, endPoint x: 315, endPoint y: 261, distance: 113.2
click at [315, 261] on div "Aluminium Slat Fence end Cap Suits Size 100mm Slat fence - Plastic Black-PL0008…" at bounding box center [312, 258] width 263 height 24
click at [318, 261] on div "Size 100mm Slat fence - Plastic Black-PL00088BP" at bounding box center [312, 262] width 249 height 8
click at [583, 9] on button "Edit Order" at bounding box center [591, 8] width 29 height 9
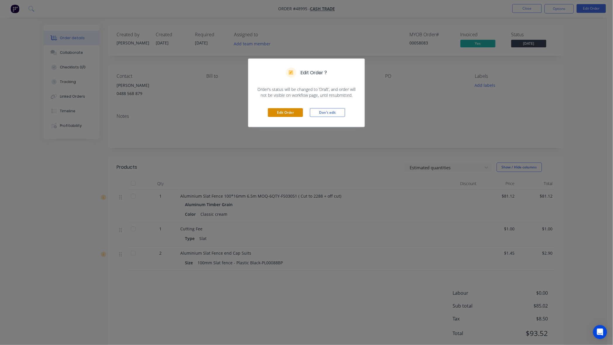
click at [288, 113] on button "Edit Order" at bounding box center [285, 112] width 35 height 9
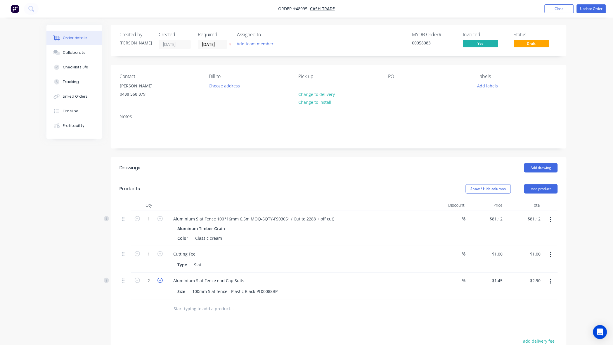
click at [161, 280] on icon "button" at bounding box center [159, 280] width 5 height 5
type input "3"
type input "$4.35"
click at [549, 281] on button "button" at bounding box center [551, 281] width 14 height 11
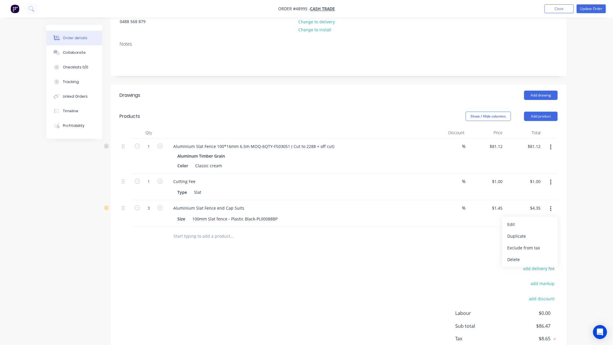
scroll to position [73, 0]
click at [522, 261] on div "Delete" at bounding box center [530, 259] width 45 height 8
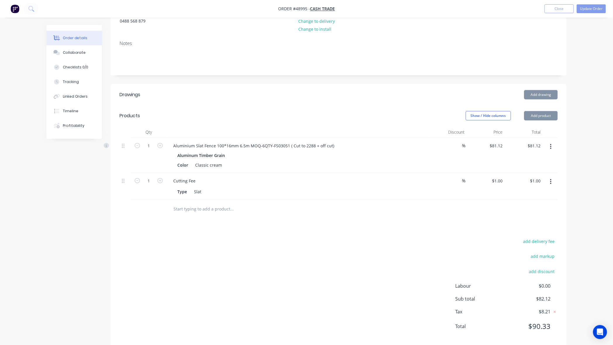
drag, startPoint x: 443, startPoint y: 258, endPoint x: 446, endPoint y: 253, distance: 5.8
click at [444, 256] on div "add delivery fee add markup add discount Labour $0.00 Sub total $82.12 Tax $8.2…" at bounding box center [339, 287] width 438 height 100
click at [602, 9] on button "Update Order" at bounding box center [591, 8] width 29 height 9
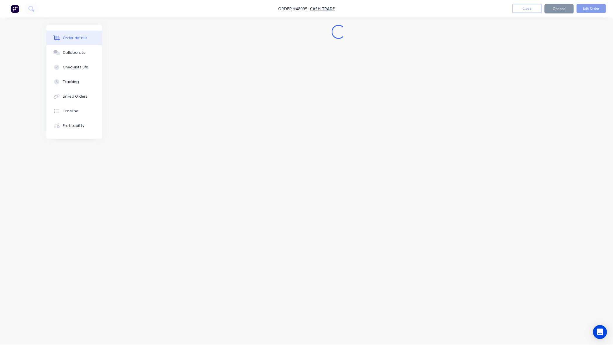
scroll to position [0, 0]
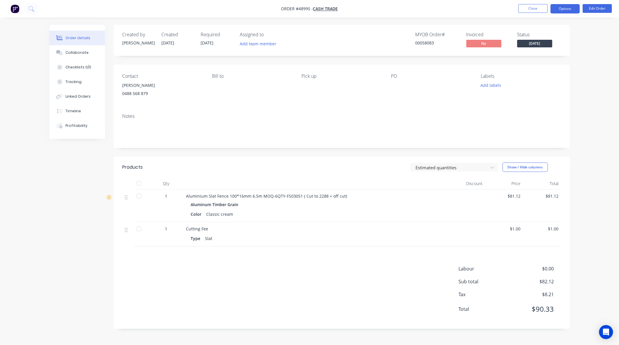
click at [570, 9] on button "Options" at bounding box center [564, 8] width 29 height 9
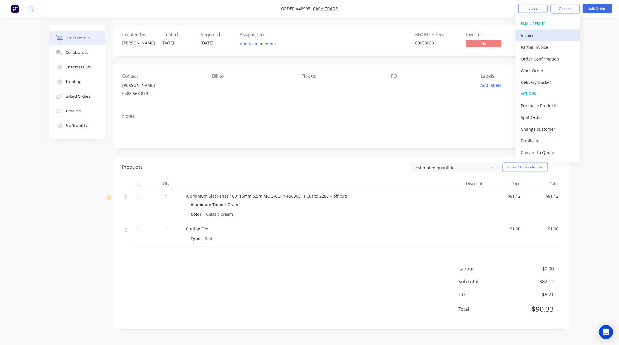
click at [536, 36] on div "Invoice" at bounding box center [547, 35] width 54 height 8
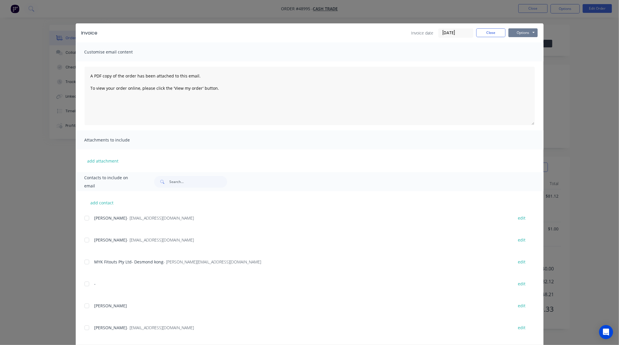
click at [530, 35] on button "Options" at bounding box center [522, 32] width 29 height 9
click at [527, 56] on button "Print" at bounding box center [526, 53] width 37 height 10
click at [486, 33] on button "Close" at bounding box center [490, 32] width 29 height 9
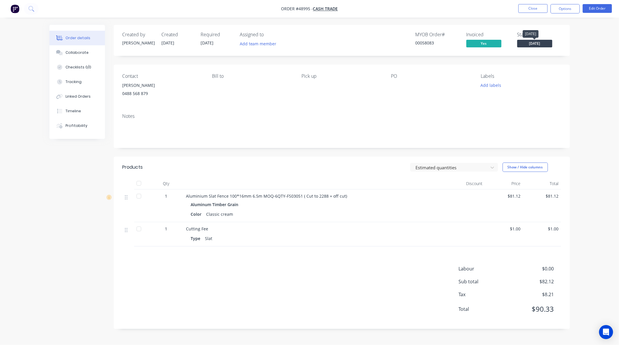
click at [544, 42] on span "[DATE]" at bounding box center [534, 43] width 35 height 7
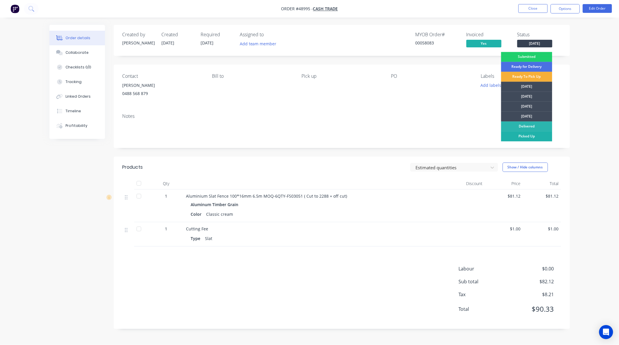
click at [525, 137] on div "Picked Up" at bounding box center [526, 136] width 51 height 10
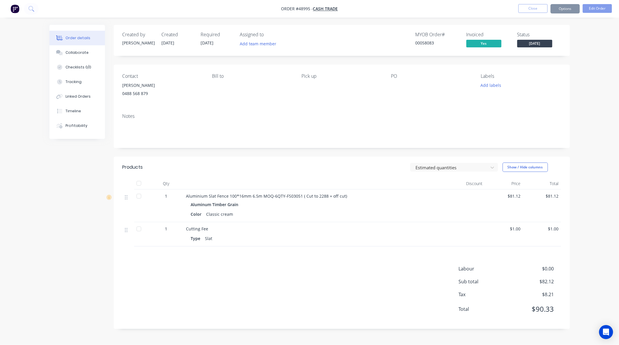
drag, startPoint x: 577, startPoint y: 37, endPoint x: 534, endPoint y: 3, distance: 54.3
click at [577, 37] on div "Order details Collaborate Checklists 0/0 Tracking Linked Orders Timeline Profit…" at bounding box center [309, 172] width 619 height 345
click at [537, 10] on button "Close" at bounding box center [532, 8] width 29 height 9
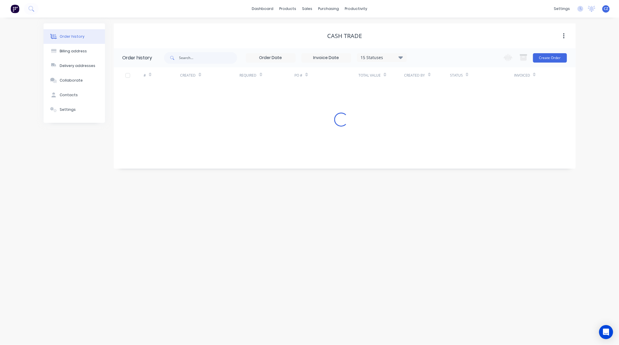
click at [394, 13] on div "dashboard products sales purchasing productivity dashboard products Product Cat…" at bounding box center [309, 9] width 619 height 18
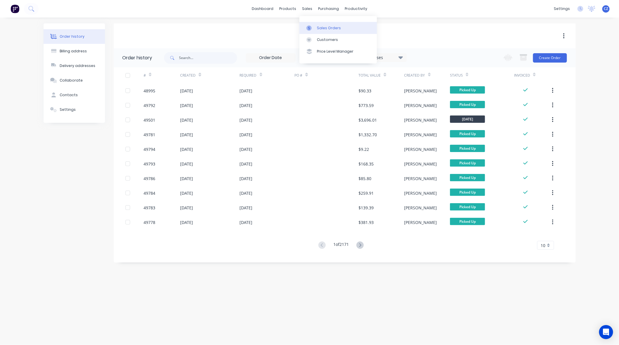
click at [324, 25] on div "Sales Orders" at bounding box center [329, 27] width 24 height 5
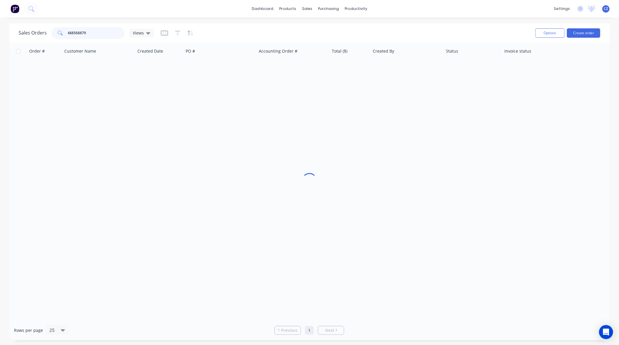
click at [114, 30] on input "488568879" at bounding box center [96, 33] width 57 height 12
type input "\"
type input "will"
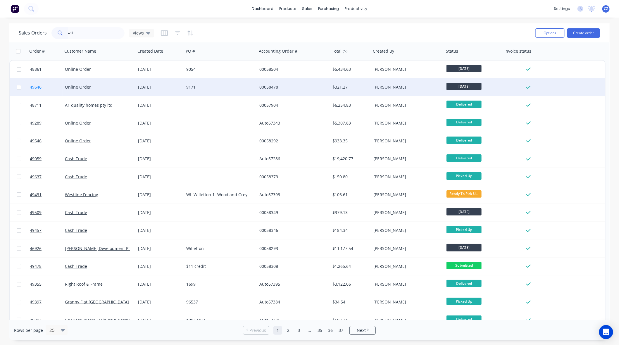
click at [39, 87] on span "49646" at bounding box center [36, 87] width 12 height 6
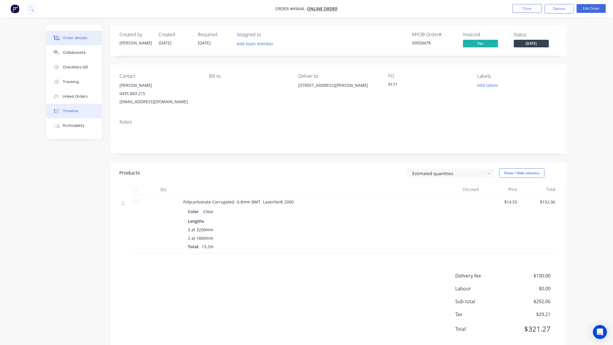
click at [78, 110] on button "Timeline" at bounding box center [74, 111] width 56 height 15
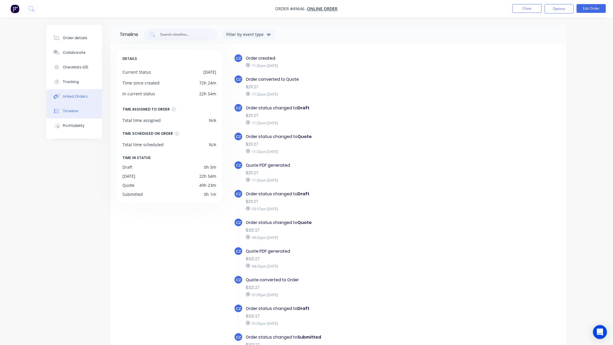
click at [79, 101] on button "Linked Orders" at bounding box center [74, 96] width 56 height 15
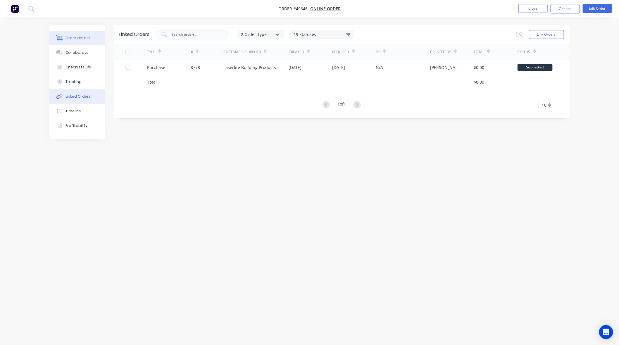
click at [79, 38] on div "Order details" at bounding box center [77, 37] width 25 height 5
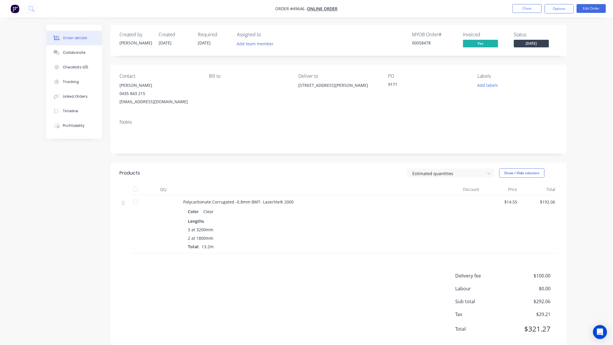
drag, startPoint x: 584, startPoint y: 99, endPoint x: 588, endPoint y: 104, distance: 7.0
click at [587, 104] on div "Order details Collaborate Checklists 0/0 Tracking Linked Orders Timeline Profit…" at bounding box center [306, 178] width 613 height 357
click at [517, 8] on button "Close" at bounding box center [527, 8] width 29 height 9
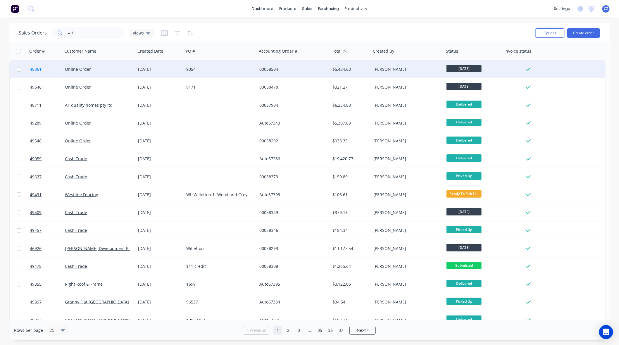
click at [39, 67] on span "48861" at bounding box center [36, 69] width 12 height 6
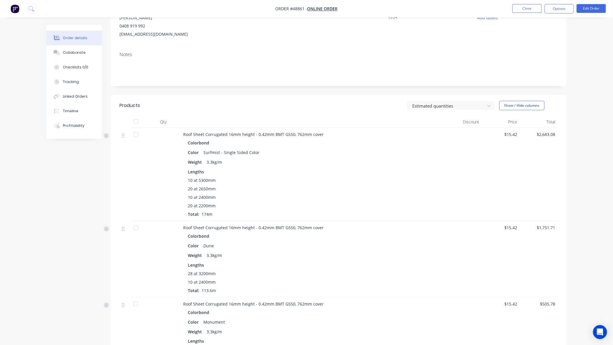
scroll to position [73, 0]
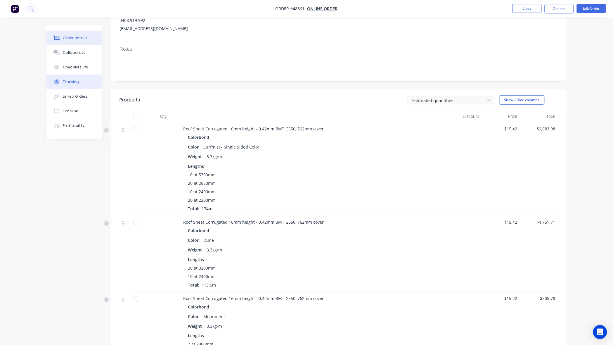
click at [80, 82] on button "Tracking" at bounding box center [74, 82] width 56 height 15
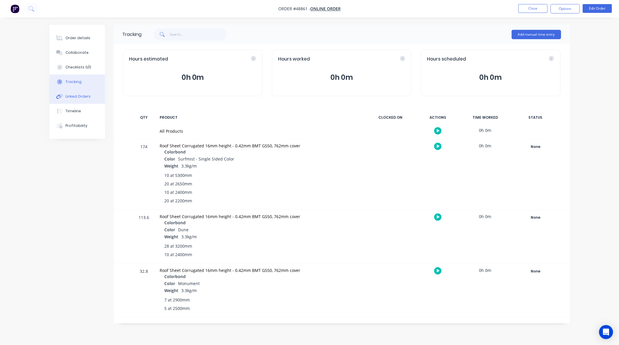
click at [81, 97] on div "Linked Orders" at bounding box center [77, 96] width 25 height 5
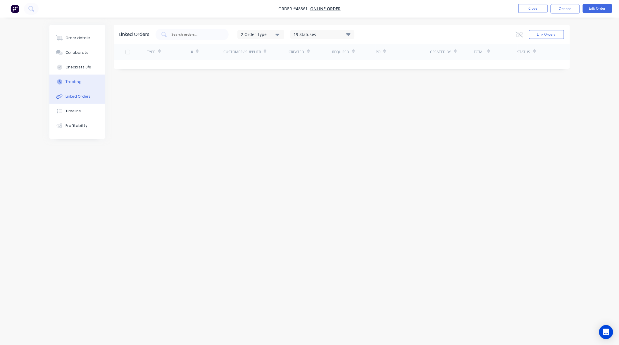
click at [74, 81] on div "Tracking" at bounding box center [73, 81] width 16 height 5
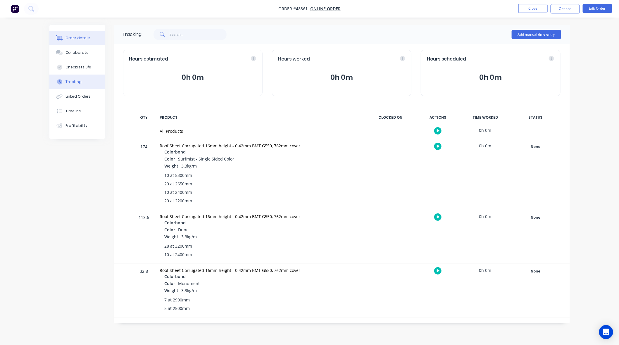
click at [72, 36] on div "Order details" at bounding box center [77, 37] width 25 height 5
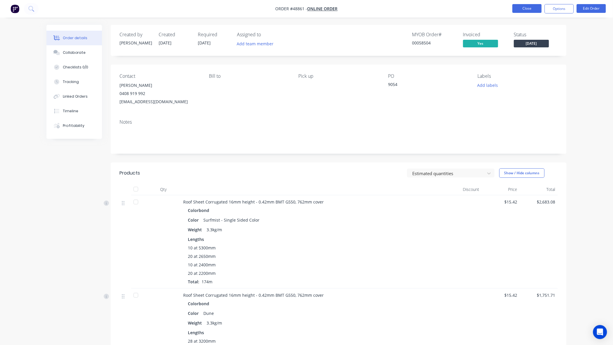
click at [532, 8] on button "Close" at bounding box center [527, 8] width 29 height 9
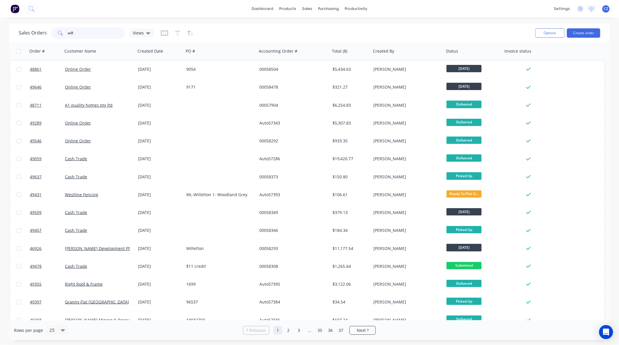
drag, startPoint x: 96, startPoint y: 34, endPoint x: 62, endPoint y: 35, distance: 33.9
click at [62, 35] on div "will" at bounding box center [87, 33] width 73 height 12
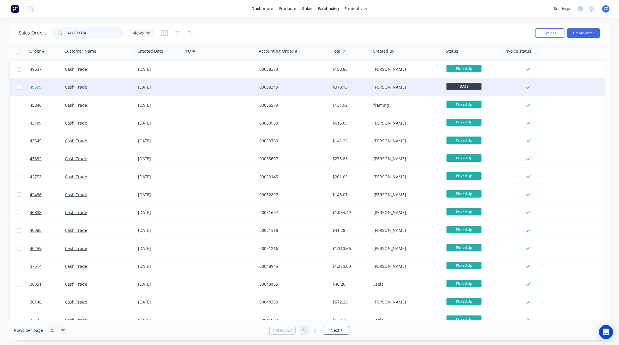
type input "411799374"
click at [39, 86] on span "49509" at bounding box center [36, 87] width 12 height 6
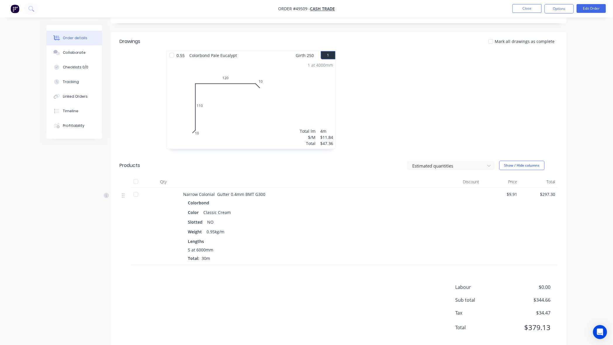
scroll to position [142, 0]
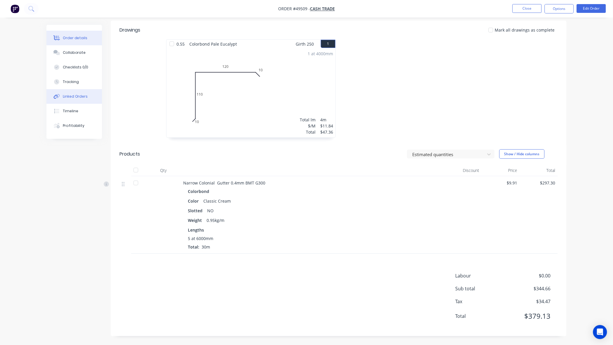
click at [66, 90] on button "Linked Orders" at bounding box center [74, 96] width 56 height 15
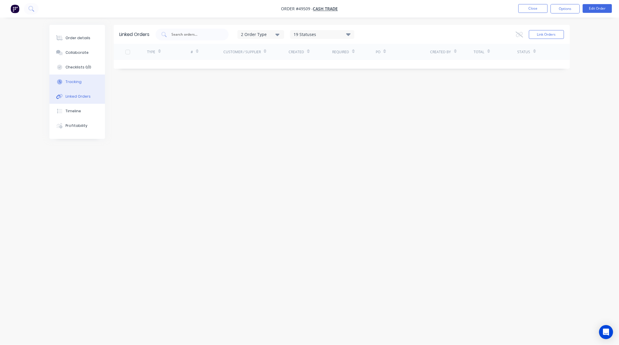
click at [66, 81] on div "Tracking" at bounding box center [73, 81] width 16 height 5
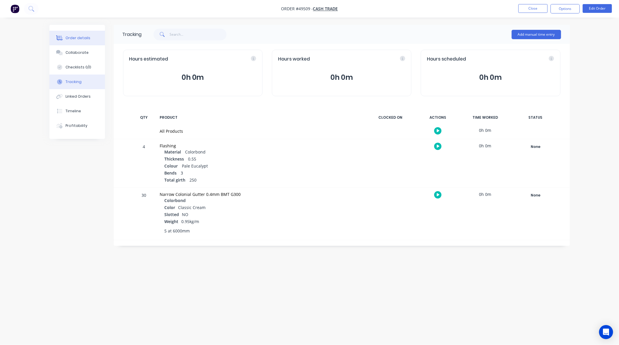
click at [72, 36] on div "Order details" at bounding box center [77, 37] width 25 height 5
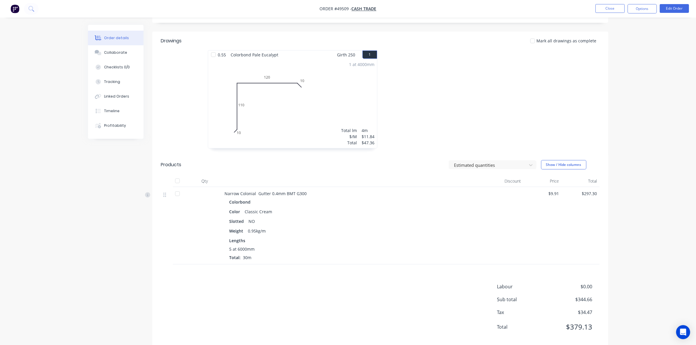
scroll to position [142, 0]
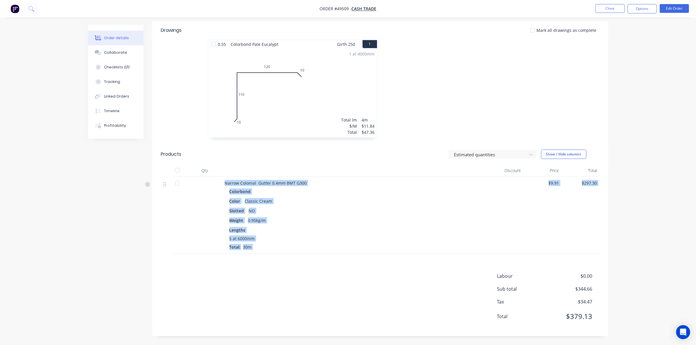
drag, startPoint x: 225, startPoint y: 181, endPoint x: 276, endPoint y: 257, distance: 90.8
click at [276, 257] on div "Drawings Mark all drawings as complete 0.55 Colorbond Pale Eucalypt Girth 250 1…" at bounding box center [380, 178] width 456 height 315
click at [274, 251] on div "Narrow Colonial Gutter 0.4mm BMT G300 Colorbond Color Classic Cream Slotted NO …" at bounding box center [353, 214] width 263 height 77
drag, startPoint x: 253, startPoint y: 247, endPoint x: 221, endPoint y: 182, distance: 73.0
click at [221, 182] on div "Narrow Colonial Gutter 0.4mm BMT G300 Colorbond Color Classic Cream Slotted NO …" at bounding box center [380, 214] width 438 height 77
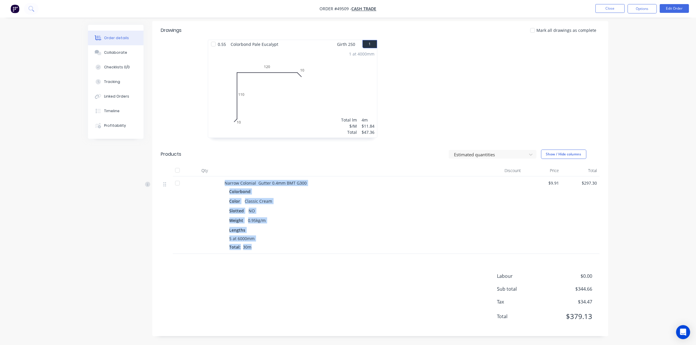
click at [287, 202] on div "Color Classic Cream" at bounding box center [353, 201] width 249 height 8
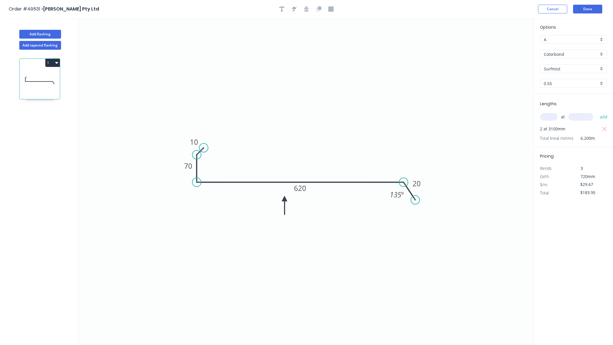
drag, startPoint x: 413, startPoint y: 172, endPoint x: 416, endPoint y: 200, distance: 28.8
click at [416, 200] on circle at bounding box center [415, 199] width 9 height 9
click at [586, 12] on button "Done" at bounding box center [587, 9] width 29 height 9
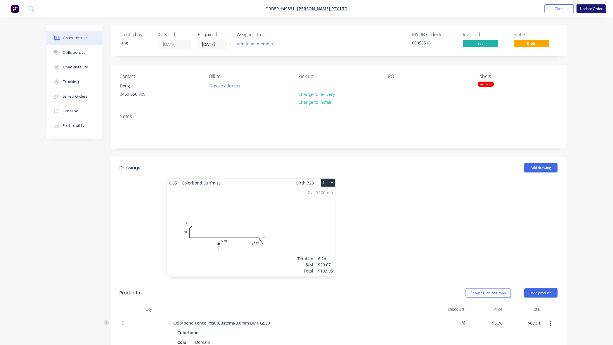
click at [588, 6] on button "Update Order" at bounding box center [591, 8] width 29 height 9
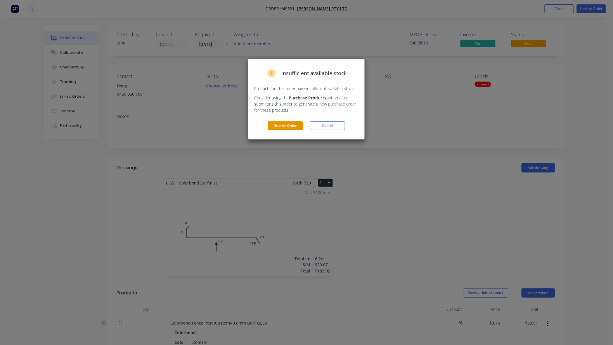
click at [294, 125] on button "Submit Order" at bounding box center [285, 125] width 35 height 9
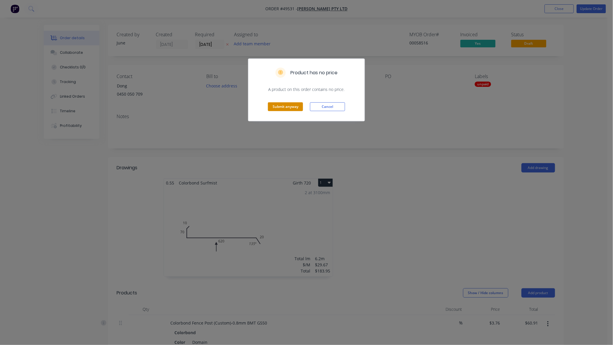
click at [300, 105] on button "Submit anyway" at bounding box center [285, 106] width 35 height 9
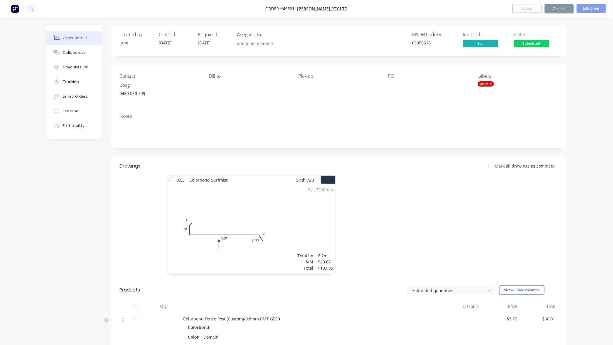
click at [562, 10] on button "Options" at bounding box center [559, 8] width 29 height 9
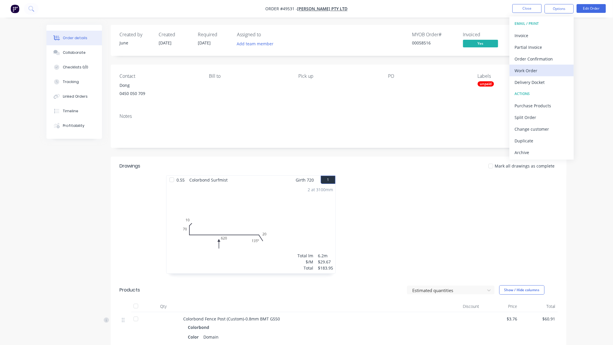
click at [543, 70] on div "Work Order" at bounding box center [542, 70] width 54 height 8
click at [531, 70] on div "Custom" at bounding box center [542, 70] width 54 height 8
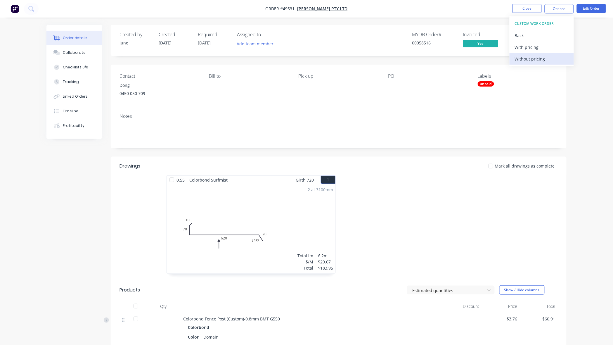
click at [531, 61] on div "Without pricing" at bounding box center [542, 59] width 54 height 8
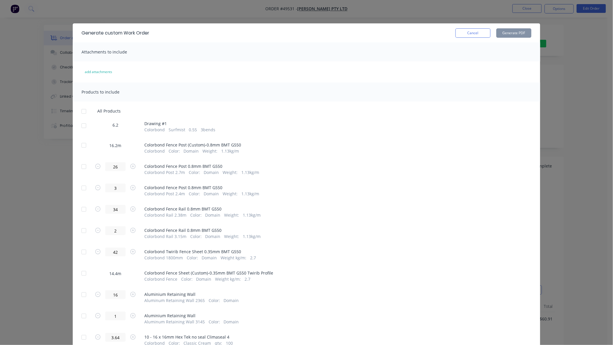
click at [81, 122] on div at bounding box center [84, 126] width 12 height 12
click at [497, 36] on button "Generate PDF" at bounding box center [513, 32] width 35 height 9
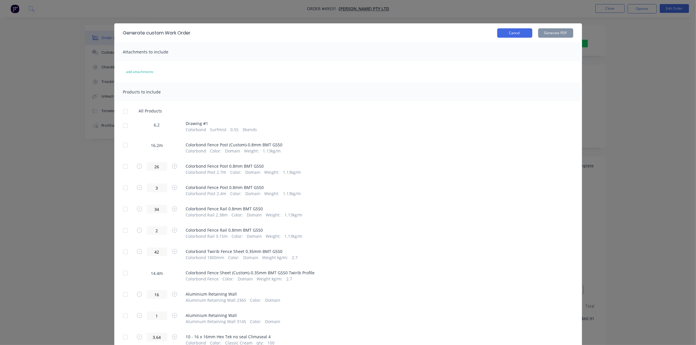
click at [501, 33] on button "Cancel" at bounding box center [514, 32] width 35 height 9
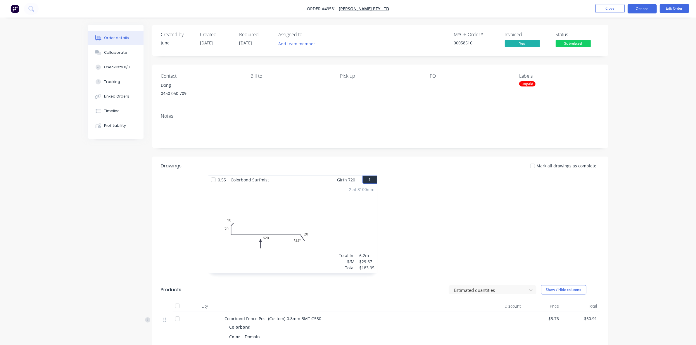
click at [613, 10] on button "Options" at bounding box center [641, 8] width 29 height 9
click at [613, 66] on div "Work Order" at bounding box center [625, 70] width 54 height 8
click at [610, 71] on div "Custom" at bounding box center [625, 70] width 54 height 8
click at [613, 62] on div "Without pricing" at bounding box center [625, 59] width 54 height 8
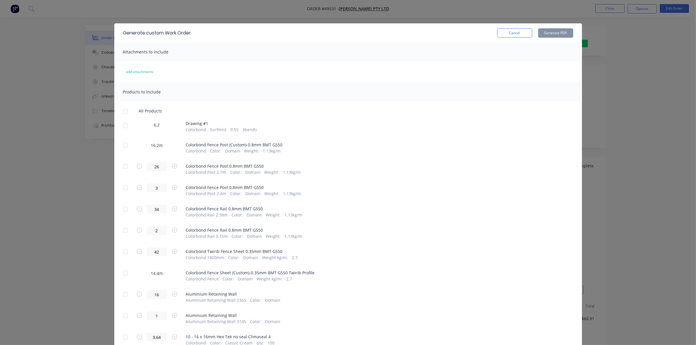
click at [123, 142] on div at bounding box center [126, 145] width 12 height 12
click at [560, 31] on button "Generate PDF" at bounding box center [555, 32] width 35 height 9
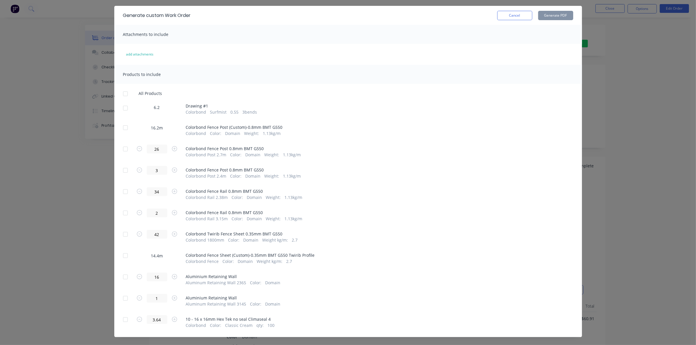
scroll to position [27, 0]
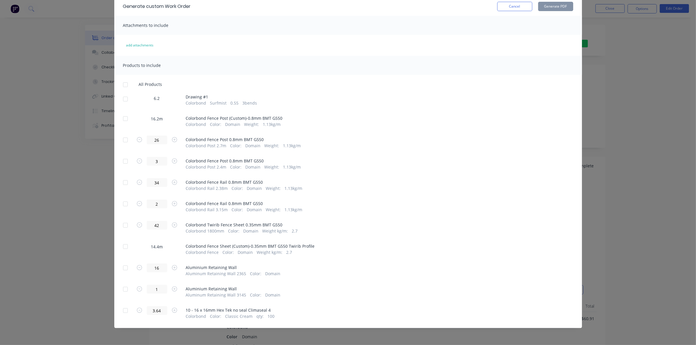
click at [121, 247] on div at bounding box center [126, 247] width 12 height 12
click at [559, 7] on button "Generate PDF" at bounding box center [555, 6] width 35 height 9
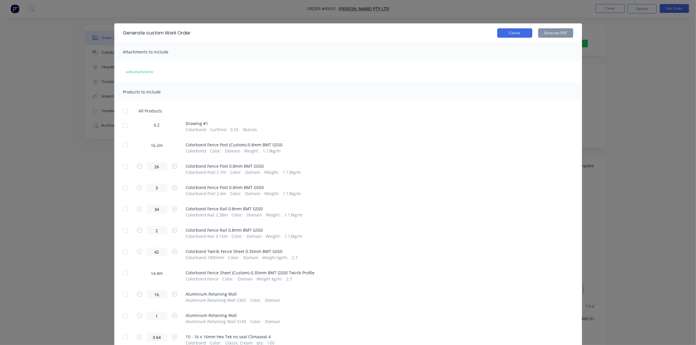
drag, startPoint x: 503, startPoint y: 37, endPoint x: 523, endPoint y: 33, distance: 20.1
click at [503, 37] on div "Generate custom Work Order Cancel Generate PDF" at bounding box center [348, 32] width 468 height 19
click at [512, 33] on button "Cancel" at bounding box center [514, 32] width 35 height 9
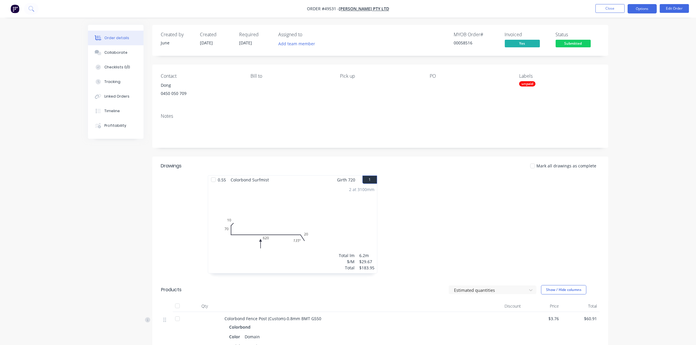
click at [613, 11] on button "Options" at bounding box center [641, 8] width 29 height 9
click at [613, 84] on div "Delivery Docket" at bounding box center [625, 82] width 54 height 8
click at [613, 58] on div "Without pricing" at bounding box center [625, 59] width 54 height 8
drag, startPoint x: 582, startPoint y: 44, endPoint x: 582, endPoint y: 48, distance: 3.5
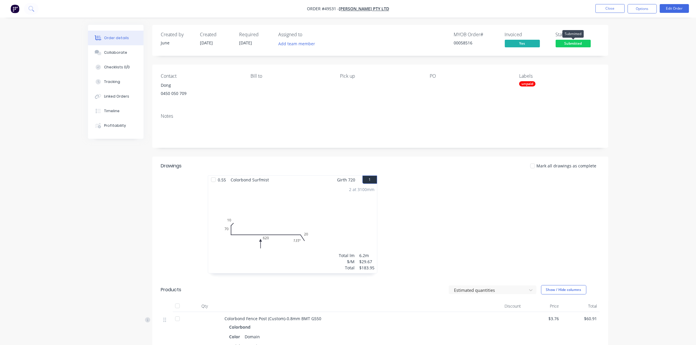
click at [582, 44] on span "Submitted" at bounding box center [572, 43] width 35 height 7
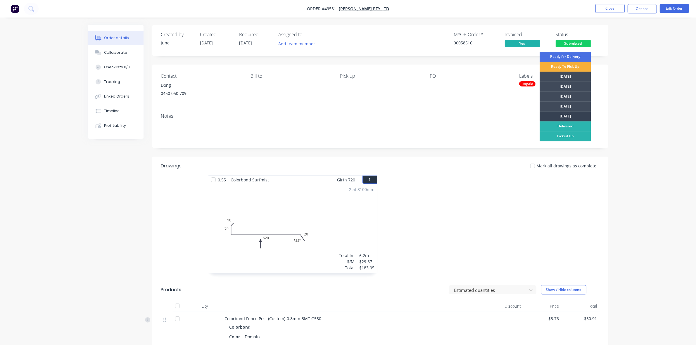
click at [572, 115] on div "[DATE]" at bounding box center [564, 117] width 51 height 10
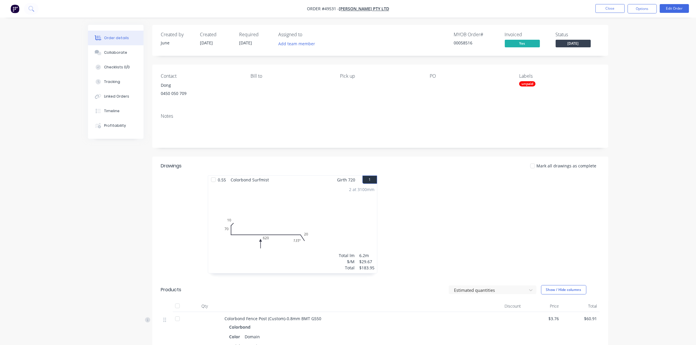
click at [606, 72] on div "Contact Dong 0450 050 709 Bill to Pick up PO Labels unpaid" at bounding box center [380, 87] width 456 height 44
click at [613, 7] on button "Close" at bounding box center [609, 8] width 29 height 9
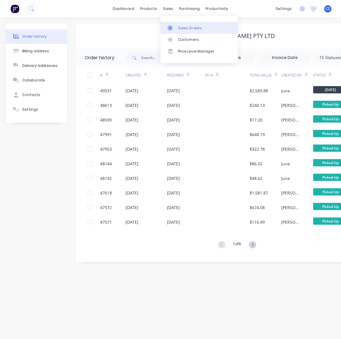
click at [181, 28] on div "Sales Orders" at bounding box center [190, 27] width 24 height 5
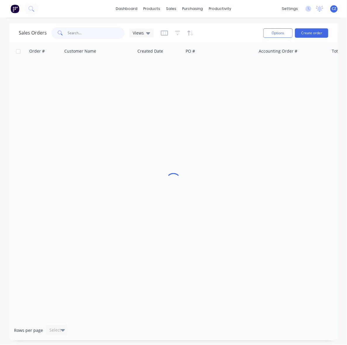
click at [87, 34] on input "text" at bounding box center [96, 33] width 57 height 12
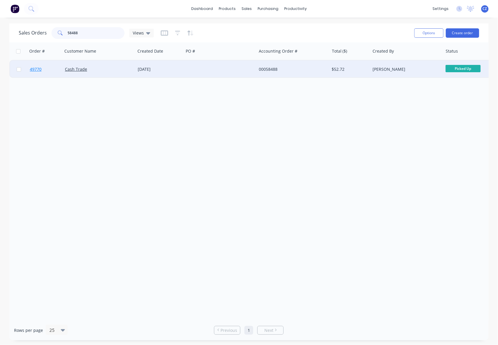
type input "58488"
click at [42, 69] on link "49770" at bounding box center [47, 69] width 35 height 18
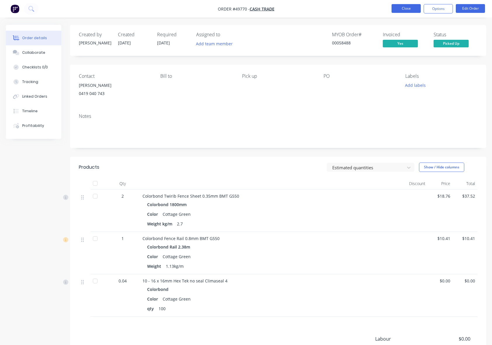
click at [402, 7] on button "Close" at bounding box center [406, 8] width 29 height 9
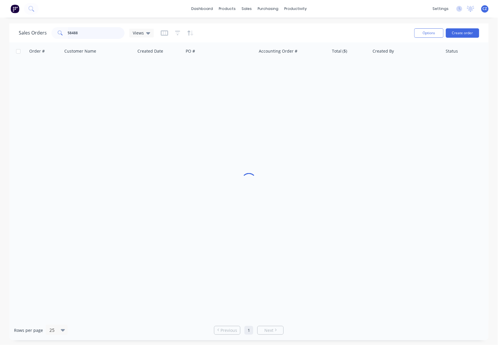
click at [92, 32] on input "58488" at bounding box center [96, 33] width 57 height 12
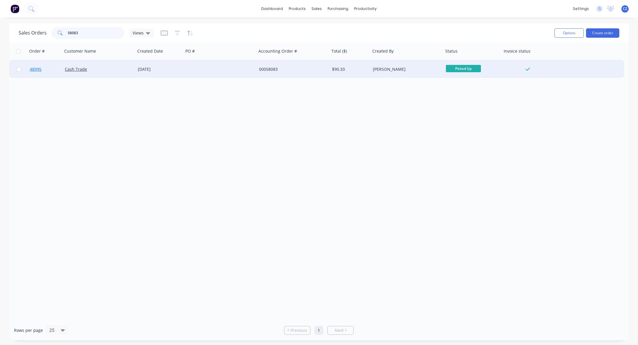
type input "58083"
click at [37, 70] on span "48995" at bounding box center [36, 69] width 12 height 6
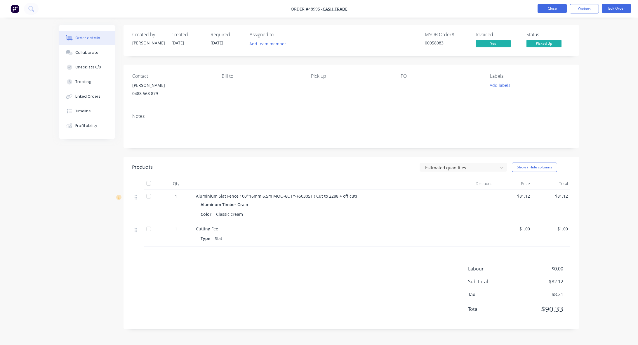
click at [557, 8] on button "Close" at bounding box center [552, 8] width 29 height 9
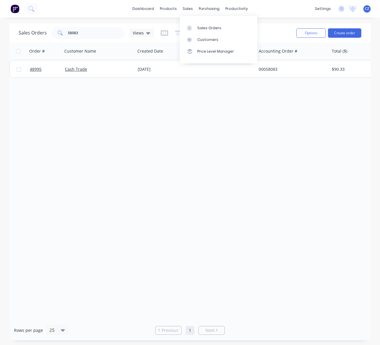
drag, startPoint x: 202, startPoint y: 30, endPoint x: 175, endPoint y: 39, distance: 29.4
click at [202, 30] on div "Sales Orders" at bounding box center [209, 27] width 24 height 5
click at [91, 32] on input "58083" at bounding box center [96, 33] width 57 height 12
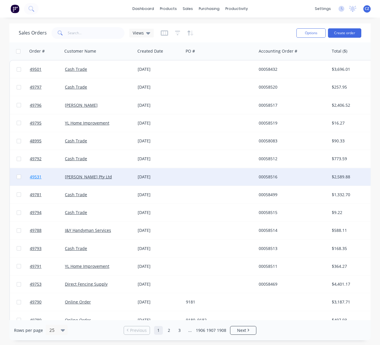
click at [34, 178] on span "49531" at bounding box center [36, 177] width 12 height 6
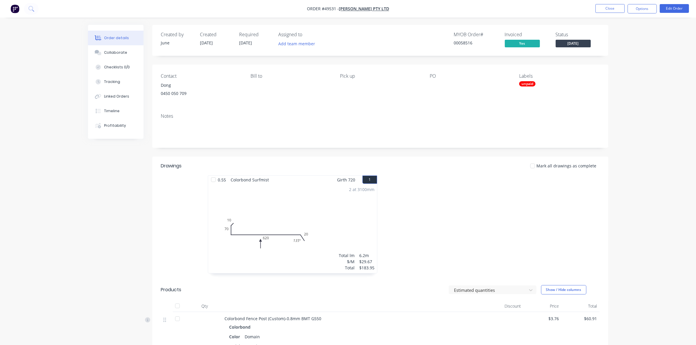
click at [477, 300] on header "Products Estimated quantities Show / Hide columns" at bounding box center [380, 289] width 456 height 21
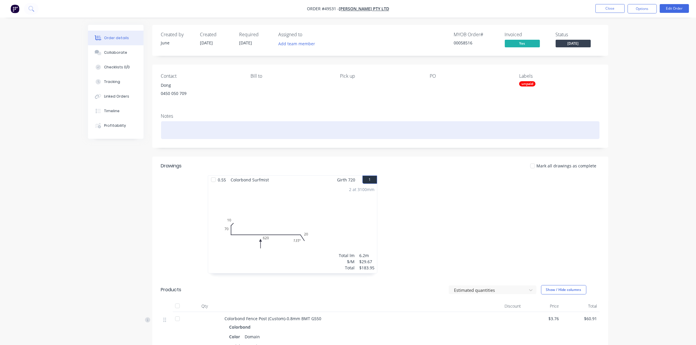
drag, startPoint x: 205, startPoint y: 128, endPoint x: 200, endPoint y: 133, distance: 7.9
click at [205, 128] on div at bounding box center [380, 130] width 438 height 18
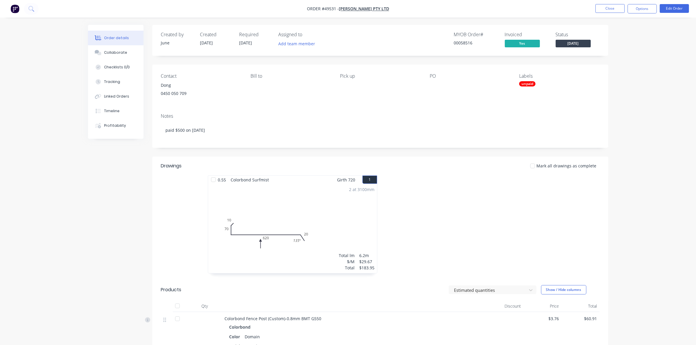
click at [402, 164] on div "Mark all drawings as complete" at bounding box center [426, 166] width 345 height 6
click at [613, 10] on button "Close" at bounding box center [609, 8] width 29 height 9
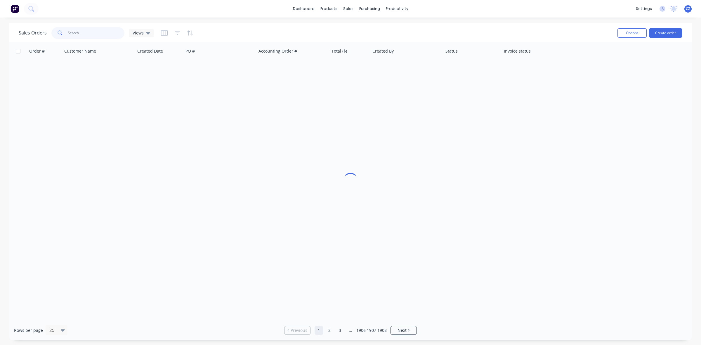
click at [110, 32] on input "text" at bounding box center [96, 33] width 57 height 12
type input "right"
click at [365, 38] on div "Customers" at bounding box center [368, 39] width 21 height 5
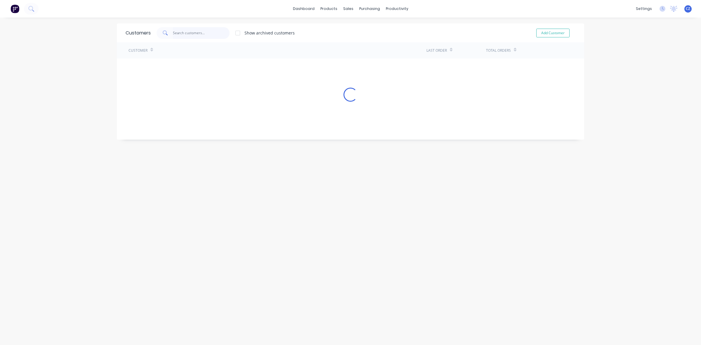
click at [199, 34] on input "text" at bounding box center [201, 33] width 57 height 12
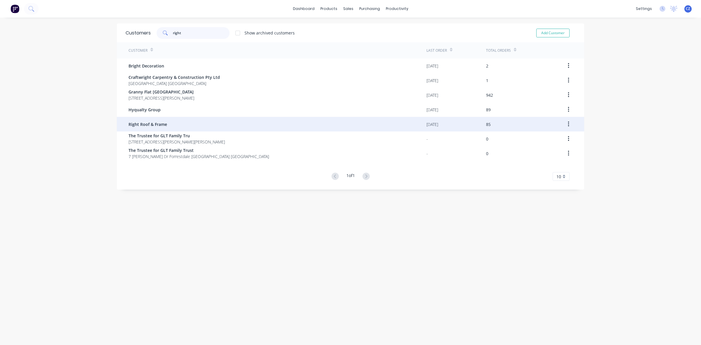
type input "right"
click at [157, 125] on span "Right Roof & Frame" at bounding box center [148, 124] width 39 height 6
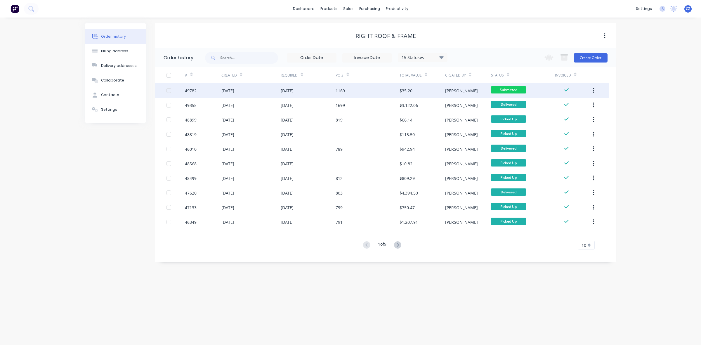
click at [425, 94] on div "$35.20" at bounding box center [423, 90] width 46 height 15
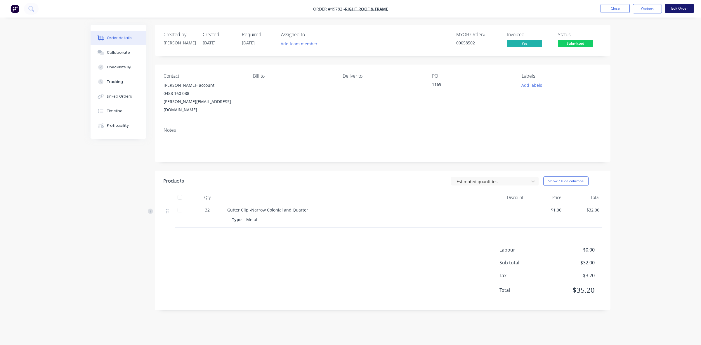
click at [613, 8] on button "Edit Order" at bounding box center [679, 8] width 29 height 9
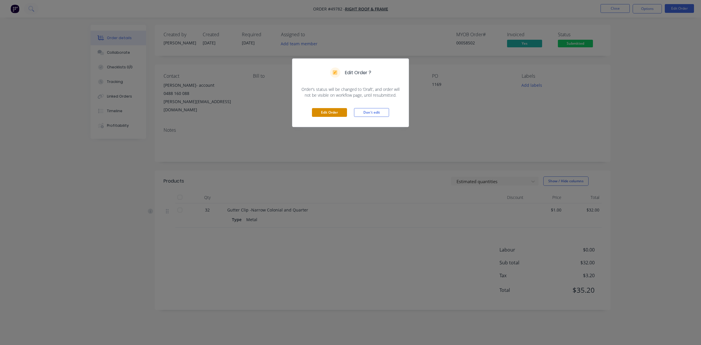
click at [333, 116] on button "Edit Order" at bounding box center [329, 112] width 35 height 9
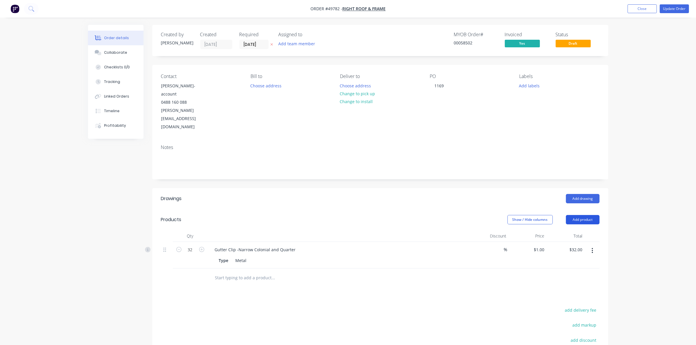
click at [585, 215] on button "Add product" at bounding box center [583, 219] width 34 height 9
click at [581, 230] on div "Product catalogue" at bounding box center [571, 234] width 45 height 8
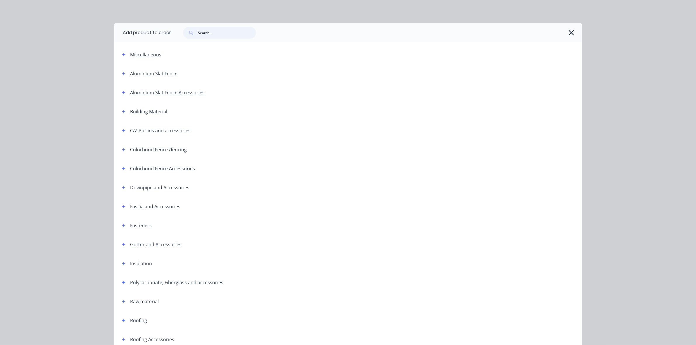
click at [214, 33] on input "text" at bounding box center [227, 33] width 58 height 12
type input "0"
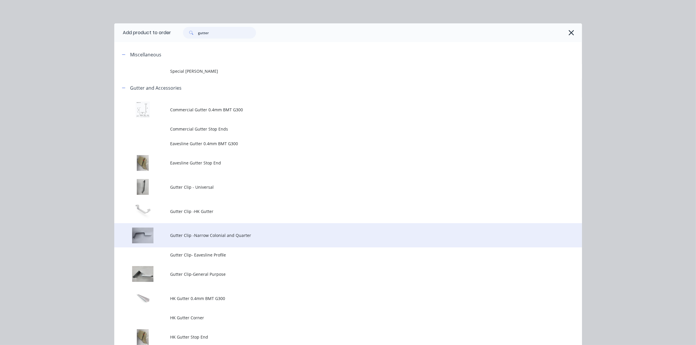
type input "gutter"
click at [217, 234] on span "Gutter Clip -Narrow Colonial and Quarter" at bounding box center [334, 235] width 329 height 6
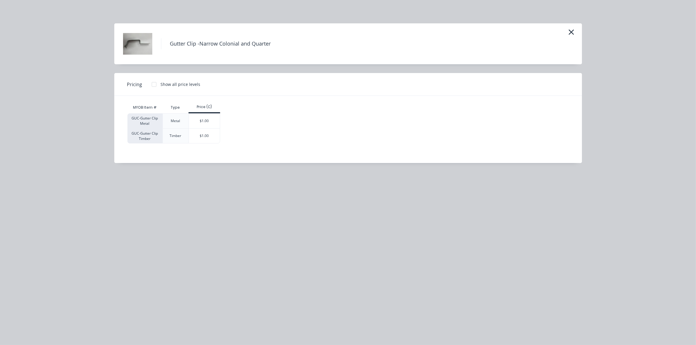
drag, startPoint x: 213, startPoint y: 120, endPoint x: 542, endPoint y: 87, distance: 331.0
click at [482, 109] on div "MYOB Item # Type Price (C) GUC-Gutter Clip Metal Metal $1.00 GUC-Gutter Clip Ti…" at bounding box center [343, 123] width 432 height 42
click at [579, 35] on div "Gutter Clip -Narrow Colonial and Quarter" at bounding box center [348, 43] width 468 height 41
click at [566, 31] on button "button" at bounding box center [571, 32] width 10 height 9
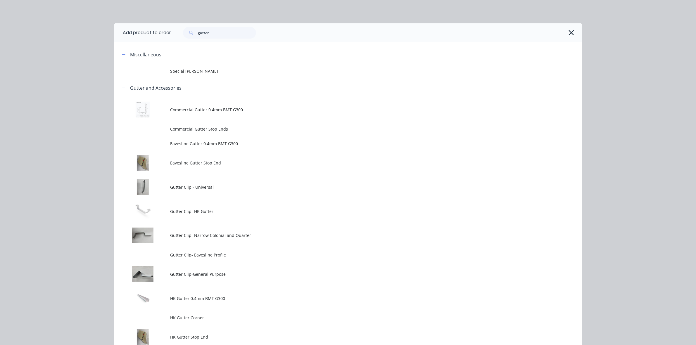
scroll to position [78, 0]
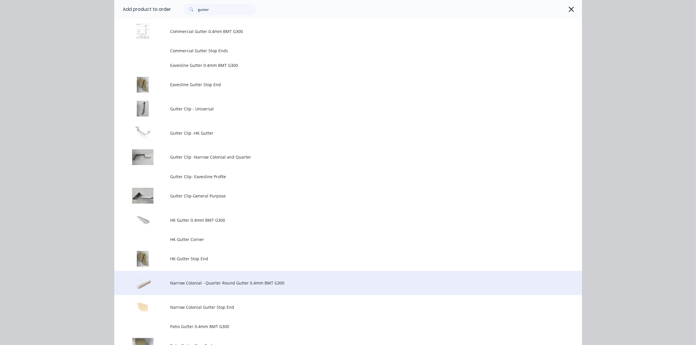
click at [209, 283] on span "Narrow Colonial - Quarter Round Gutter 0.4mm BMT G300" at bounding box center [334, 283] width 329 height 6
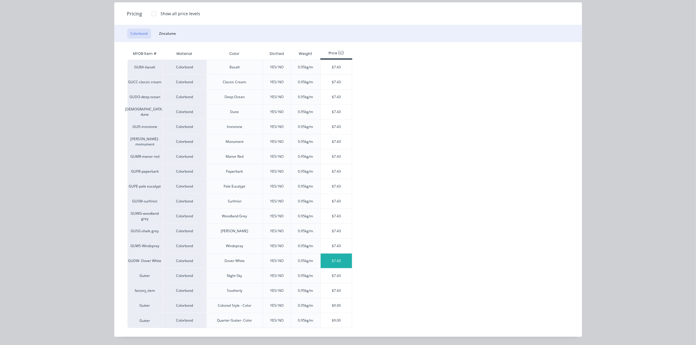
scroll to position [63, 0]
click at [334, 306] on div "$9.00" at bounding box center [336, 305] width 31 height 15
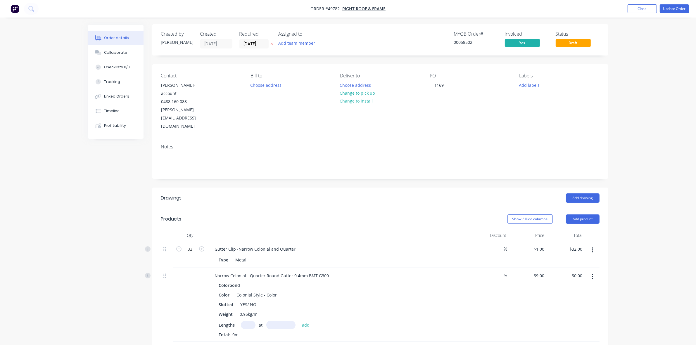
scroll to position [0, 0]
click at [250, 321] on input "text" at bounding box center [248, 325] width 15 height 8
type input "2"
type input "8000"
click at [299, 321] on button "add" at bounding box center [306, 325] width 14 height 8
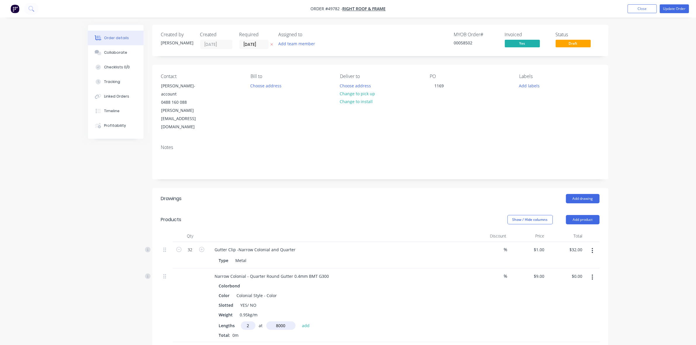
type input "$144.00"
drag, startPoint x: 246, startPoint y: 278, endPoint x: 260, endPoint y: 278, distance: 14.3
click at [260, 301] on div "Slotted YES/ NO" at bounding box center [338, 305] width 243 height 8
drag, startPoint x: 246, startPoint y: 251, endPoint x: 277, endPoint y: 251, distance: 30.4
click at [277, 272] on div "Narrow Colonial - Quarter Round Gutter 0.4mm BMT G300" at bounding box center [272, 276] width 124 height 8
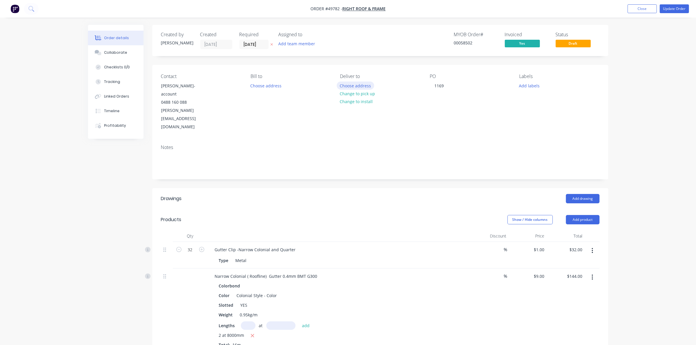
click at [356, 84] on button "Choose address" at bounding box center [355, 86] width 37 height 8
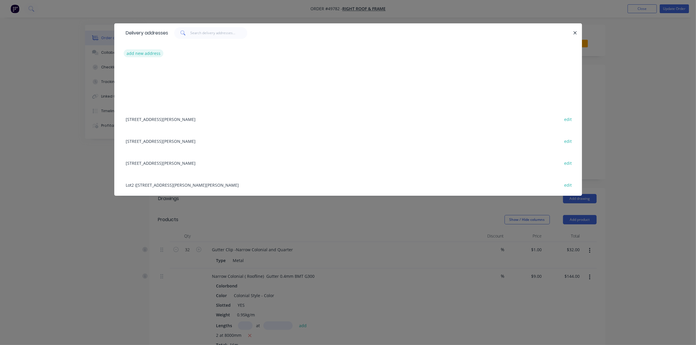
click at [159, 56] on button "add new address" at bounding box center [144, 53] width 40 height 8
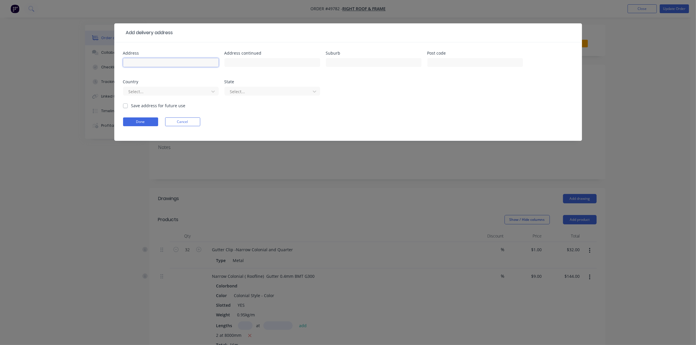
click at [157, 62] on input "text" at bounding box center [171, 62] width 96 height 9
paste input "99 Rodoreda Cres Ravenswood , Western Australia, Australia, 6208"
type input "99 Rodoreda Cres Ravenswood , Western Australia, Australia, 6208"
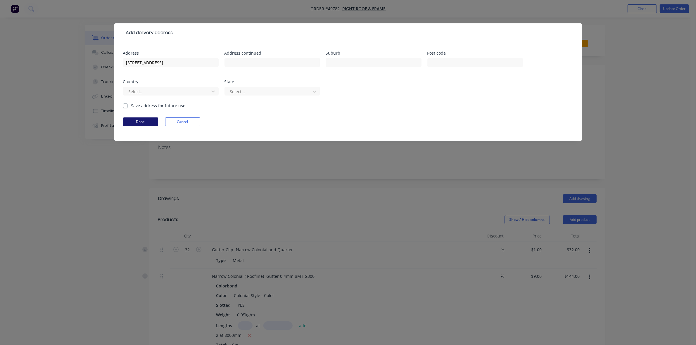
click at [144, 122] on button "Done" at bounding box center [140, 121] width 35 height 9
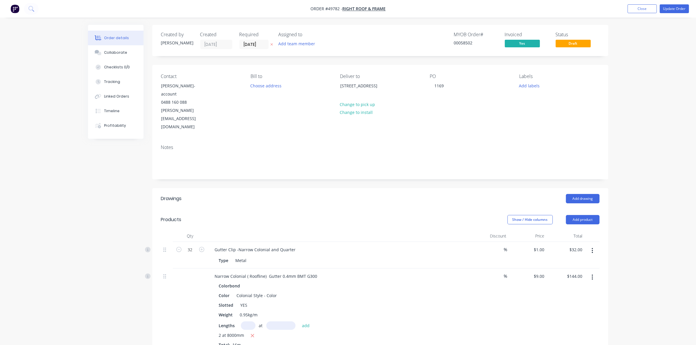
click at [374, 188] on header "Drawings Add drawing" at bounding box center [380, 198] width 456 height 21
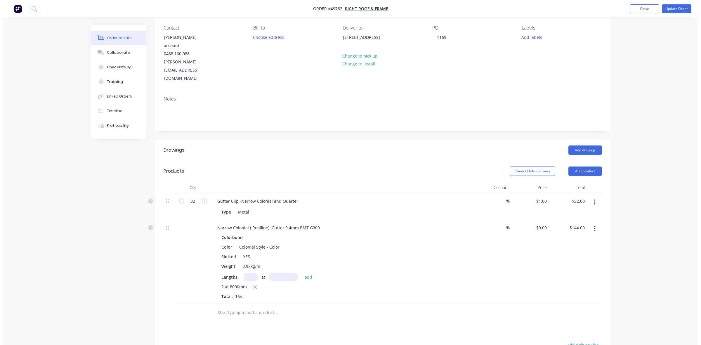
scroll to position [28, 0]
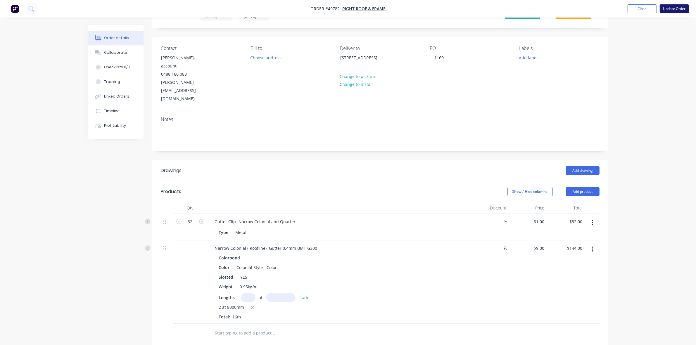
click at [613, 6] on button "Update Order" at bounding box center [673, 8] width 29 height 9
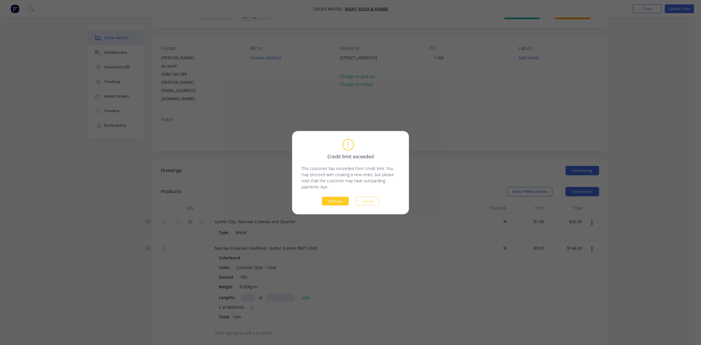
click at [342, 202] on button "Continue" at bounding box center [335, 201] width 27 height 9
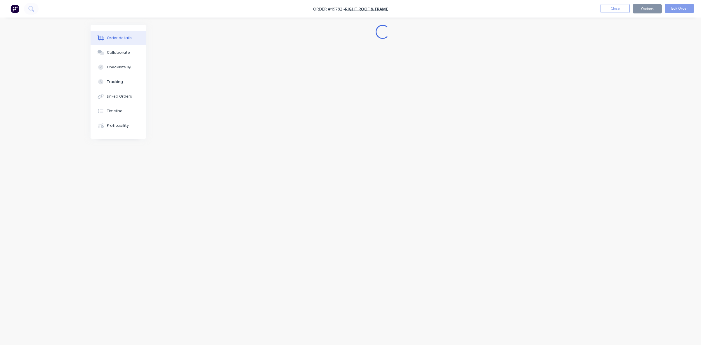
scroll to position [0, 0]
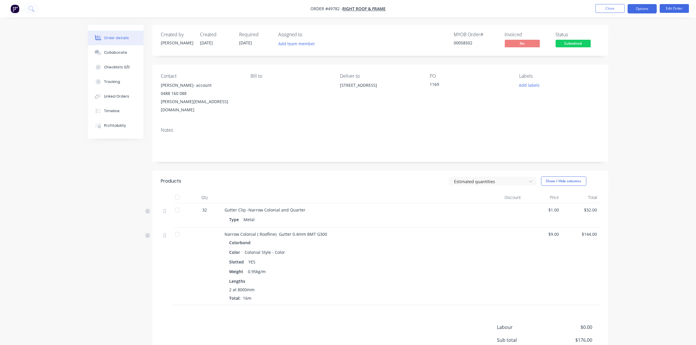
click at [613, 9] on button "Options" at bounding box center [641, 8] width 29 height 9
click at [610, 108] on div "Purchase Products" at bounding box center [625, 105] width 54 height 8
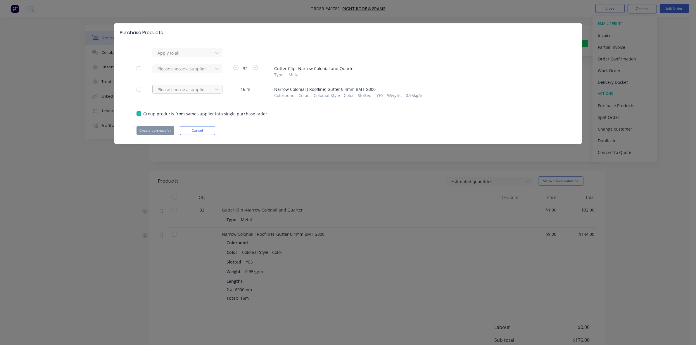
click at [192, 90] on div at bounding box center [183, 89] width 53 height 7
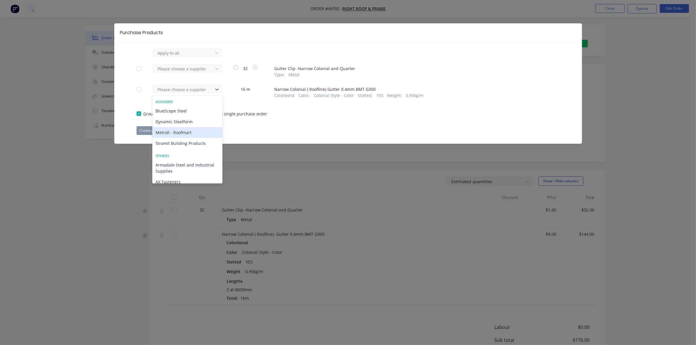
click at [177, 135] on div "Metroll - Roofmart" at bounding box center [187, 132] width 70 height 11
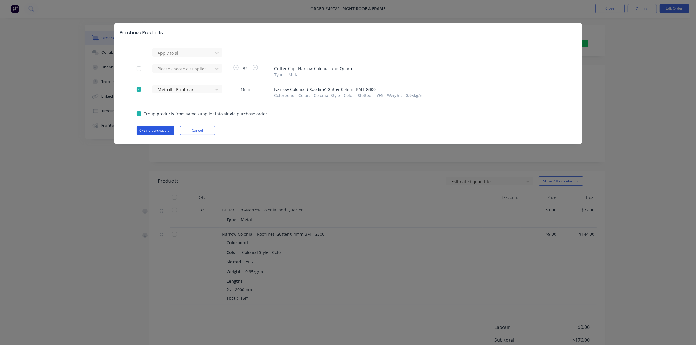
click at [164, 131] on button "Create purchase(s)" at bounding box center [155, 130] width 38 height 9
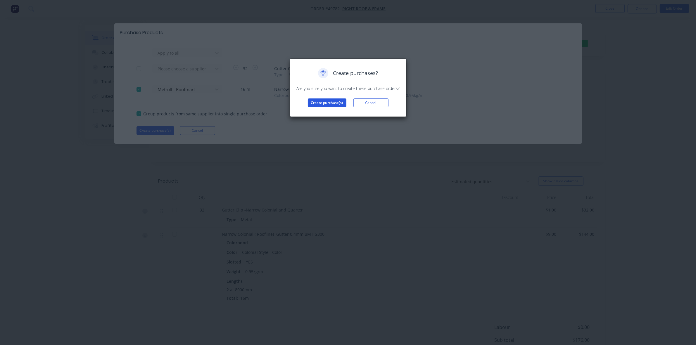
click at [319, 104] on button "Create purchase(s)" at bounding box center [327, 102] width 39 height 9
click at [328, 111] on button "View purchase(s)" at bounding box center [326, 112] width 35 height 9
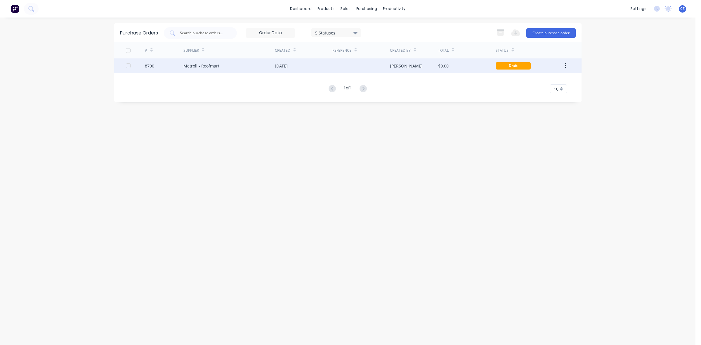
click at [308, 65] on div "[DATE]" at bounding box center [304, 65] width 58 height 15
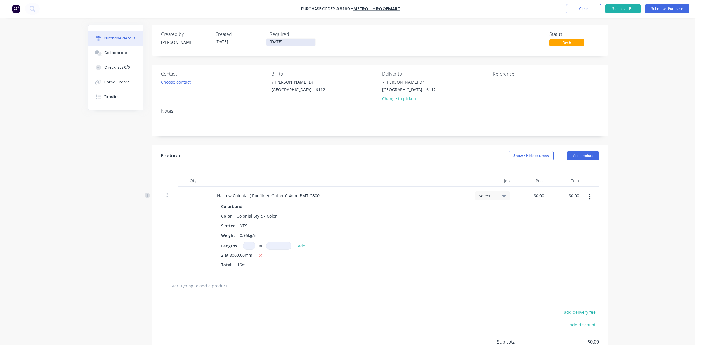
click at [281, 40] on input "[DATE]" at bounding box center [290, 42] width 49 height 7
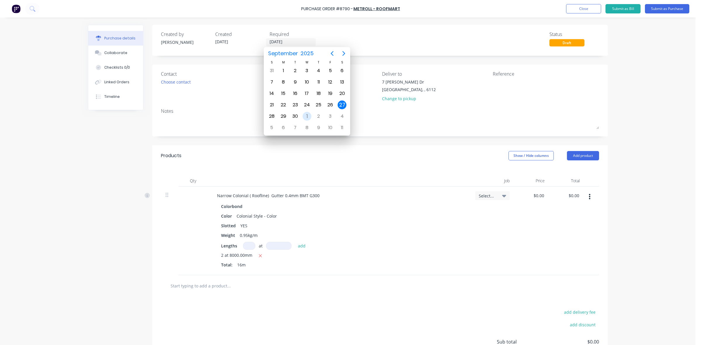
click at [307, 117] on div "1" at bounding box center [307, 116] width 9 height 9
type input "01/10/25"
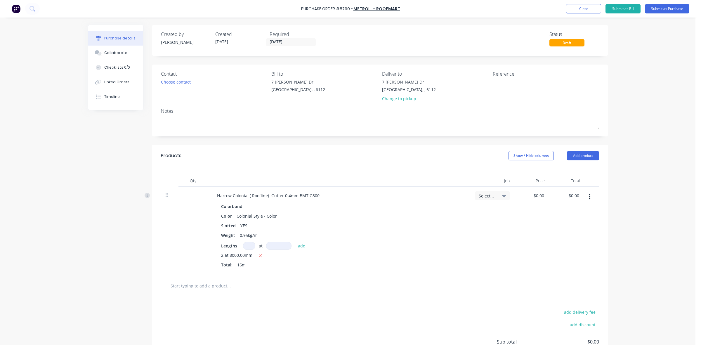
drag, startPoint x: 360, startPoint y: 60, endPoint x: 368, endPoint y: 58, distance: 8.7
click at [361, 60] on div "Created by Cathy Created 27/09/25 Required 01/10/25 Status Draft Contact Choose…" at bounding box center [380, 209] width 456 height 368
click at [395, 102] on div "Change to pickup" at bounding box center [409, 99] width 54 height 6
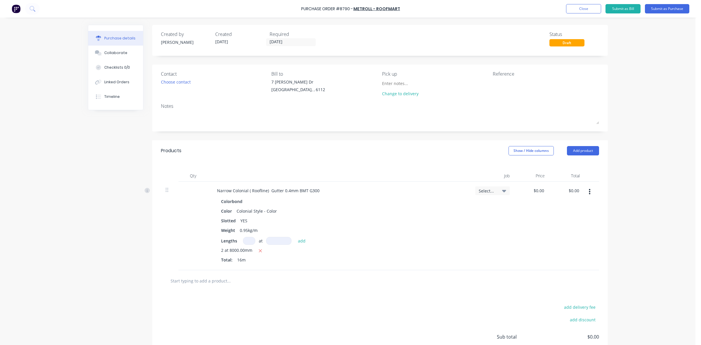
click at [438, 127] on div "Contact Choose contact Bill to 7 Cartwright Dr Forrestdale, , 6112 Pick up Chan…" at bounding box center [380, 98] width 456 height 67
drag, startPoint x: 433, startPoint y: 148, endPoint x: 494, endPoint y: 128, distance: 64.3
click at [440, 147] on div "Products Show / Hide columns Add product" at bounding box center [380, 150] width 456 height 21
click at [613, 7] on button "Submit as Purchase" at bounding box center [667, 8] width 44 height 9
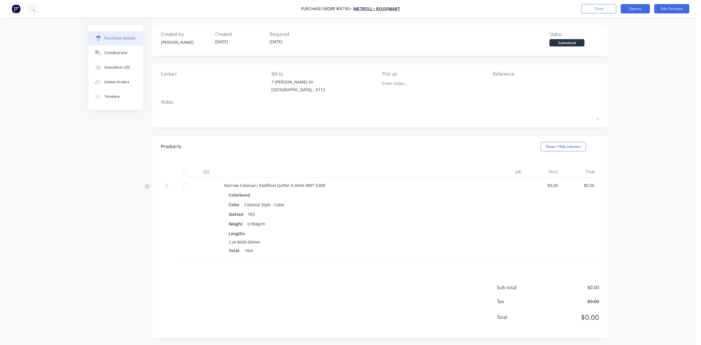
click at [613, 8] on button "Options" at bounding box center [635, 8] width 29 height 9
click at [613, 25] on div "Print / Email" at bounding box center [622, 24] width 45 height 8
click at [613, 46] on div "Without pricing" at bounding box center [622, 47] width 45 height 8
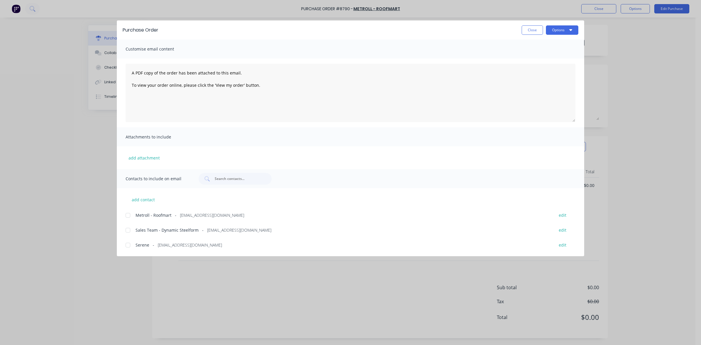
click at [127, 215] on div at bounding box center [128, 216] width 12 height 12
click at [559, 32] on button "Options" at bounding box center [562, 29] width 32 height 9
click at [548, 70] on div "Email" at bounding box center [550, 68] width 45 height 8
click at [543, 29] on div "Close Options" at bounding box center [550, 29] width 57 height 9
click at [530, 30] on button "Close" at bounding box center [532, 29] width 21 height 9
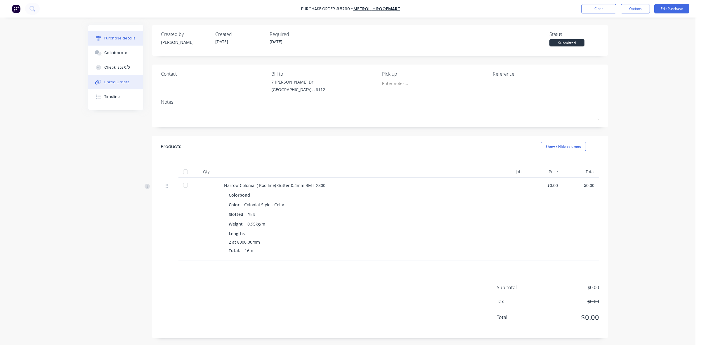
click at [123, 83] on div "Linked Orders" at bounding box center [116, 81] width 25 height 5
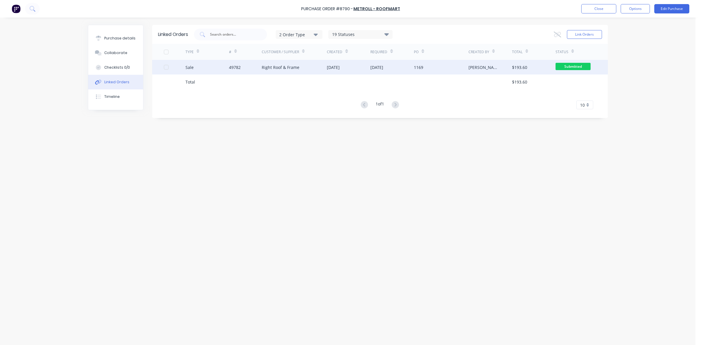
click at [242, 66] on div "49782" at bounding box center [245, 67] width 33 height 15
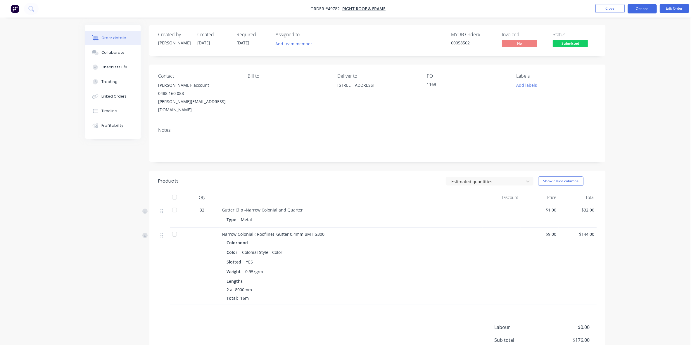
click at [613, 9] on button "Options" at bounding box center [641, 8] width 29 height 9
click at [613, 78] on div "Delivery Docket" at bounding box center [625, 82] width 54 height 8
click at [613, 55] on div "Without pricing" at bounding box center [625, 59] width 54 height 8
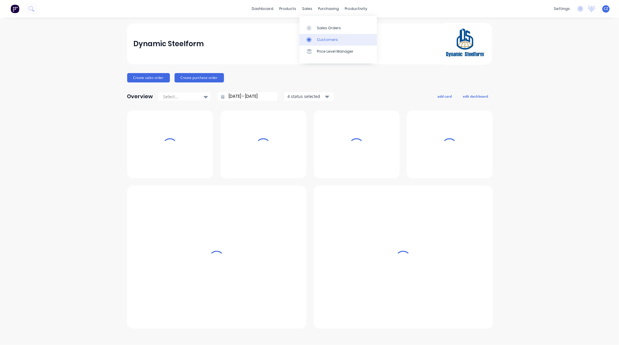
drag, startPoint x: 0, startPoint y: 0, endPoint x: 329, endPoint y: 40, distance: 331.5
click at [329, 40] on div "Customers" at bounding box center [327, 39] width 21 height 5
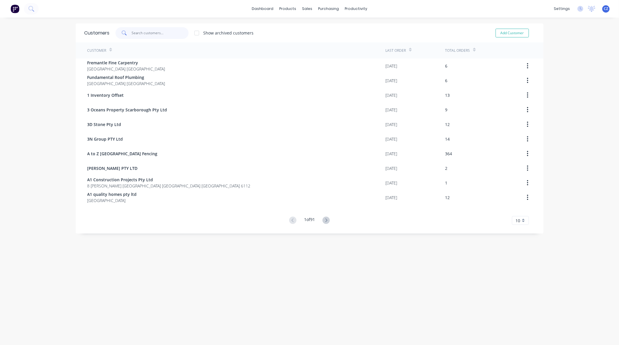
click at [156, 33] on input "text" at bounding box center [159, 33] width 57 height 12
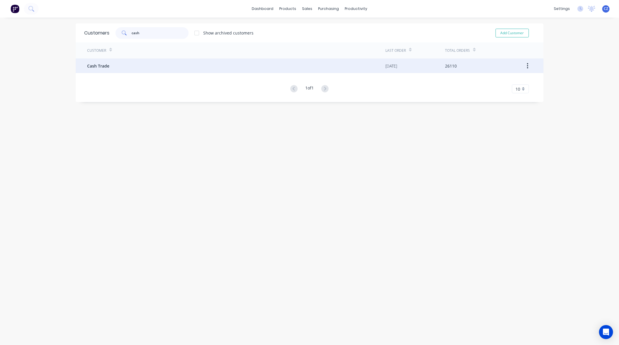
type input "cash"
click at [136, 60] on div "Cash Trade" at bounding box center [236, 65] width 298 height 15
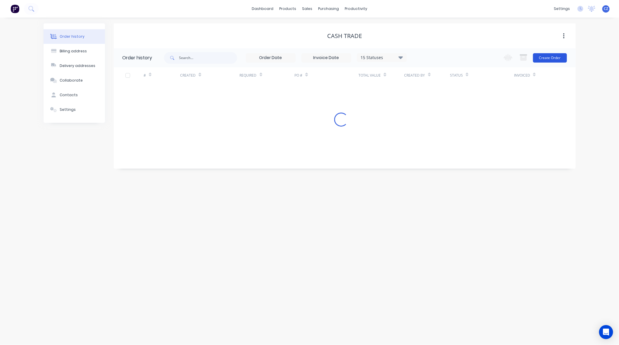
click at [554, 55] on button "Create Order" at bounding box center [550, 57] width 34 height 9
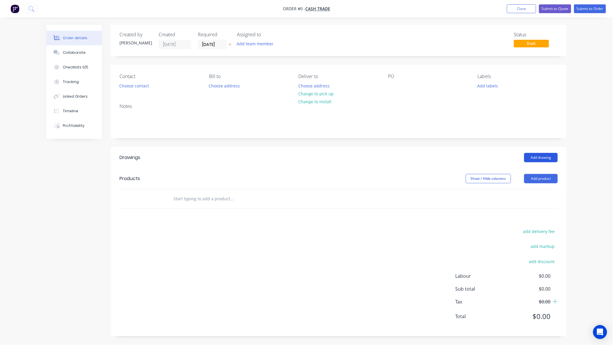
click at [548, 155] on button "Add drawing" at bounding box center [541, 157] width 34 height 9
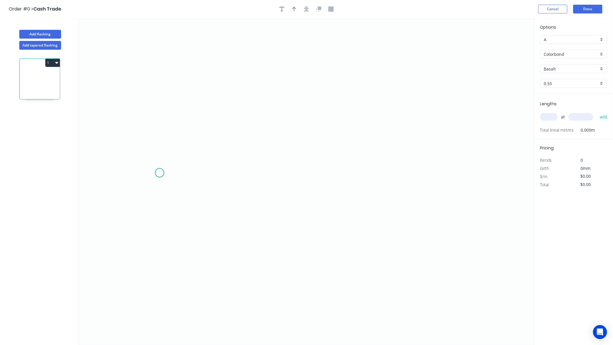
drag, startPoint x: 160, startPoint y: 173, endPoint x: 162, endPoint y: 164, distance: 9.6
click at [162, 164] on icon "0" at bounding box center [307, 181] width 456 height 327
drag, startPoint x: 297, startPoint y: 113, endPoint x: 379, endPoint y: 128, distance: 82.5
click at [299, 113] on icon "0 ?" at bounding box center [307, 181] width 456 height 327
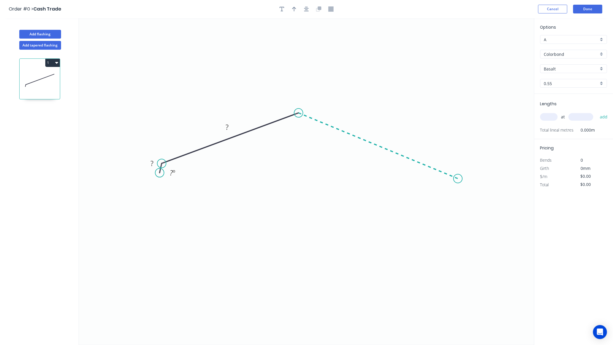
click at [458, 179] on icon "0 ? ? ? º" at bounding box center [307, 181] width 456 height 327
click at [460, 196] on icon "0 ? ? ? ? º ? º" at bounding box center [307, 181] width 456 height 327
drag, startPoint x: 152, startPoint y: 190, endPoint x: 167, endPoint y: 168, distance: 26.5
click at [150, 193] on circle at bounding box center [149, 192] width 9 height 9
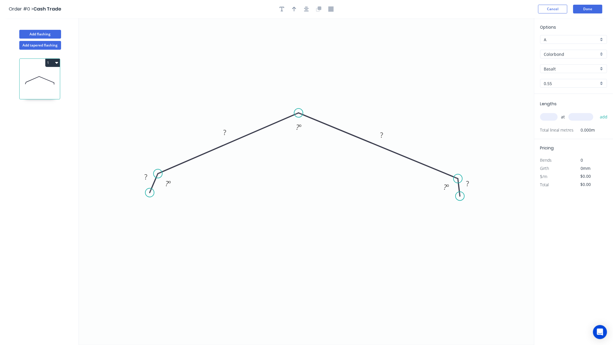
drag, startPoint x: 164, startPoint y: 163, endPoint x: 158, endPoint y: 174, distance: 12.6
click at [158, 174] on circle at bounding box center [157, 173] width 9 height 9
click at [151, 179] on rect at bounding box center [146, 177] width 12 height 8
click at [166, 181] on tspan "?" at bounding box center [166, 184] width 3 height 10
drag, startPoint x: 400, startPoint y: 178, endPoint x: 522, endPoint y: 173, distance: 122.2
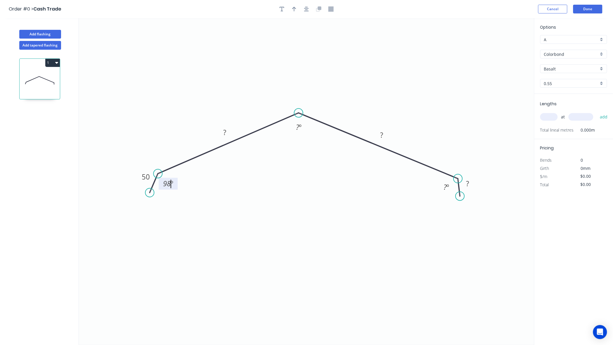
click at [407, 177] on icon "0 50 ? ? ? 98 º ? º ? º" at bounding box center [307, 181] width 456 height 327
click at [449, 189] on rect at bounding box center [447, 187] width 12 height 8
click at [231, 134] on rect at bounding box center [224, 133] width 19 height 12
click at [228, 132] on rect at bounding box center [225, 133] width 12 height 8
click at [388, 65] on icon "0 50 400 400 50 98 º 165 º 98 º" at bounding box center [307, 181] width 456 height 327
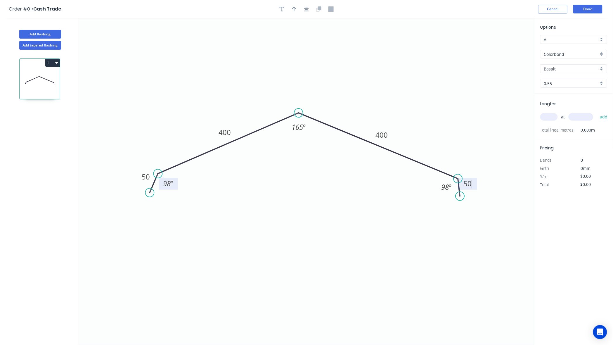
type input "$35.53"
click at [456, 78] on icon "0 50 400 400 50 98 º 165 º 98 º" at bounding box center [307, 181] width 456 height 327
click at [544, 117] on input "text" at bounding box center [549, 117] width 18 height 8
type input "1"
type input "6000"
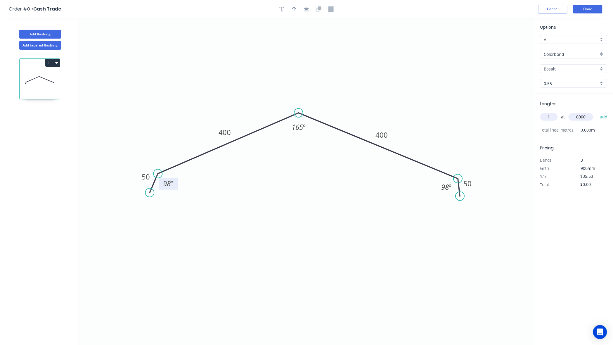
click at [597, 112] on button "add" at bounding box center [604, 117] width 14 height 10
type input "$213.18"
click at [602, 217] on div "Options A A Colorbond Colorbond Basalt Basalt 0.55 0.55 Lengths at add 1 at 600…" at bounding box center [573, 181] width 79 height 327
click at [593, 8] on button "Done" at bounding box center [587, 9] width 29 height 9
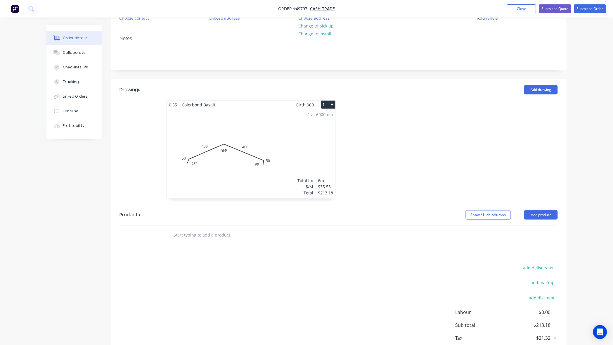
scroll to position [104, 0]
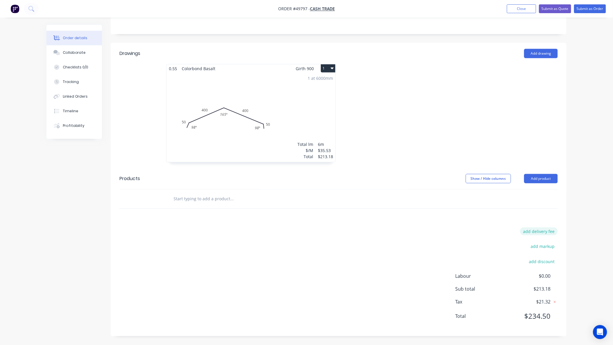
click at [537, 230] on button "add delivery fee" at bounding box center [539, 231] width 38 height 8
type input "200"
click input "submit" at bounding box center [0, 0] width 0 height 0
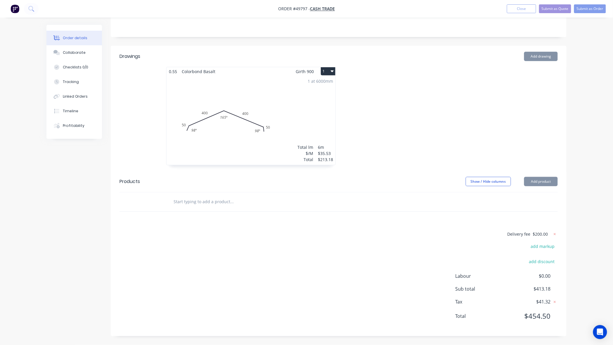
scroll to position [102, 0]
click at [475, 255] on div "Delivery fee $200.00 add markup add discount Labour $0.00 Sub total $413.18 Tax…" at bounding box center [339, 278] width 438 height 97
click at [388, 100] on div at bounding box center [426, 119] width 175 height 104
click at [307, 105] on div "1 at 6000mm Total lm $/M Total 6m $35.53 $213.18" at bounding box center [251, 120] width 169 height 89
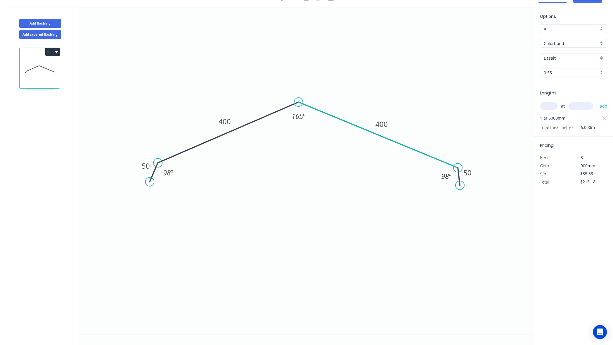
scroll to position [11, 0]
click at [604, 119] on icon "button" at bounding box center [604, 118] width 5 height 7
type input "$0.00"
click at [555, 106] on input "text" at bounding box center [549, 106] width 18 height 8
type input "2"
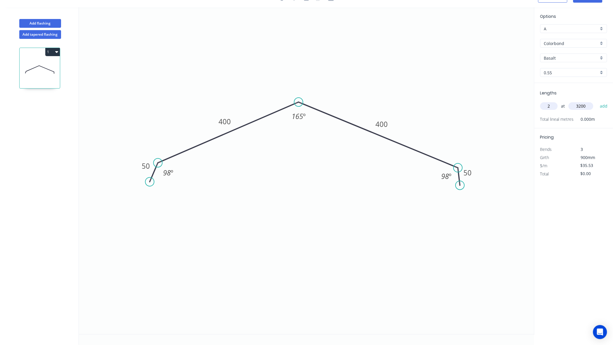
type input "3200"
click at [597, 101] on button "add" at bounding box center [604, 106] width 14 height 10
type input "$227.39"
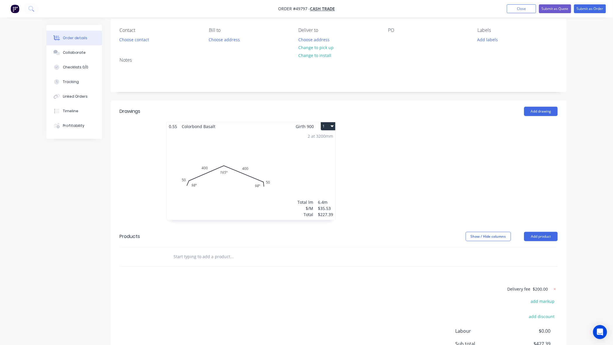
scroll to position [102, 0]
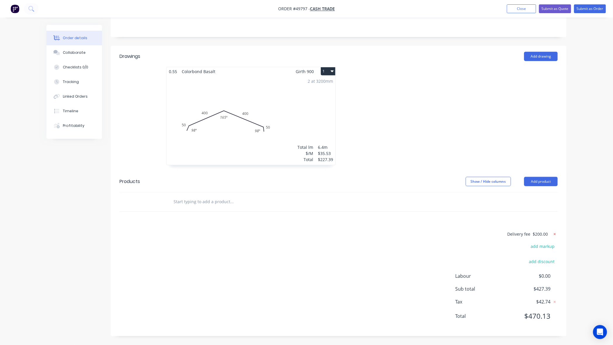
click at [556, 235] on icon at bounding box center [555, 234] width 6 height 6
click at [603, 220] on div "Order details Collaborate Checklists 0/0 Tracking Linked Orders Timeline Profit…" at bounding box center [306, 122] width 613 height 449
click at [311, 107] on div "2 at 3200mm Total lm $/M Total 6.4m $35.53 $227.39" at bounding box center [251, 119] width 169 height 89
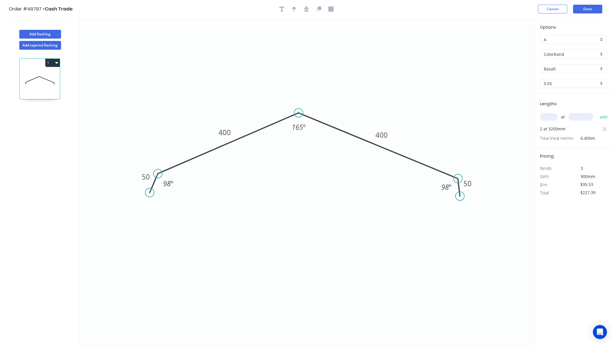
click at [546, 116] on input "text" at bounding box center [549, 117] width 18 height 8
type input "2"
type input "3300"
click at [597, 112] on button "add" at bounding box center [604, 117] width 14 height 10
click at [604, 129] on icon "button" at bounding box center [604, 129] width 5 height 7
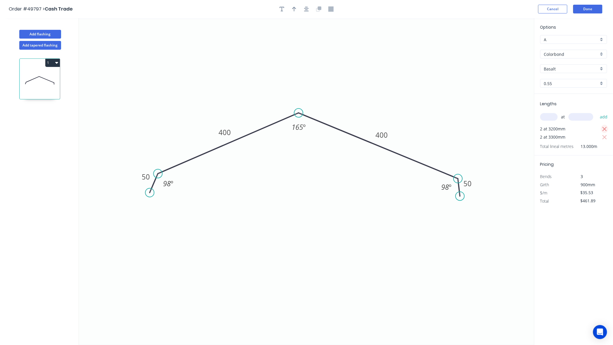
type input "$234.50"
click at [575, 69] on input "Basalt" at bounding box center [571, 69] width 55 height 6
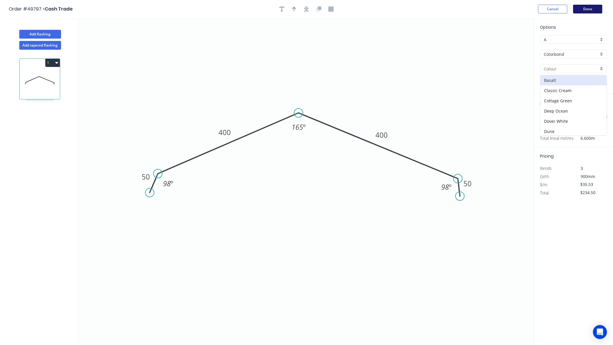
click at [592, 7] on button "Done" at bounding box center [587, 9] width 29 height 9
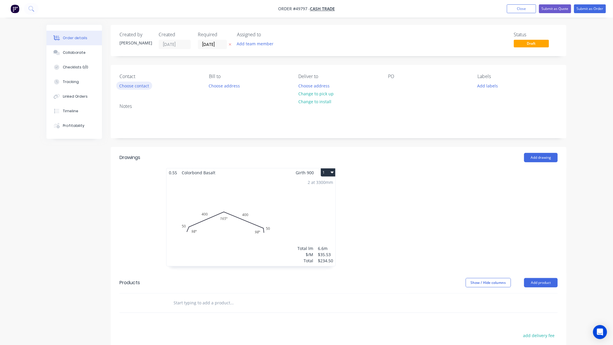
click at [123, 89] on button "Choose contact" at bounding box center [134, 86] width 36 height 8
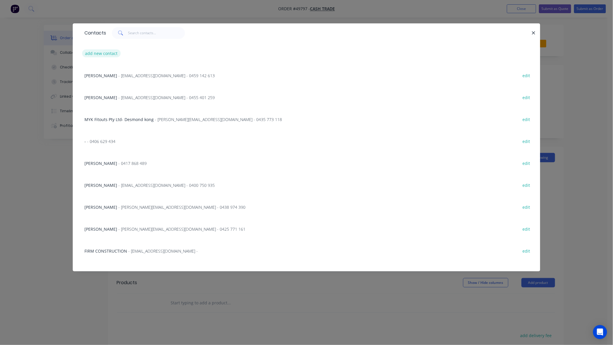
click at [102, 54] on button "add new contact" at bounding box center [101, 53] width 39 height 8
select select "AU"
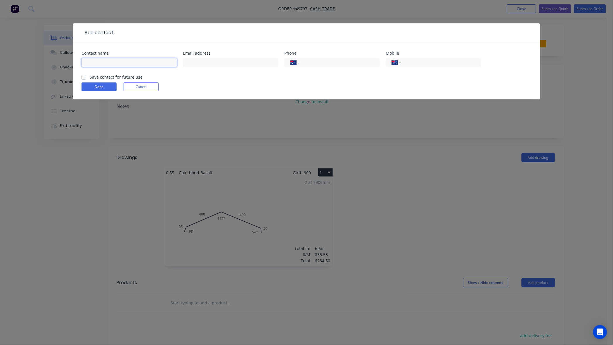
click at [105, 64] on input "text" at bounding box center [130, 62] width 96 height 9
type input "Hossein Gharrari"
type input "0439 043 369"
click at [100, 85] on button "Done" at bounding box center [99, 86] width 35 height 9
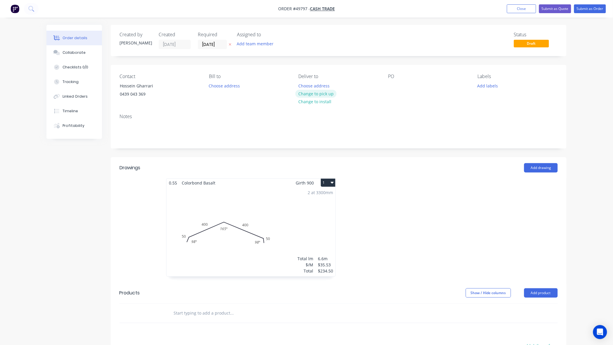
click at [323, 94] on button "Change to pick up" at bounding box center [315, 94] width 41 height 8
click at [352, 152] on div "Created by Cathy Created 27/09/25 Required 27/09/25 Assigned to Add team member…" at bounding box center [339, 237] width 456 height 425
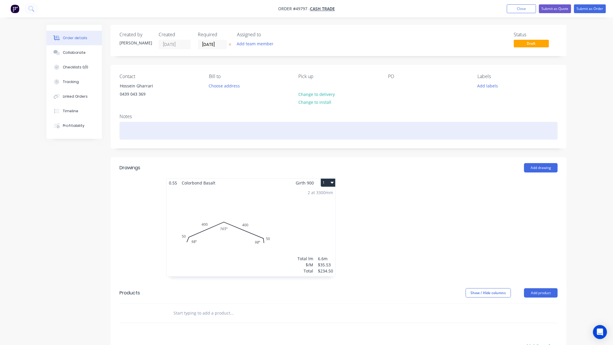
click at [396, 138] on div at bounding box center [339, 131] width 438 height 18
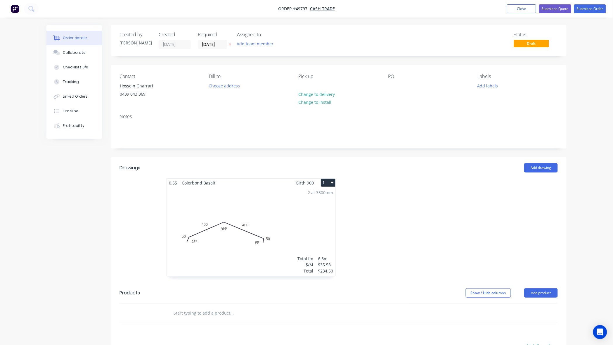
click at [401, 156] on div "Created by Cathy Created 27/09/25 Required 27/09/25 Assigned to Add team member…" at bounding box center [339, 237] width 456 height 425
click at [211, 46] on input "27/09/25" at bounding box center [212, 44] width 29 height 9
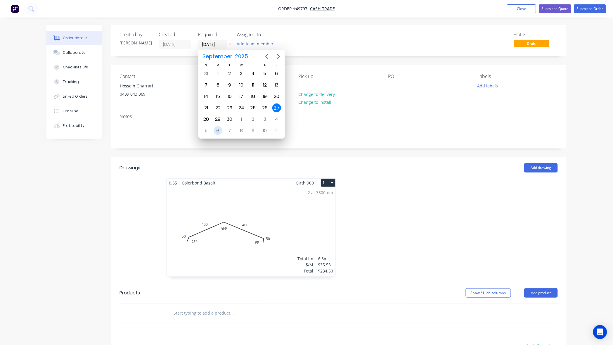
click at [214, 134] on div "6" at bounding box center [218, 130] width 12 height 11
type input "06/10/25"
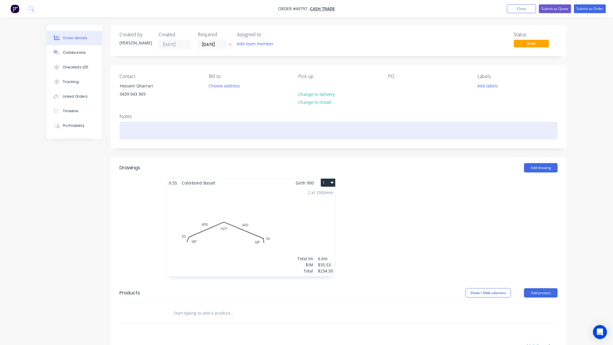
click at [406, 137] on div at bounding box center [339, 131] width 438 height 18
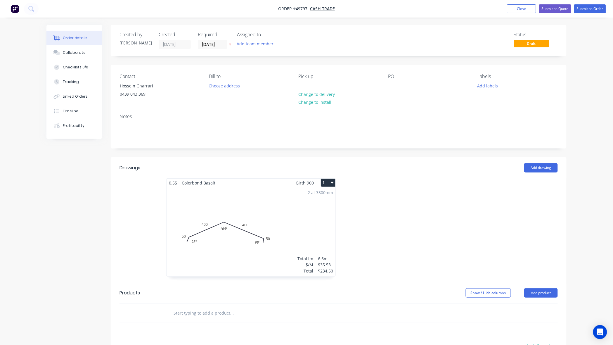
click at [408, 158] on header "Drawings Add drawing" at bounding box center [339, 167] width 456 height 21
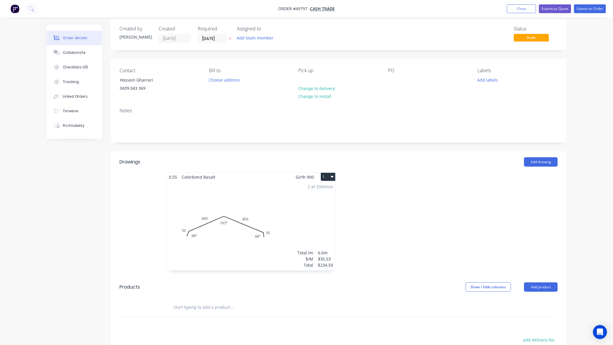
scroll to position [115, 0]
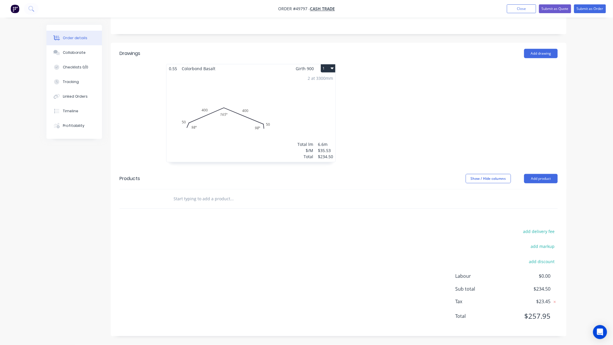
click at [422, 147] on div at bounding box center [426, 116] width 175 height 104
click at [591, 9] on button "Submit as Order" at bounding box center [590, 8] width 32 height 9
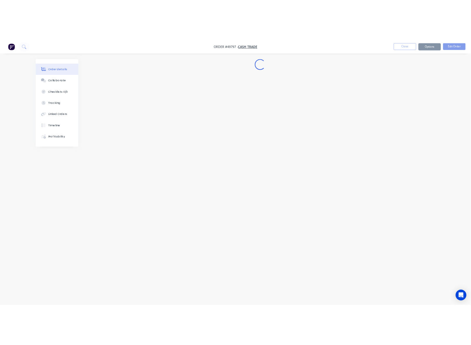
scroll to position [0, 0]
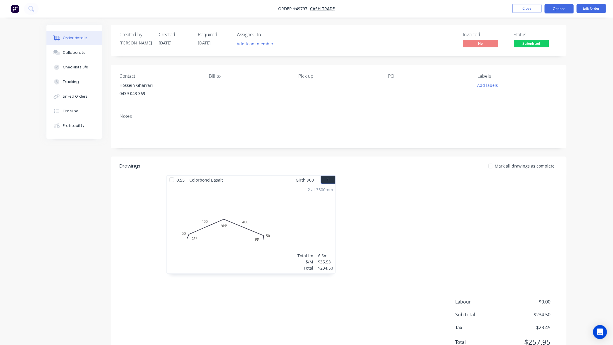
click at [550, 11] on button "Options" at bounding box center [559, 8] width 29 height 9
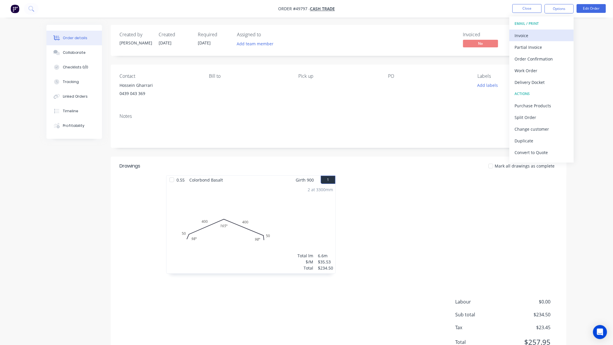
click at [544, 34] on div "Invoice" at bounding box center [542, 35] width 54 height 8
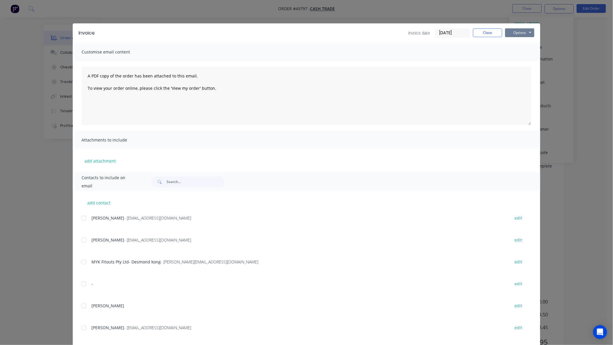
click at [516, 35] on button "Options" at bounding box center [519, 32] width 29 height 9
click at [520, 53] on button "Print" at bounding box center [523, 53] width 37 height 10
click at [482, 30] on button "Close" at bounding box center [487, 32] width 29 height 9
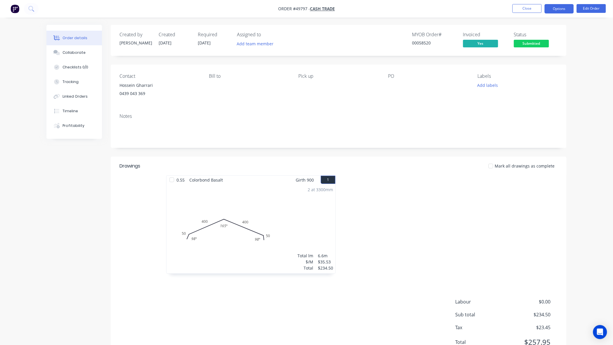
click at [562, 9] on button "Options" at bounding box center [559, 8] width 29 height 9
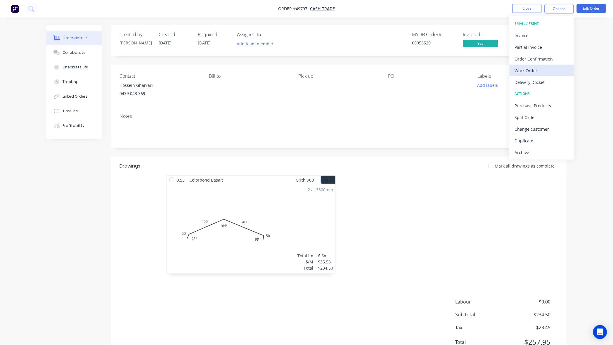
click at [538, 69] on div "Work Order" at bounding box center [542, 70] width 54 height 8
click at [537, 57] on div "Without pricing" at bounding box center [542, 59] width 54 height 8
click at [592, 4] on button "Edit Order" at bounding box center [591, 8] width 29 height 9
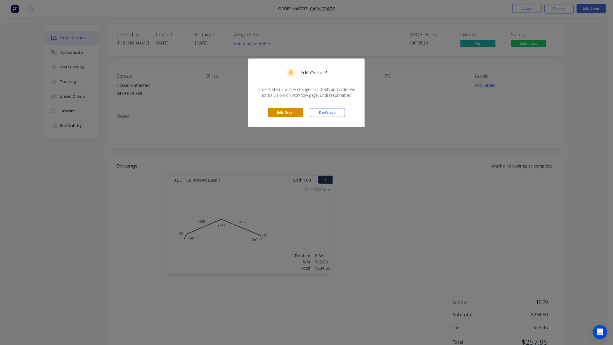
click at [290, 112] on button "Edit Order" at bounding box center [285, 112] width 35 height 9
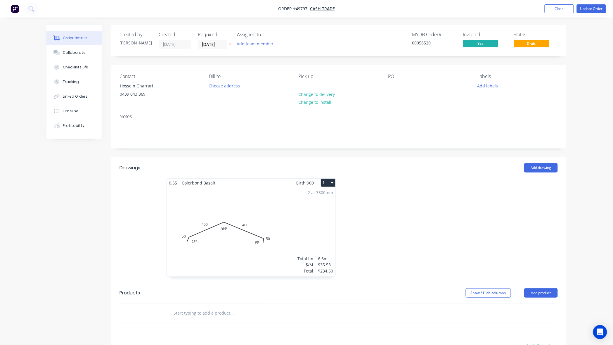
click at [296, 233] on div "2 at 3300mm Total lm $/M Total 6.6m $35.53 $234.50" at bounding box center [251, 231] width 169 height 89
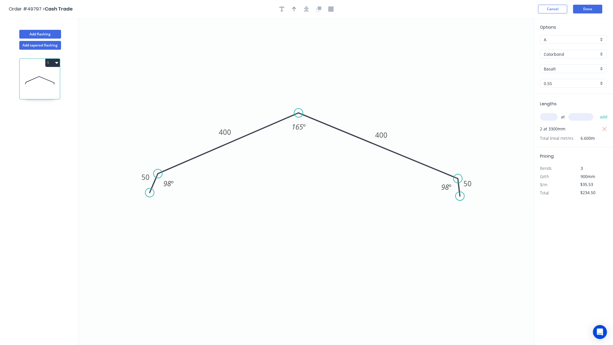
click at [569, 69] on input "Basalt" at bounding box center [571, 69] width 55 height 6
click at [557, 78] on div "Southerly" at bounding box center [574, 80] width 66 height 10
type input "Southerly"
click at [592, 6] on button "Done" at bounding box center [587, 9] width 29 height 9
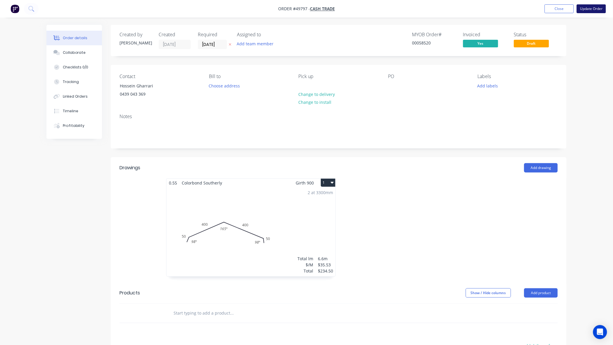
click at [598, 8] on button "Update Order" at bounding box center [591, 8] width 29 height 9
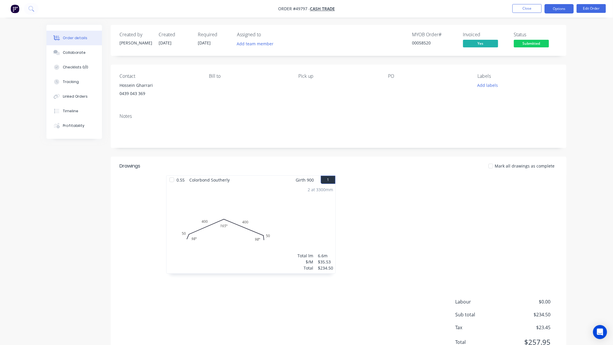
click at [559, 7] on button "Options" at bounding box center [559, 8] width 29 height 9
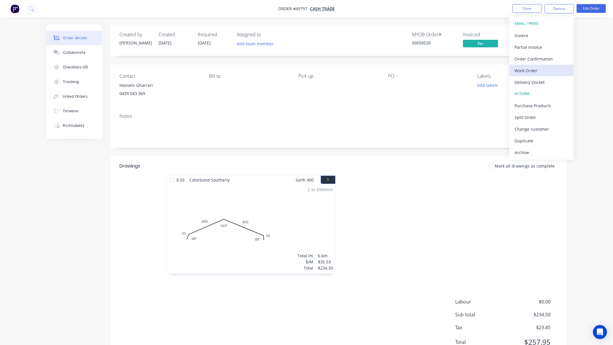
click at [544, 70] on div "Work Order" at bounding box center [542, 70] width 54 height 8
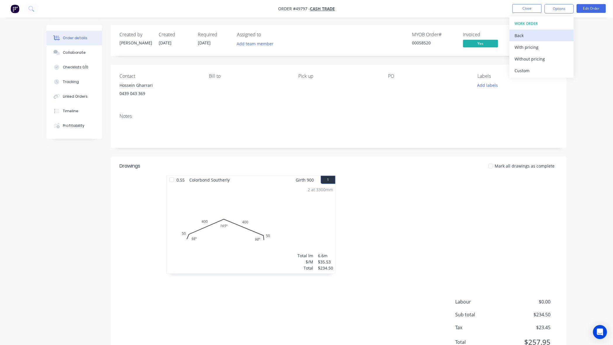
click at [522, 33] on div "Back" at bounding box center [542, 35] width 54 height 8
click at [527, 37] on div "Invoice" at bounding box center [542, 35] width 54 height 8
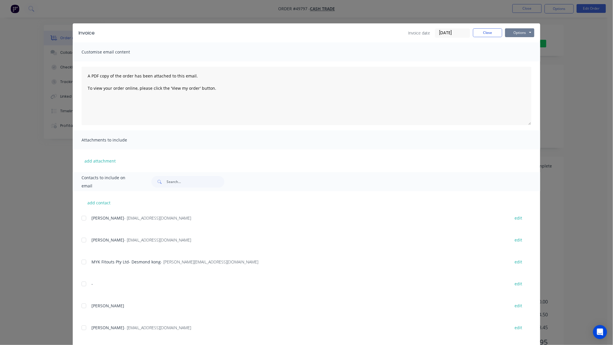
drag, startPoint x: 526, startPoint y: 31, endPoint x: 530, endPoint y: 37, distance: 6.6
click at [527, 32] on button "Options" at bounding box center [519, 32] width 29 height 9
click at [531, 51] on button "Print" at bounding box center [523, 53] width 37 height 10
drag, startPoint x: 474, startPoint y: 13, endPoint x: 554, endPoint y: 13, distance: 80.4
click at [475, 13] on div "Invoice Invoice date 27/09/25 Close Options Preview Print Email Customise email…" at bounding box center [306, 172] width 613 height 345
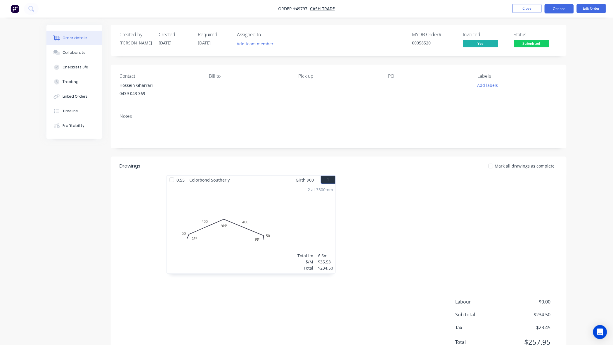
click at [557, 12] on button "Options" at bounding box center [559, 8] width 29 height 9
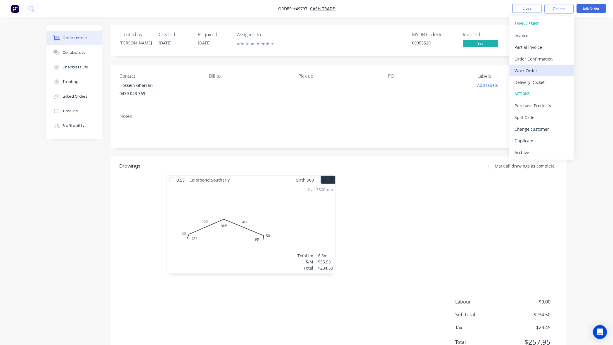
click at [535, 71] on div "Work Order" at bounding box center [542, 70] width 54 height 8
click at [536, 55] on div "Without pricing" at bounding box center [542, 59] width 54 height 8
click at [595, 6] on button "Edit Order" at bounding box center [591, 8] width 29 height 9
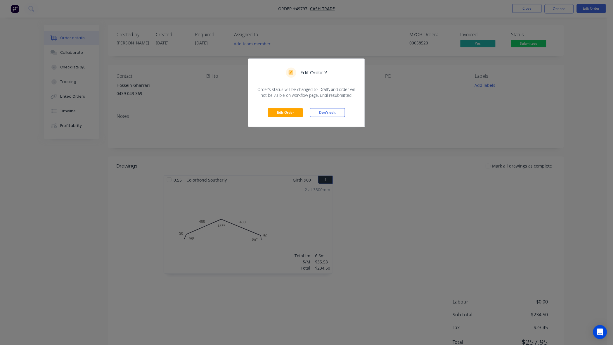
click at [283, 107] on div "Edit Order Don't edit" at bounding box center [306, 112] width 116 height 29
click at [279, 116] on div "Edit Order Don't edit" at bounding box center [306, 112] width 116 height 29
click at [286, 114] on button "Edit Order" at bounding box center [285, 112] width 35 height 9
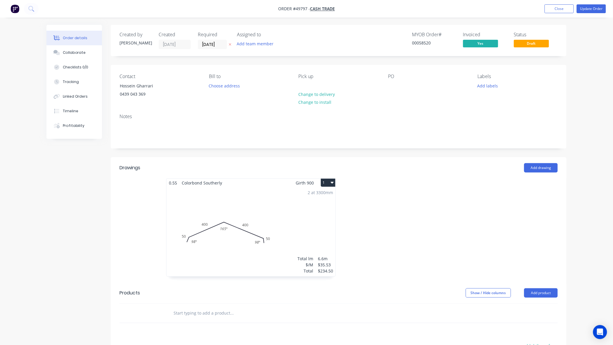
click at [284, 205] on div "2 at 3300mm Total lm $/M Total 6.6m $35.53 $234.50" at bounding box center [251, 231] width 169 height 89
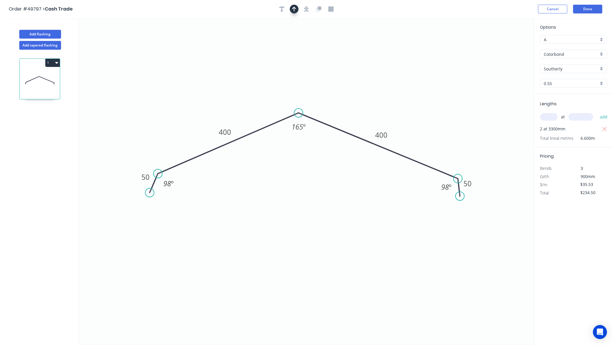
click at [294, 10] on icon "button" at bounding box center [294, 8] width 4 height 5
drag, startPoint x: 504, startPoint y: 46, endPoint x: 365, endPoint y: 112, distance: 153.7
click at [365, 112] on icon at bounding box center [365, 104] width 5 height 19
click at [588, 10] on button "Done" at bounding box center [587, 9] width 29 height 9
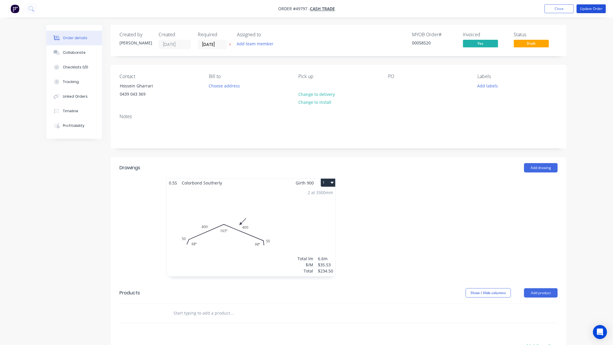
click at [589, 9] on button "Update Order" at bounding box center [591, 8] width 29 height 9
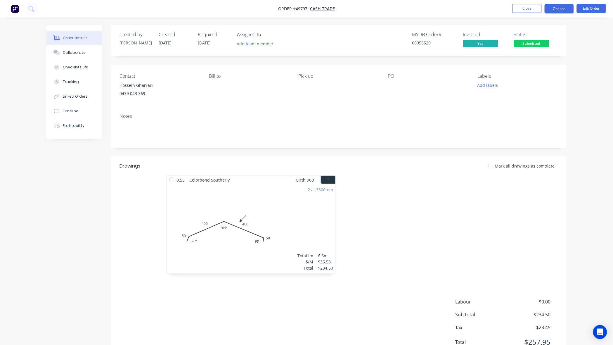
drag, startPoint x: 558, startPoint y: 13, endPoint x: 559, endPoint y: 9, distance: 4.2
click at [558, 12] on nav "Order #49797 - Cash Trade Close Options Edit Order" at bounding box center [306, 9] width 613 height 18
click at [559, 9] on button "Options" at bounding box center [559, 8] width 29 height 9
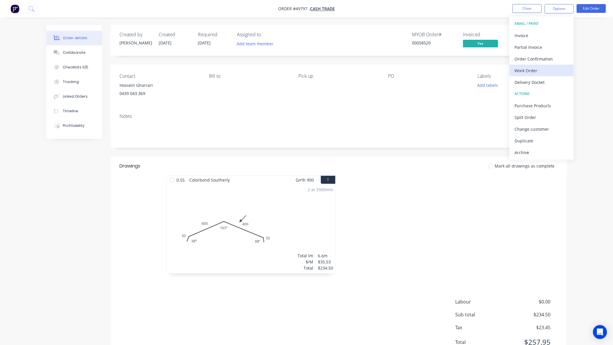
click at [538, 74] on div "Work Order" at bounding box center [542, 70] width 54 height 8
click at [538, 59] on div "Without pricing" at bounding box center [542, 59] width 54 height 8
drag, startPoint x: 461, startPoint y: 12, endPoint x: 493, endPoint y: 22, distance: 33.6
click at [465, 14] on nav "Order #49797 - Cash Trade Close Options EMAIL / PRINT Invoice Partial Invoice O…" at bounding box center [306, 9] width 613 height 18
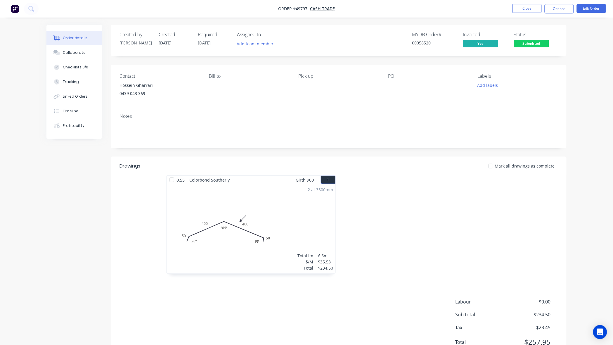
click at [537, 44] on span "Submitted" at bounding box center [531, 43] width 35 height 7
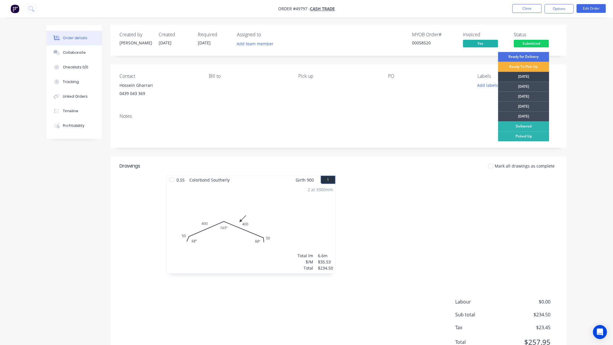
click at [528, 73] on div "[DATE]" at bounding box center [523, 77] width 51 height 10
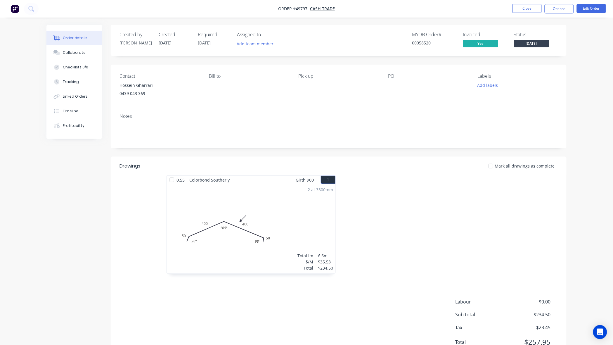
drag, startPoint x: 559, startPoint y: 85, endPoint x: 595, endPoint y: 82, distance: 36.3
click at [560, 85] on div "Contact Hossein Gharrari 0439 043 369 Bill to Pick up PO Labels Add labels" at bounding box center [339, 87] width 456 height 44
click at [595, 82] on div "Order details Collaborate Checklists 0/0 Tracking Linked Orders Timeline Profit…" at bounding box center [306, 185] width 613 height 371
click at [523, 11] on button "Close" at bounding box center [527, 8] width 29 height 9
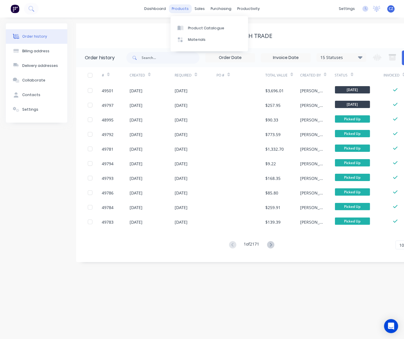
click at [178, 11] on div "products" at bounding box center [180, 8] width 23 height 9
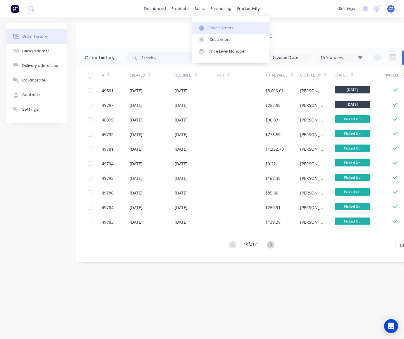
click at [208, 26] on link "Sales Orders" at bounding box center [230, 28] width 77 height 12
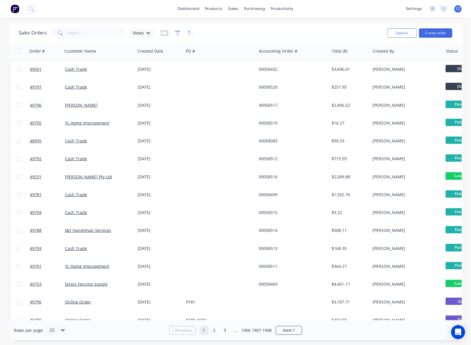
click at [176, 34] on icon "button" at bounding box center [177, 33] width 5 height 6
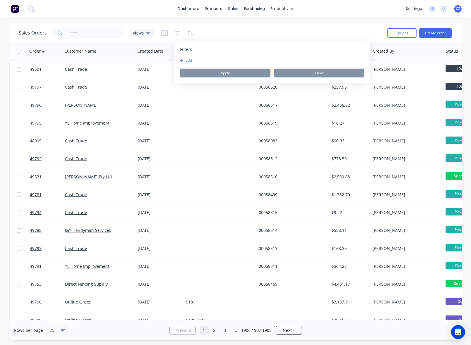
click at [178, 60] on div "Filters add Apply Clear" at bounding box center [272, 62] width 196 height 43
click at [185, 61] on button "add" at bounding box center [187, 60] width 15 height 5
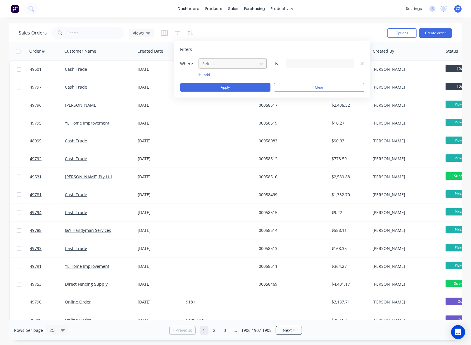
click at [217, 62] on div at bounding box center [228, 63] width 52 height 7
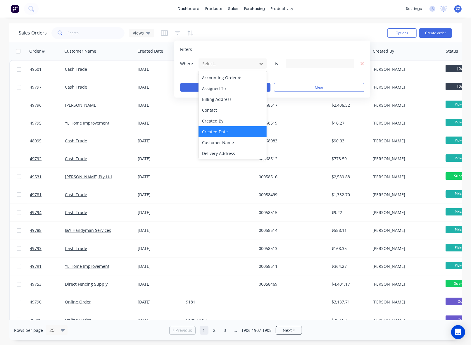
click at [224, 134] on div "Created Date" at bounding box center [232, 131] width 68 height 11
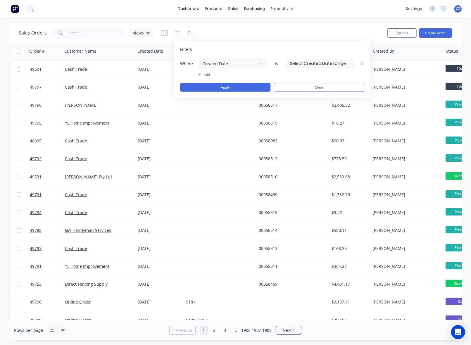
click at [303, 62] on input at bounding box center [320, 63] width 68 height 9
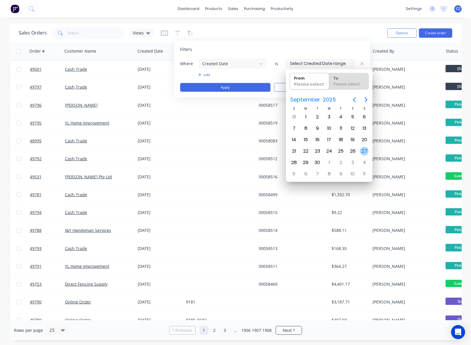
click at [364, 151] on div "27" at bounding box center [364, 151] width 9 height 9
type input "27/09/25"
radio input "false"
radio input "true"
click at [364, 151] on div "27" at bounding box center [364, 151] width 9 height 9
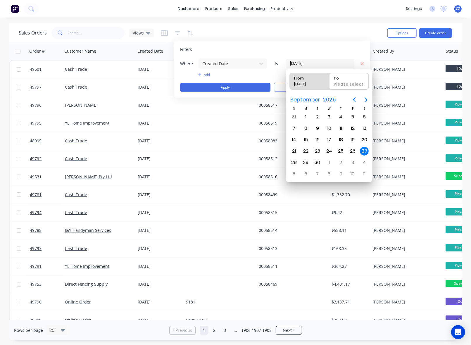
type input "27/09/25 - 27/09/25"
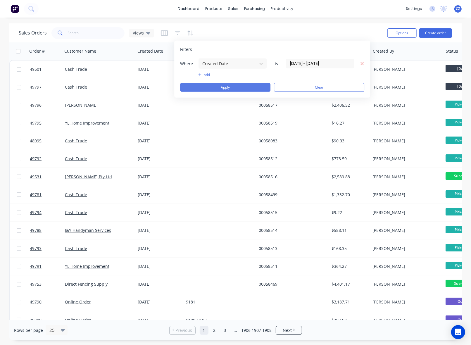
click at [212, 91] on button "Apply" at bounding box center [225, 87] width 90 height 9
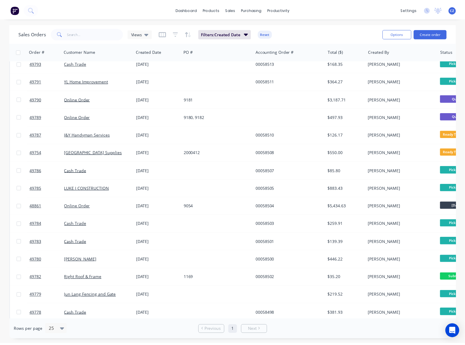
scroll to position [154, 0]
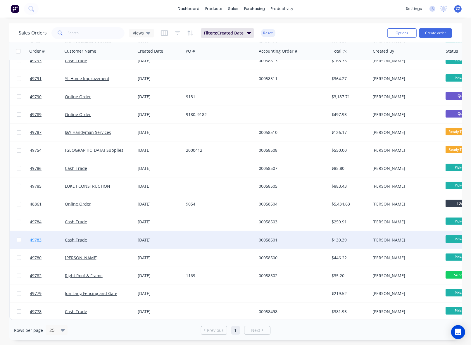
click at [41, 239] on span "49783" at bounding box center [36, 240] width 12 height 6
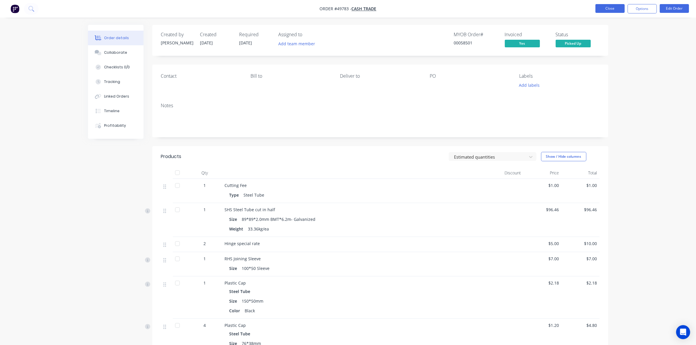
click at [609, 9] on button "Close" at bounding box center [609, 8] width 29 height 9
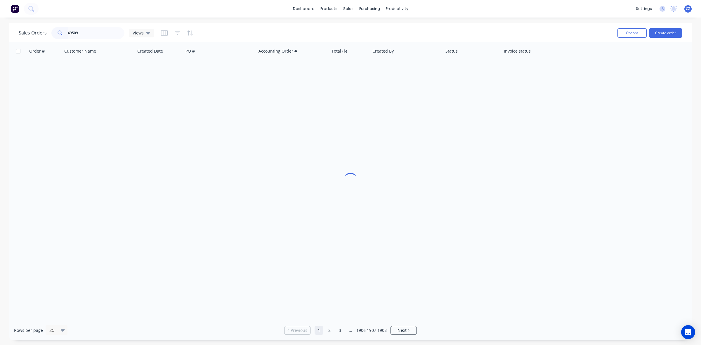
type input "49509"
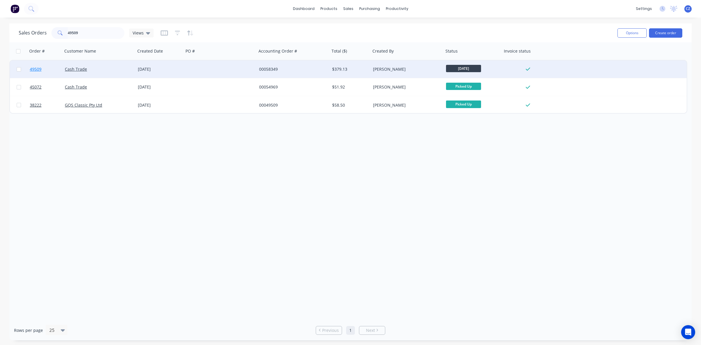
click at [30, 68] on div "49509" at bounding box center [44, 69] width 35 height 18
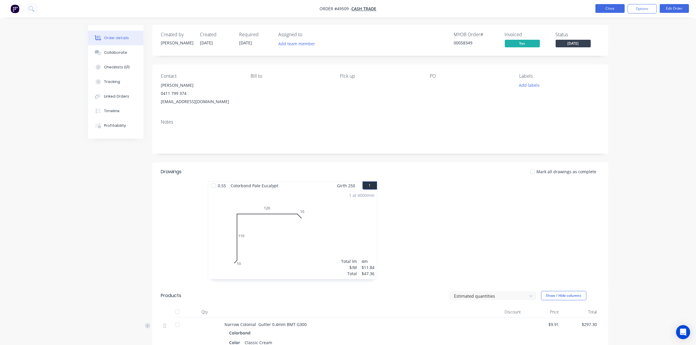
click at [609, 9] on button "Close" at bounding box center [609, 8] width 29 height 9
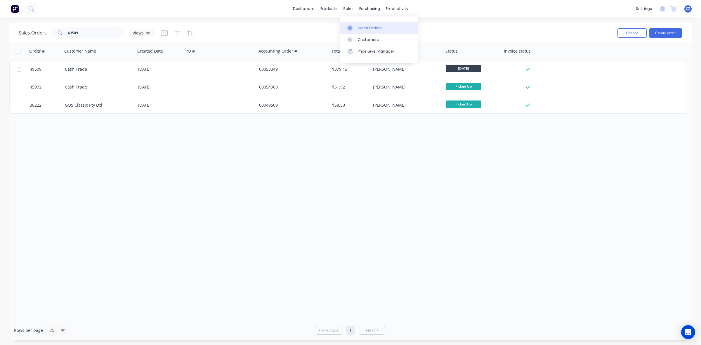
drag, startPoint x: 363, startPoint y: 21, endPoint x: 363, endPoint y: 25, distance: 4.1
click at [363, 21] on div "Sales Orders Customers Price Level Manager" at bounding box center [378, 39] width 77 height 47
click at [363, 26] on div "Sales Orders" at bounding box center [370, 27] width 24 height 5
click at [86, 36] on input "49509" at bounding box center [96, 33] width 57 height 12
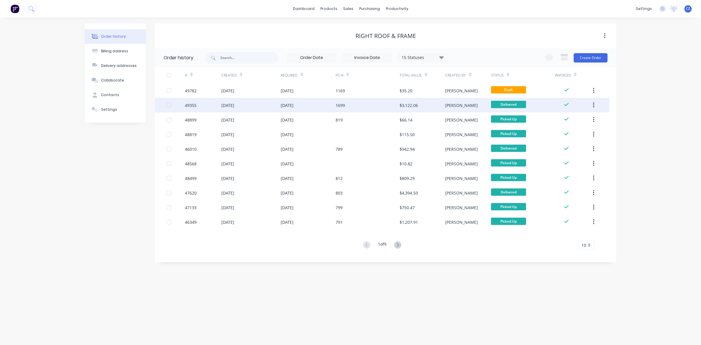
click at [294, 108] on div "[DATE]" at bounding box center [287, 105] width 13 height 6
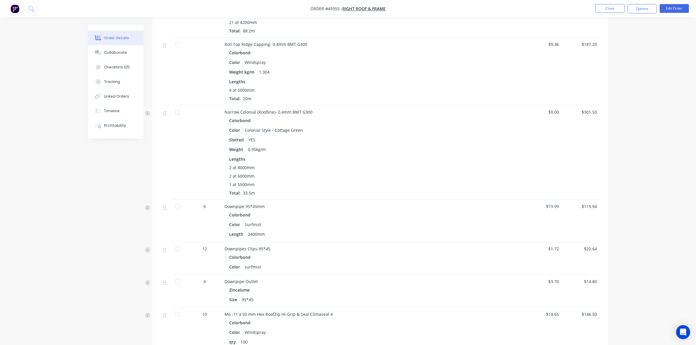
scroll to position [225, 0]
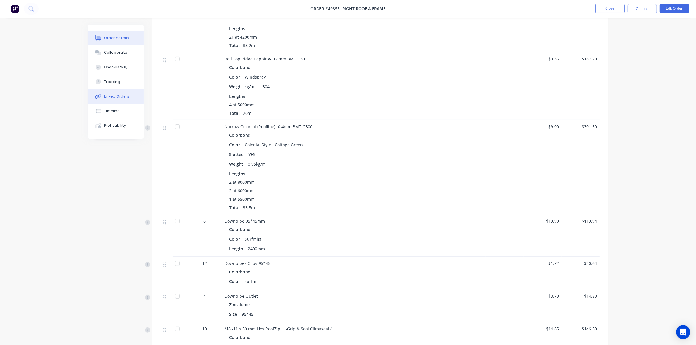
click at [122, 98] on div "Linked Orders" at bounding box center [116, 96] width 25 height 5
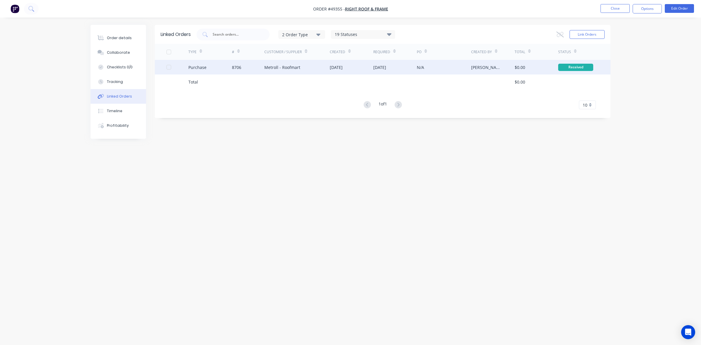
click at [270, 64] on div "Metroll - Roofmart" at bounding box center [282, 67] width 36 height 6
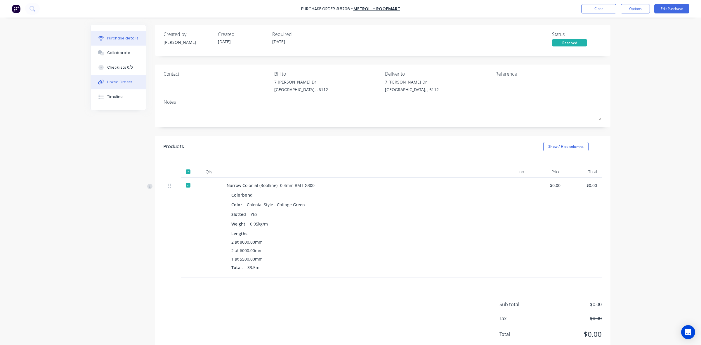
click at [107, 82] on div "Linked Orders" at bounding box center [119, 81] width 25 height 5
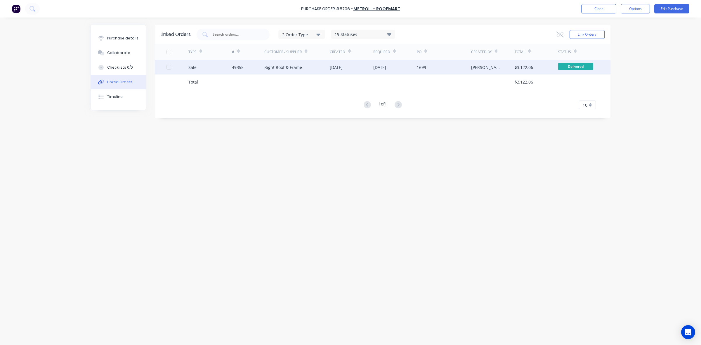
click at [256, 66] on div "49355" at bounding box center [248, 67] width 33 height 15
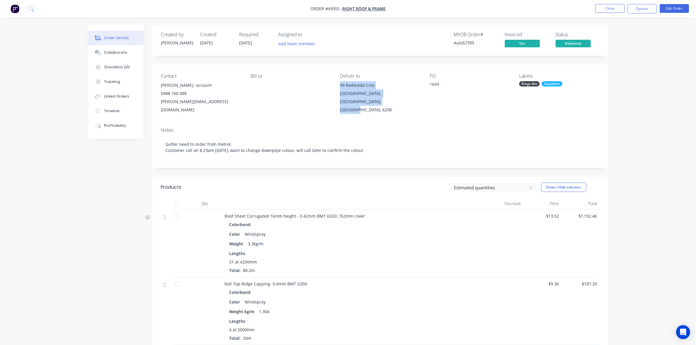
drag, startPoint x: 382, startPoint y: 101, endPoint x: 336, endPoint y: 87, distance: 47.5
click at [336, 87] on div "Contact [PERSON_NAME]- account [PHONE_NUMBER] [PERSON_NAME][EMAIL_ADDRESS][DOMA…" at bounding box center [380, 94] width 456 height 58
copy div "[STREET_ADDRESS]"
